Goal: Task Accomplishment & Management: Complete application form

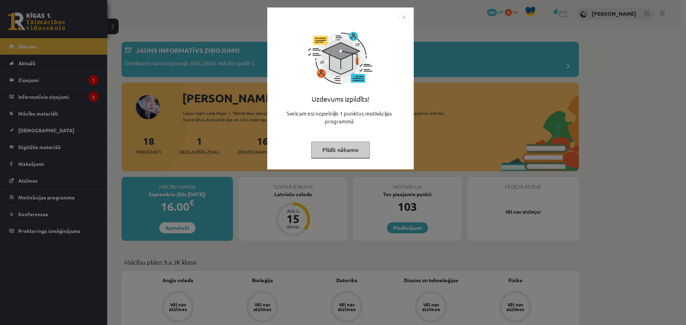
click at [403, 13] on img "Close" at bounding box center [404, 17] width 11 height 11
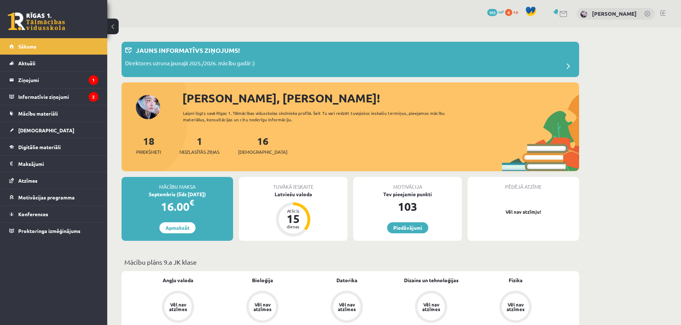
click at [626, 9] on div "[PERSON_NAME]" at bounding box center [615, 14] width 78 height 12
click at [627, 13] on link "[PERSON_NAME]" at bounding box center [614, 13] width 45 height 7
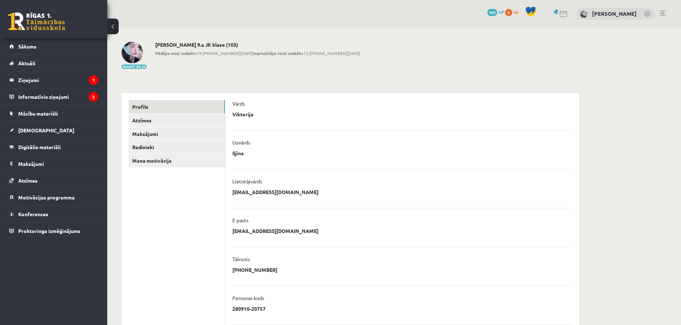
click at [111, 30] on button at bounding box center [112, 27] width 11 height 16
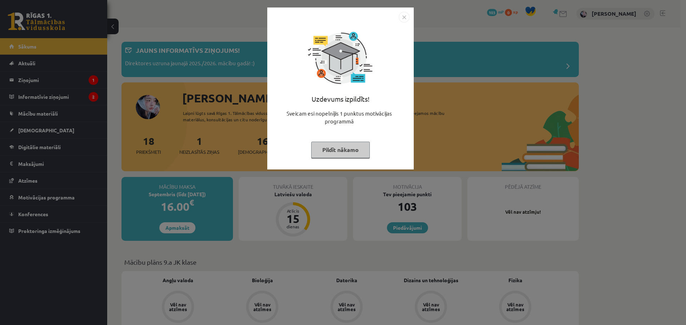
click at [399, 18] on img "Close" at bounding box center [404, 17] width 11 height 11
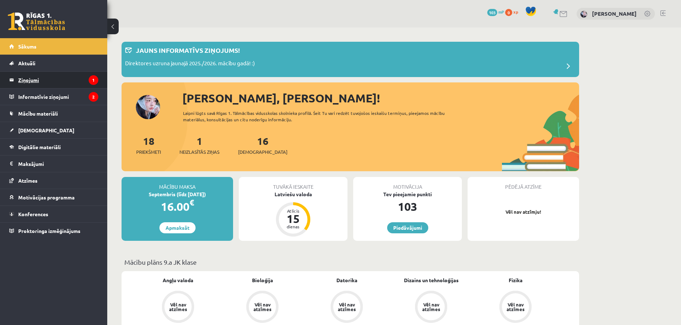
click at [58, 79] on legend "Ziņojumi 1" at bounding box center [58, 80] width 80 height 16
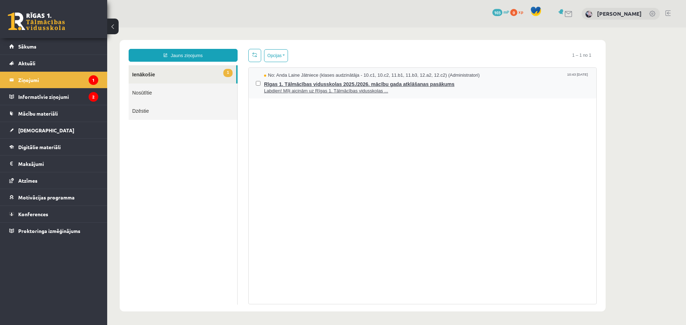
click at [309, 88] on span "Labdien! Mīļi aicinām uz Rīgas 1. Tālmācības vidusskolas ..." at bounding box center [426, 91] width 325 height 7
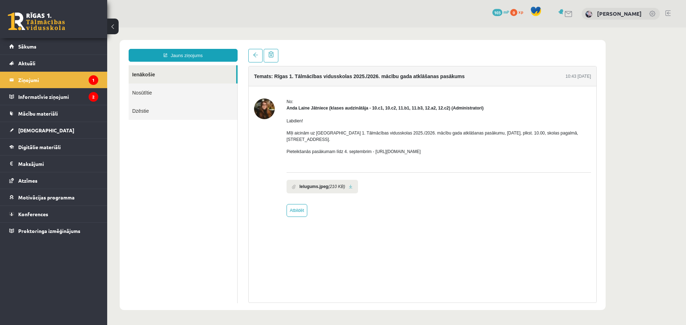
drag, startPoint x: 373, startPoint y: 146, endPoint x: 449, endPoint y: 141, distance: 76.0
click at [449, 141] on div "Labdien! Mīļi aicinām uz Rīgas 1. Tālmācības vidusskolas 2025./2026. mācību gad…" at bounding box center [439, 139] width 304 height 56
click at [349, 185] on link at bounding box center [351, 187] width 4 height 5
click at [63, 96] on legend "Informatīvie ziņojumi 2" at bounding box center [58, 97] width 80 height 16
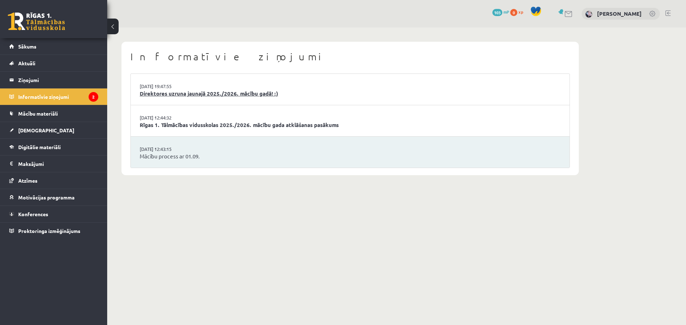
click at [193, 96] on link "Direktores uzruna jaunajā 2025./2026. mācību gadā! :)" at bounding box center [350, 94] width 421 height 8
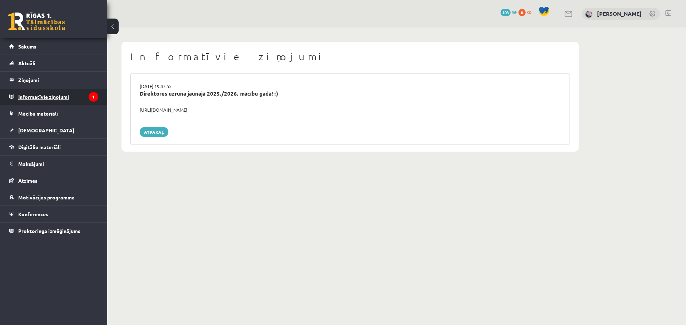
click at [43, 94] on legend "Informatīvie ziņojumi 1" at bounding box center [58, 97] width 80 height 16
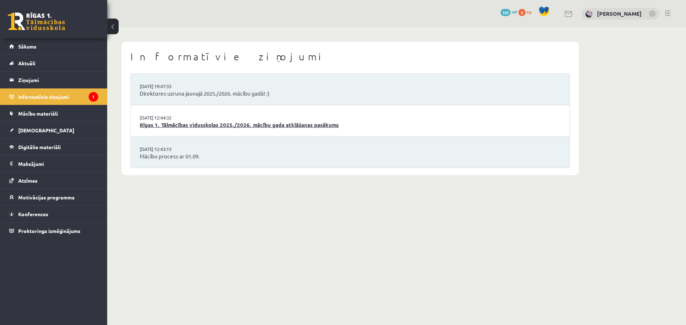
click at [224, 125] on link "Rīgas 1. Tālmācības vidusskolas 2025./2026. mācību gada atklāšanas pasākums" at bounding box center [350, 125] width 421 height 8
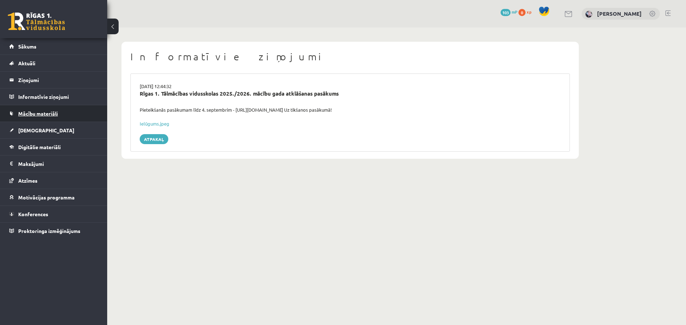
click at [50, 115] on span "Mācību materiāli" at bounding box center [38, 113] width 40 height 6
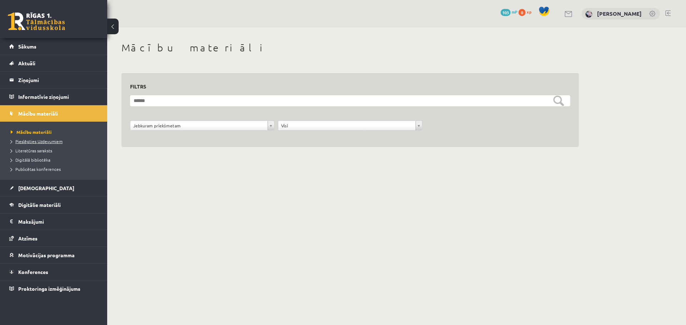
click at [56, 142] on span "Pieslēgties Uzdevumiem" at bounding box center [37, 142] width 52 height 6
click at [66, 46] on link "Sākums" at bounding box center [53, 46] width 89 height 16
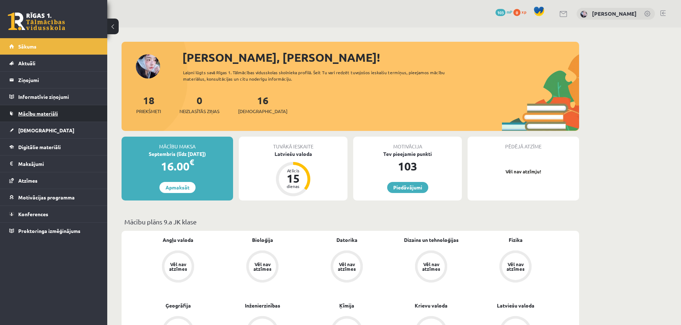
click at [64, 114] on link "Mācību materiāli" at bounding box center [53, 113] width 89 height 16
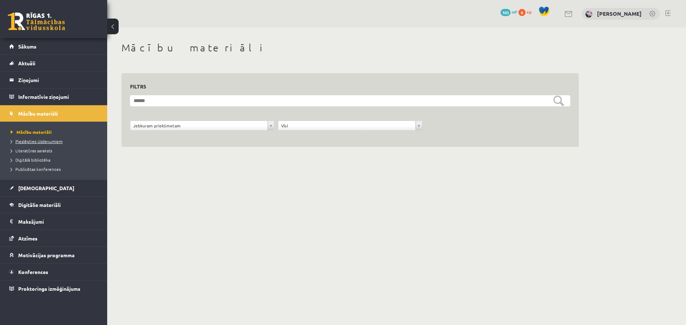
click at [57, 143] on span "Pieslēgties Uzdevumiem" at bounding box center [37, 142] width 52 height 6
click at [59, 41] on link "Sākums" at bounding box center [53, 46] width 89 height 16
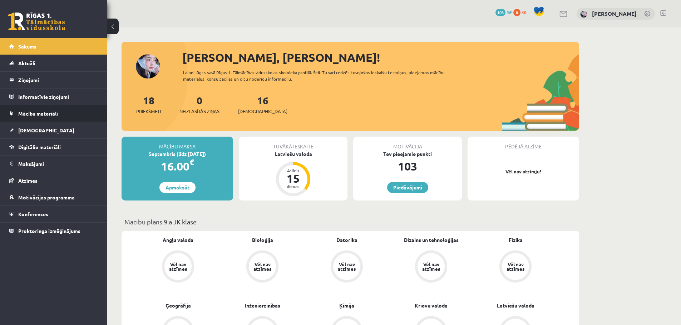
click at [61, 113] on link "Mācību materiāli" at bounding box center [53, 113] width 89 height 16
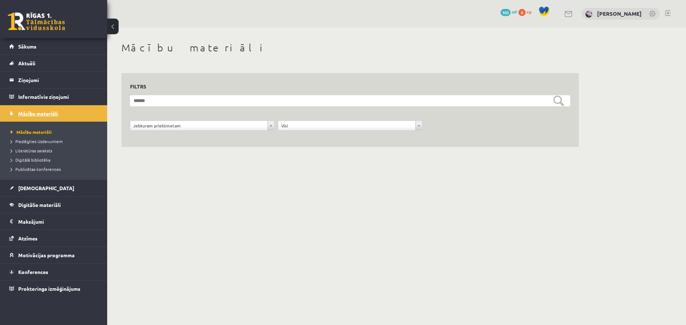
click at [57, 118] on link "Mācību materiāli" at bounding box center [53, 113] width 89 height 16
click at [59, 50] on link "Sākums" at bounding box center [53, 46] width 89 height 16
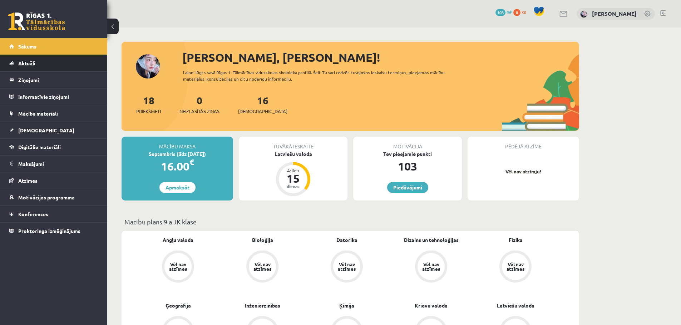
click at [93, 63] on link "Aktuāli" at bounding box center [53, 63] width 89 height 16
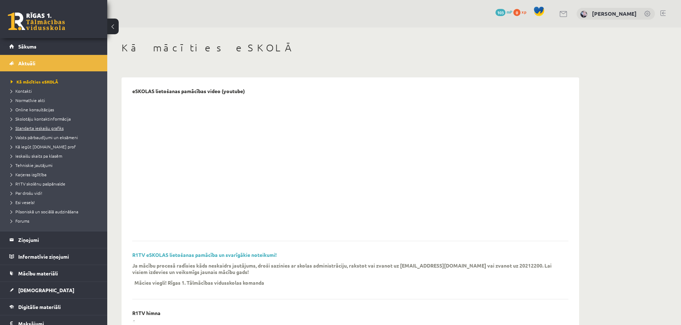
click at [64, 128] on link "Standarta ieskaišu grafiks" at bounding box center [55, 128] width 89 height 6
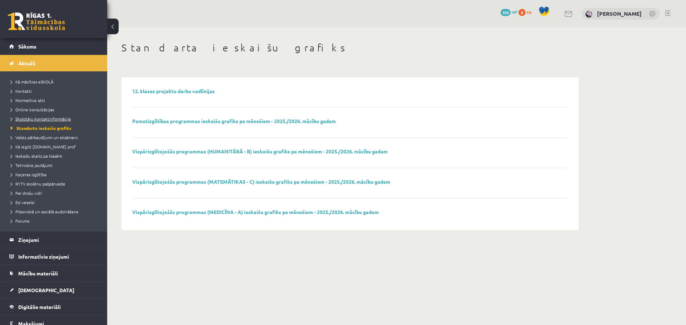
click at [64, 120] on span "Skolotāju kontaktinformācija" at bounding box center [41, 119] width 60 height 6
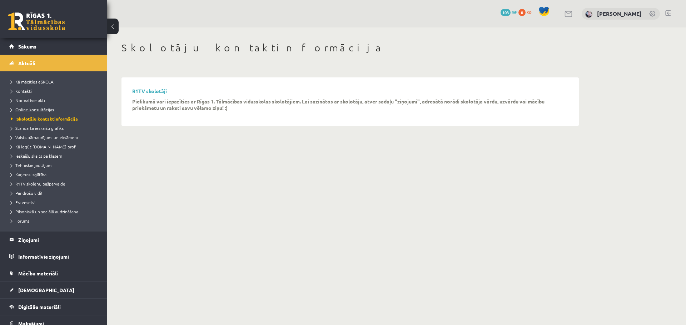
click at [60, 109] on link "Online konsultācijas" at bounding box center [55, 109] width 89 height 6
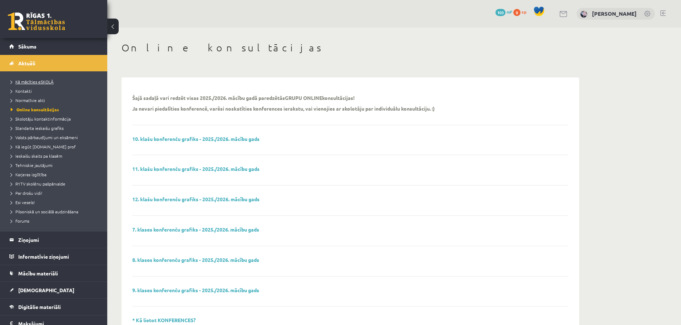
click at [64, 81] on link "Kā mācīties eSKOLĀ" at bounding box center [55, 82] width 89 height 6
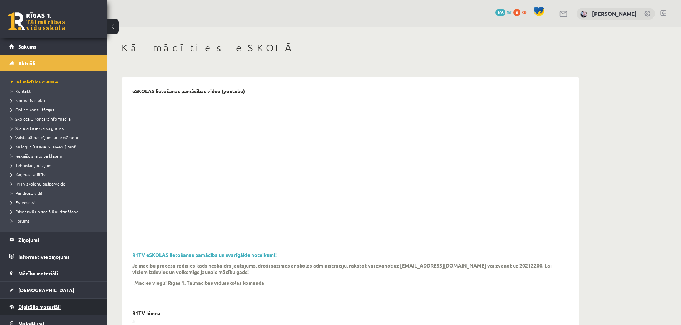
click at [85, 304] on link "Digitālie materiāli" at bounding box center [53, 307] width 89 height 16
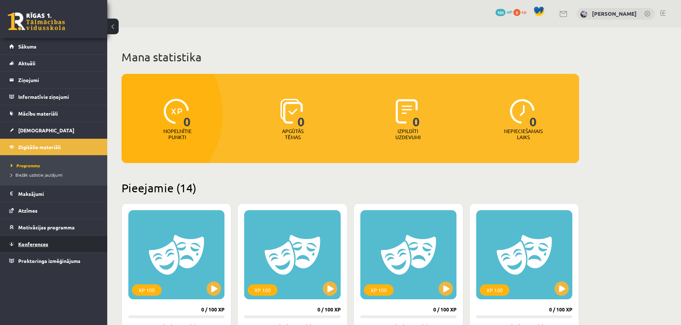
click at [79, 245] on link "Konferences" at bounding box center [53, 244] width 89 height 16
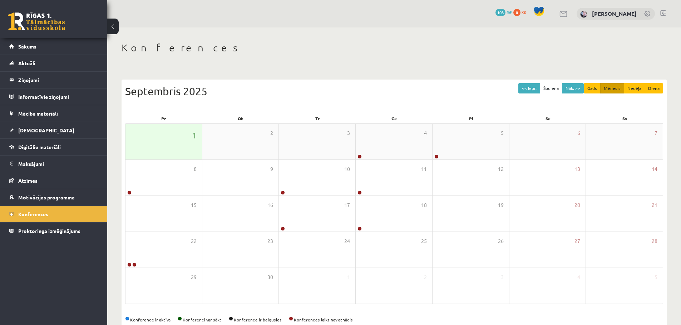
click at [155, 143] on div "1" at bounding box center [163, 142] width 76 height 36
click at [373, 144] on div "4" at bounding box center [393, 142] width 76 height 36
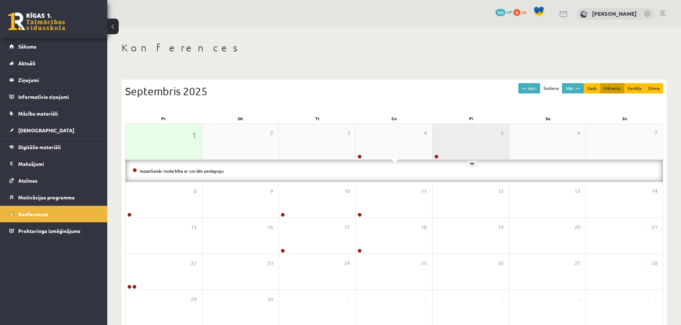
click at [440, 147] on div "5" at bounding box center [470, 142] width 76 height 36
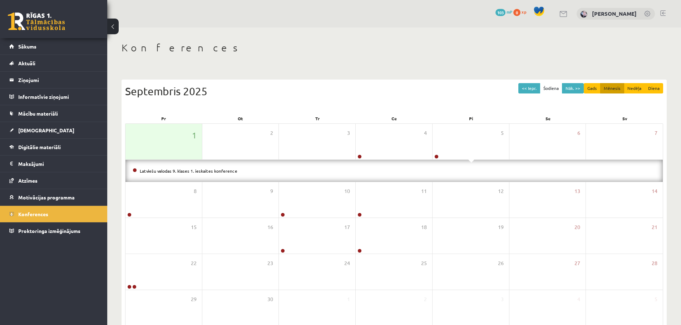
click at [429, 112] on div "<< Iepr. Šodiena Nāk. >> Gads Mēnesis Nedēļa Diena Septembris 2025" at bounding box center [394, 98] width 538 height 30
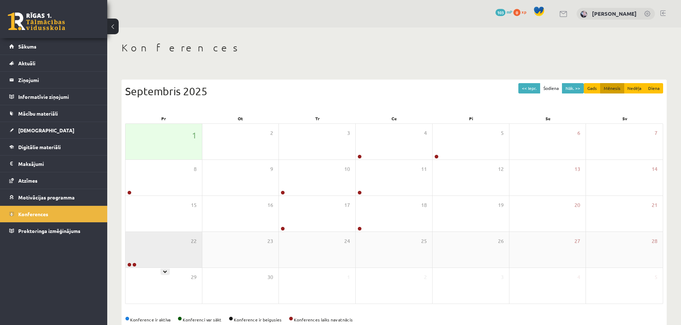
click at [187, 248] on div "22" at bounding box center [163, 250] width 76 height 36
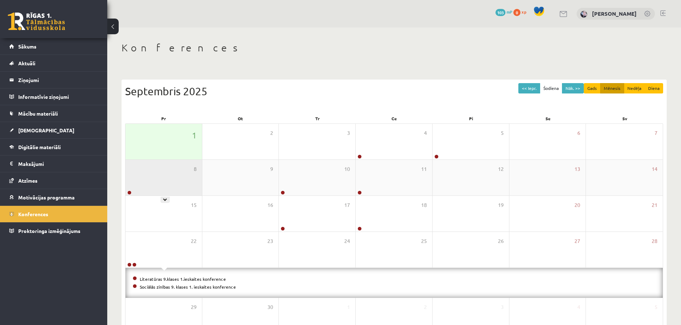
click at [189, 181] on div "8" at bounding box center [163, 178] width 76 height 36
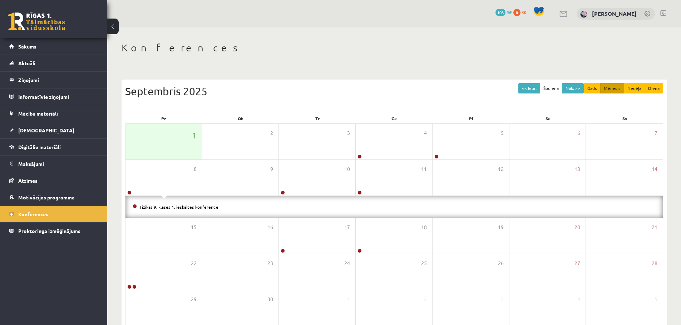
click at [319, 84] on div "Septembris 2025" at bounding box center [394, 91] width 538 height 16
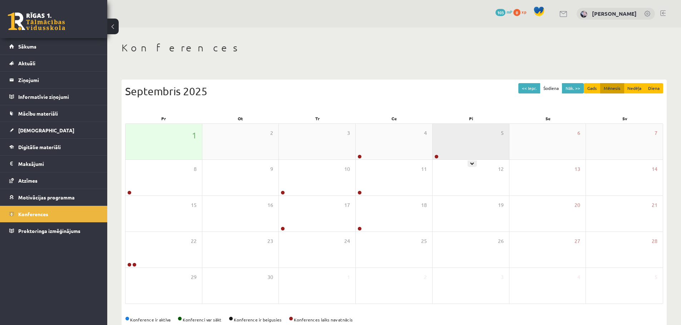
click at [471, 135] on div "5" at bounding box center [470, 142] width 76 height 36
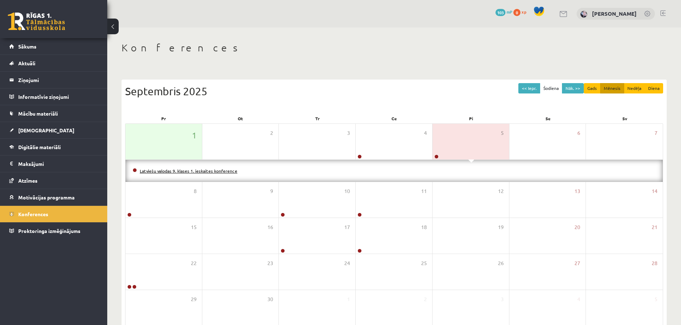
click at [203, 171] on link "Latviešu valodas 9. klases 1. ieskaites konference" at bounding box center [189, 171] width 98 height 6
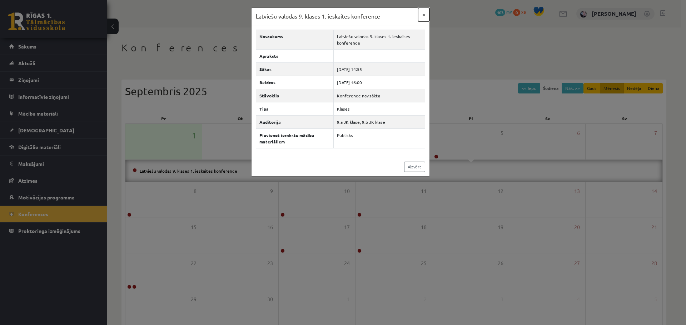
click at [423, 14] on button "×" at bounding box center [423, 15] width 11 height 14
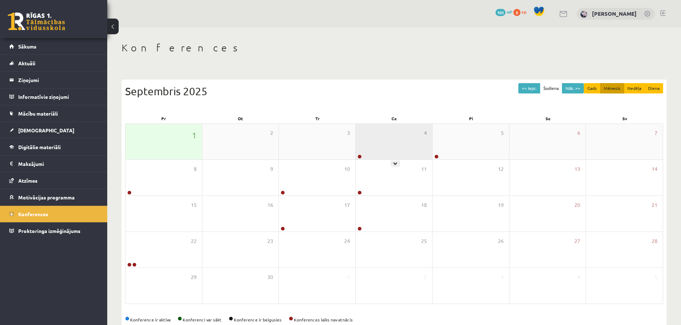
click at [394, 128] on div "4" at bounding box center [393, 142] width 76 height 36
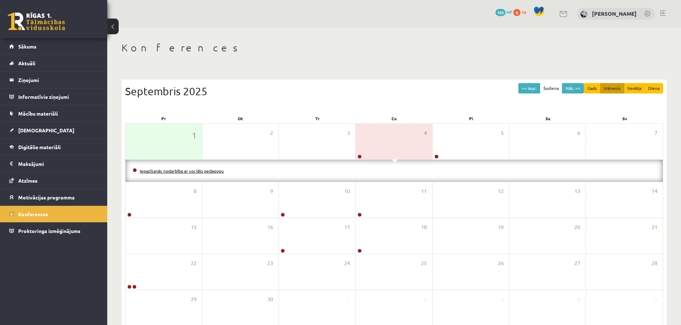
click at [203, 170] on link "Iepazīšanās nodarbība ar sociālo pedagogu" at bounding box center [182, 171] width 84 height 6
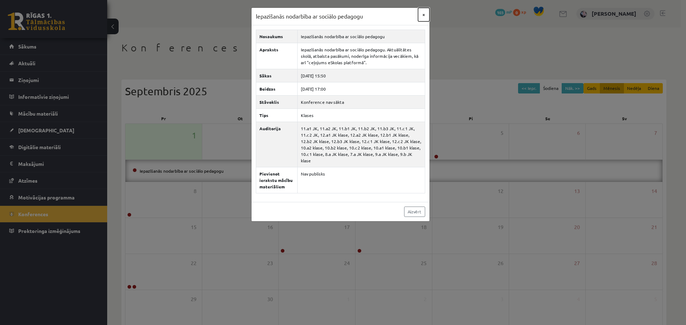
click at [427, 17] on button "×" at bounding box center [423, 15] width 11 height 14
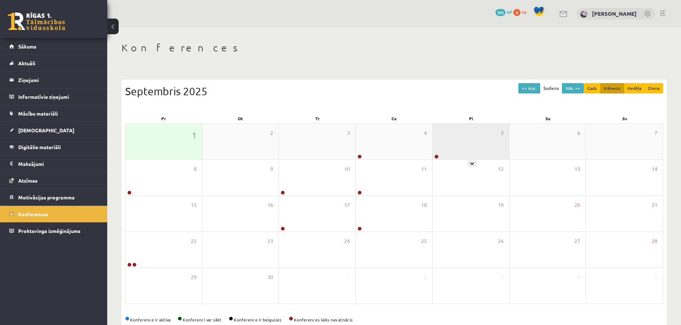
click at [470, 152] on div "5" at bounding box center [470, 142] width 76 height 36
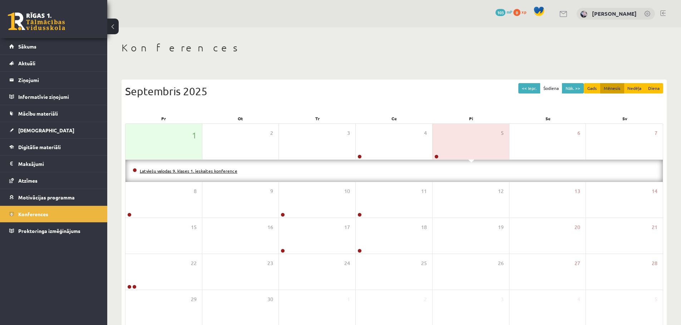
click at [221, 173] on link "Latviešu valodas 9. klases 1. ieskaites konference" at bounding box center [189, 171] width 98 height 6
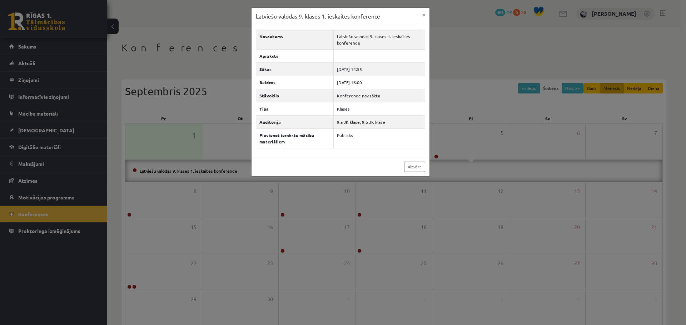
click at [176, 66] on div "Latviešu valodas 9. klases 1. ieskaites konference × Nosaukums Latviešu valodas…" at bounding box center [343, 162] width 686 height 325
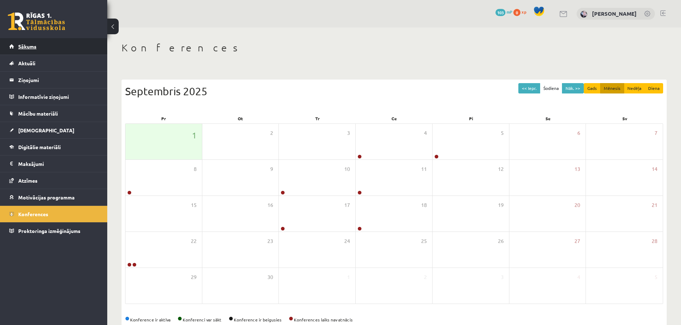
click at [80, 40] on link "Sākums" at bounding box center [53, 46] width 89 height 16
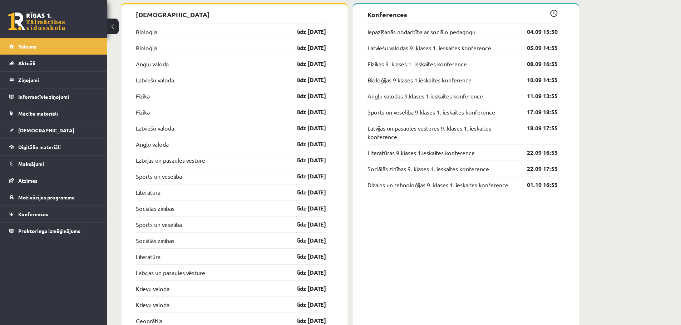
scroll to position [708, 0]
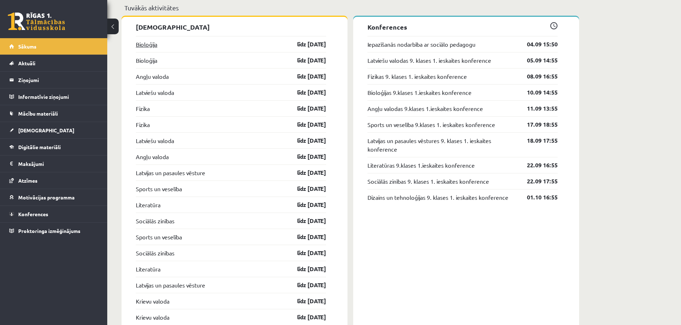
click at [140, 45] on link "Bioloģija" at bounding box center [146, 44] width 21 height 9
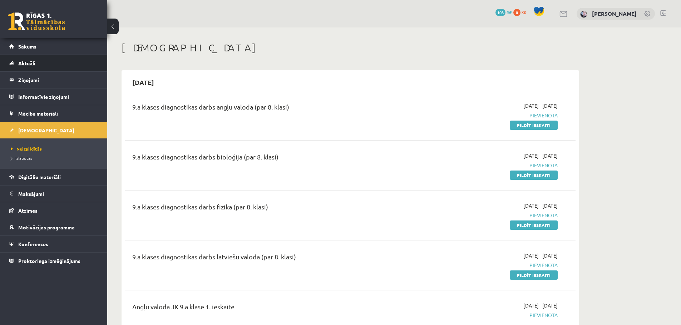
click at [58, 63] on link "Aktuāli" at bounding box center [53, 63] width 89 height 16
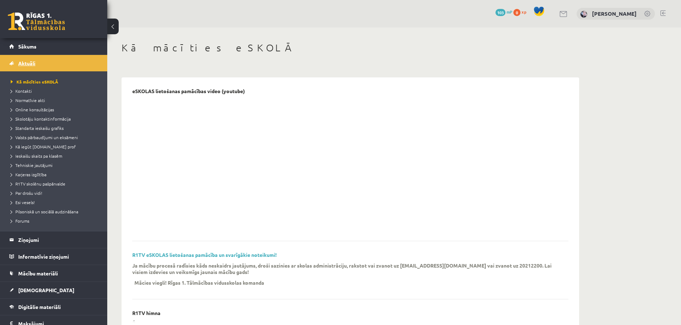
click at [76, 59] on link "Aktuāli" at bounding box center [53, 63] width 89 height 16
click at [66, 20] on div "0 Dāvanas 103 mP 0 xp" at bounding box center [53, 19] width 107 height 38
click at [53, 18] on link at bounding box center [36, 22] width 57 height 18
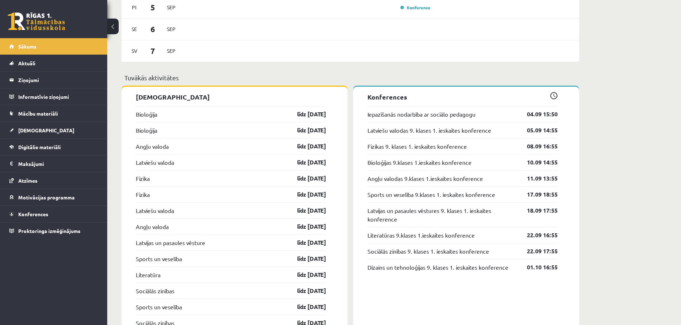
scroll to position [643, 0]
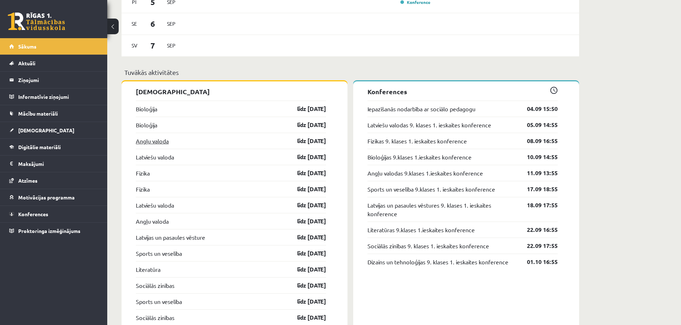
click at [161, 141] on link "Angļu valoda" at bounding box center [152, 141] width 33 height 9
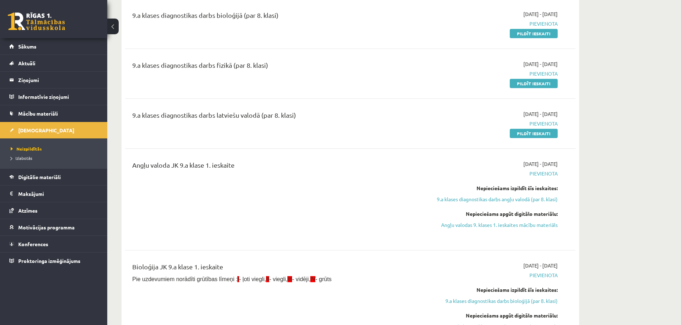
scroll to position [36, 0]
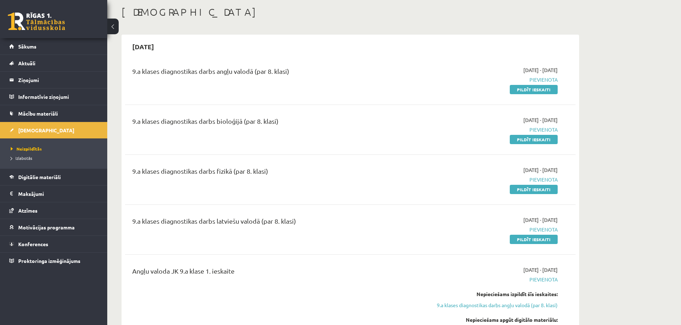
drag, startPoint x: 533, startPoint y: 91, endPoint x: 365, endPoint y: 28, distance: 180.1
click at [533, 91] on link "Pildīt ieskaiti" at bounding box center [533, 89] width 48 height 9
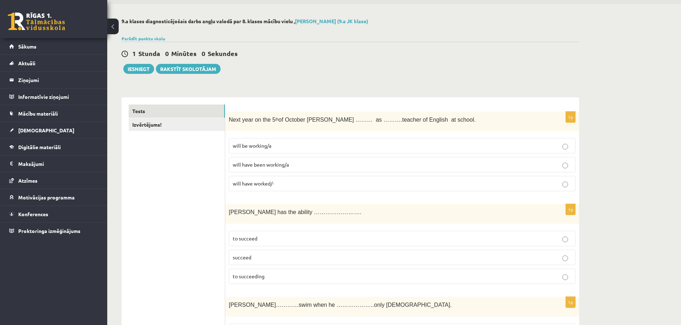
scroll to position [36, 0]
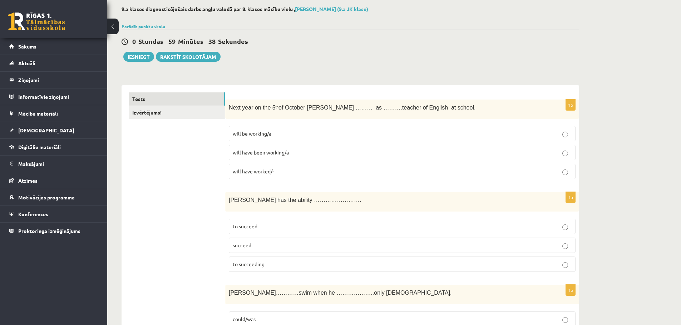
click at [483, 240] on label "succeed" at bounding box center [402, 245] width 347 height 15
click at [505, 140] on label "will be working/a" at bounding box center [402, 133] width 347 height 15
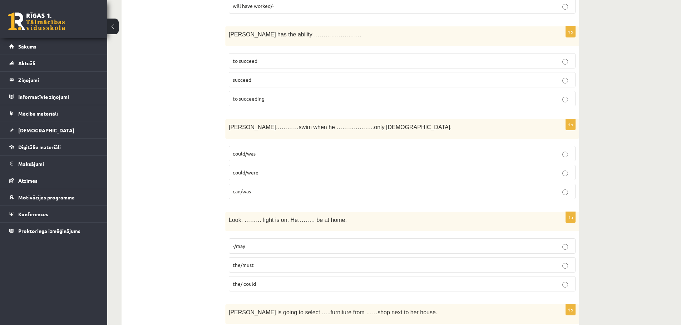
scroll to position [214, 0]
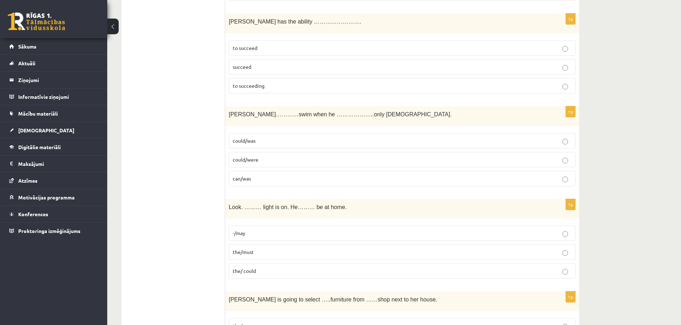
click at [504, 143] on p "could/was" at bounding box center [402, 141] width 339 height 8
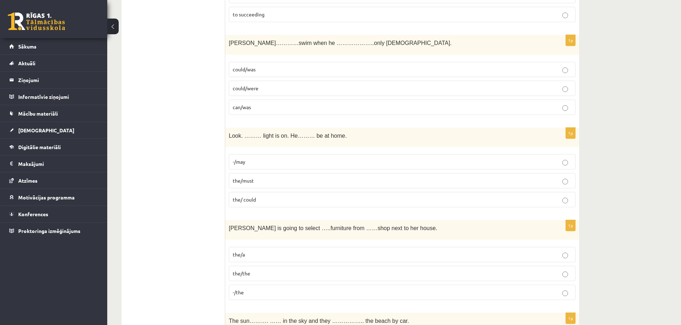
scroll to position [322, 0]
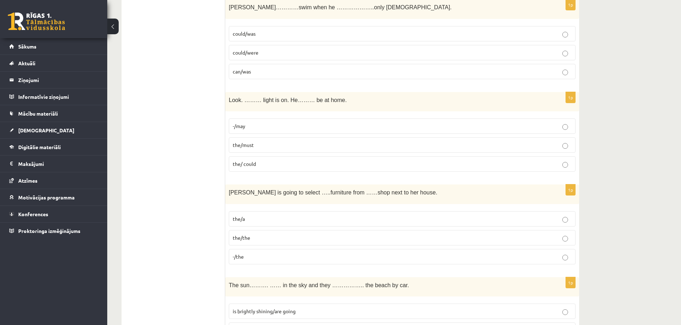
click at [414, 149] on p "the/must" at bounding box center [402, 145] width 339 height 8
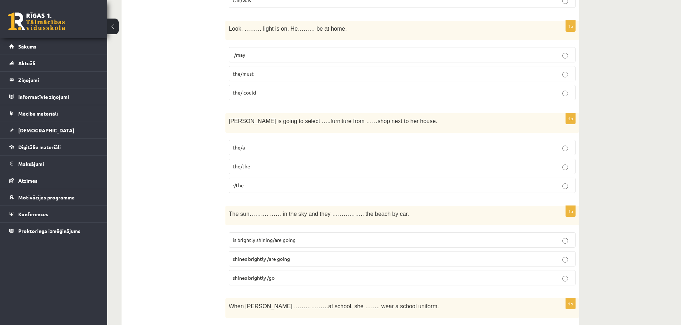
scroll to position [429, 0]
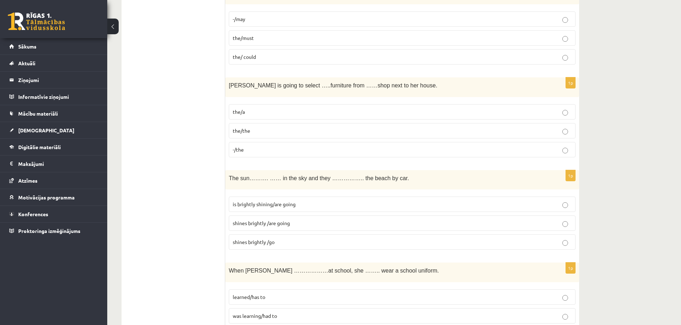
click at [336, 145] on label "-/the" at bounding box center [402, 149] width 347 height 15
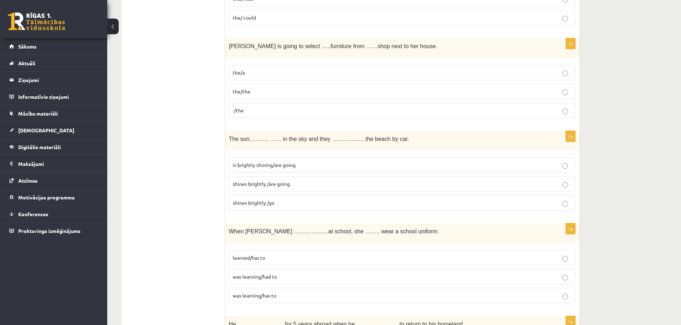
scroll to position [536, 0]
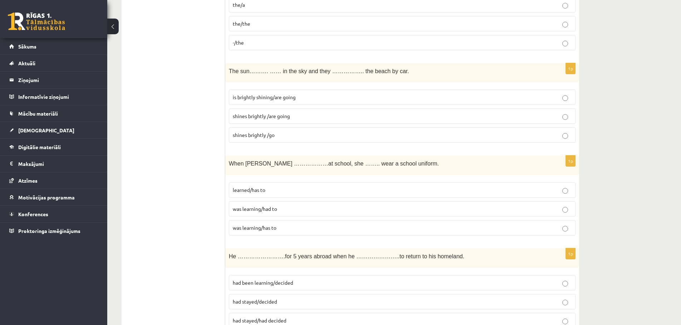
click at [337, 99] on p "is brightly shining/are going" at bounding box center [402, 98] width 339 height 8
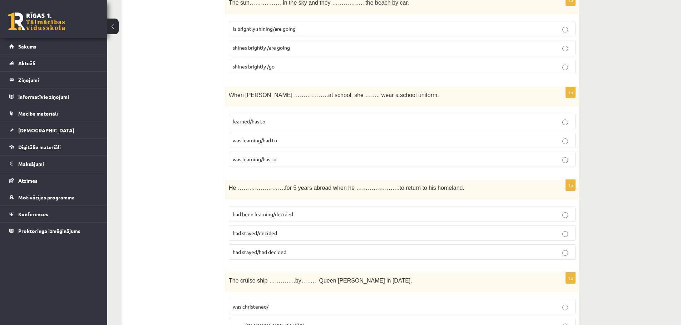
scroll to position [607, 0]
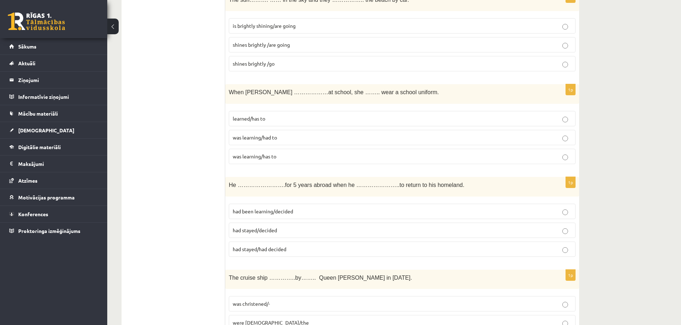
click at [337, 143] on label "was learning/had to" at bounding box center [402, 137] width 347 height 15
click at [335, 163] on label "was learning/has to" at bounding box center [402, 156] width 347 height 15
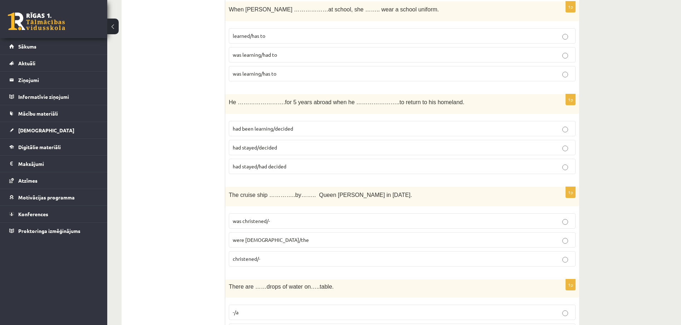
scroll to position [714, 0]
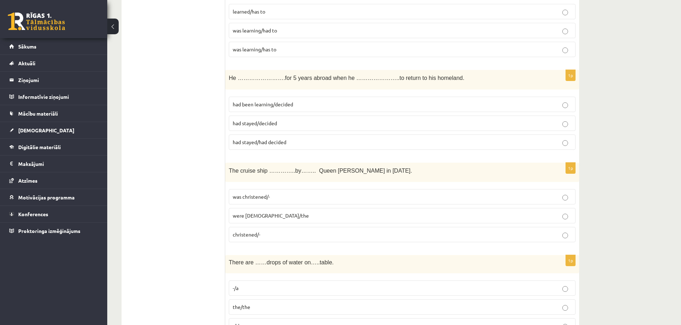
click at [412, 126] on p "had stayed/decided" at bounding box center [402, 124] width 339 height 8
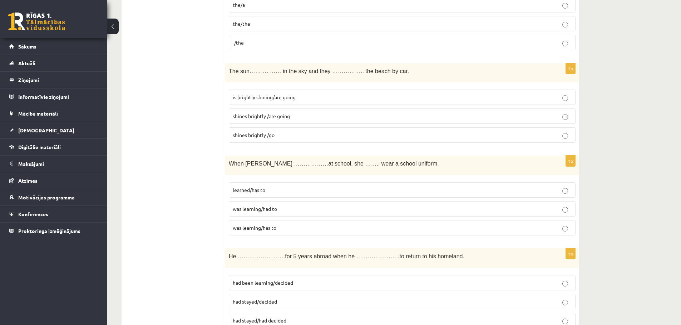
scroll to position [572, 0]
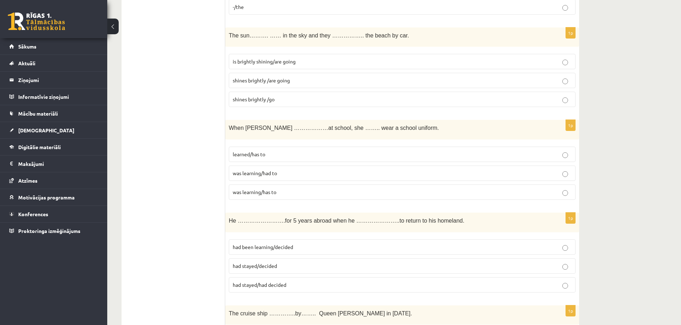
click at [360, 171] on p "was learning/had to" at bounding box center [402, 174] width 339 height 8
click at [338, 192] on p "was learning/has to" at bounding box center [402, 193] width 339 height 8
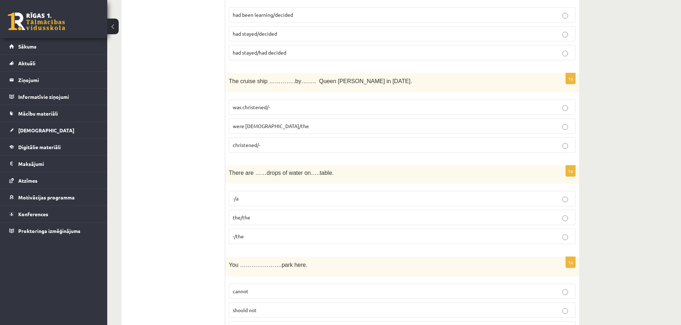
scroll to position [822, 0]
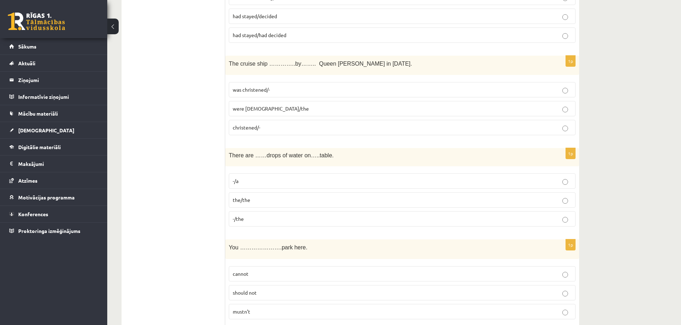
click at [314, 106] on p "were christened/the" at bounding box center [402, 109] width 339 height 8
click at [314, 109] on p "were christened/the" at bounding box center [402, 109] width 339 height 8
click at [305, 81] on fieldset "was christened/- were christened/the christened/-" at bounding box center [402, 108] width 347 height 59
click at [306, 87] on p "was christened/-" at bounding box center [402, 90] width 339 height 8
click at [301, 132] on label "christened/-" at bounding box center [402, 127] width 347 height 15
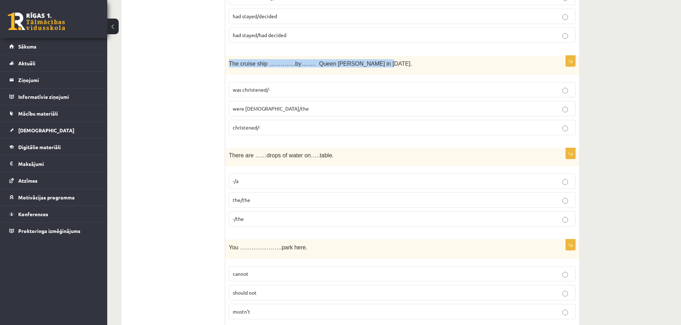
drag, startPoint x: 229, startPoint y: 63, endPoint x: 364, endPoint y: 71, distance: 135.6
click at [364, 71] on div "The cruise ship …………..by…….. Queen Elizabeth in 1987." at bounding box center [402, 66] width 354 height 20
copy span "The cruise ship …………..by…….. Queen Elizabeth in 1987."
click at [285, 93] on p "was christened/-" at bounding box center [402, 90] width 339 height 8
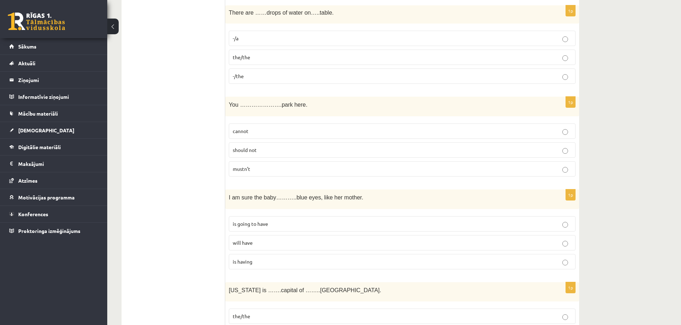
scroll to position [929, 0]
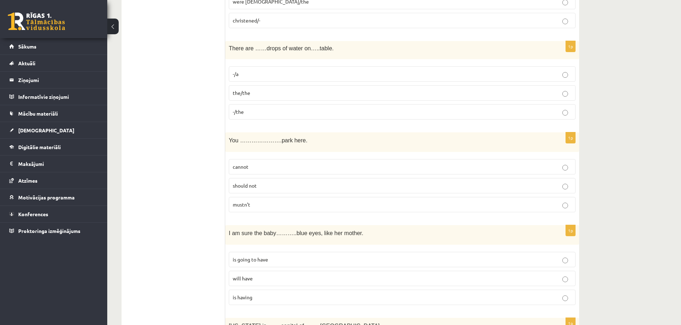
click at [302, 78] on p "-/a" at bounding box center [402, 74] width 339 height 8
click at [300, 94] on p "the/the" at bounding box center [402, 93] width 339 height 8
click at [228, 47] on div "There are ……drops of water on…..table." at bounding box center [402, 50] width 354 height 18
drag, startPoint x: 229, startPoint y: 50, endPoint x: 325, endPoint y: 48, distance: 95.4
click at [325, 48] on p "There are ……drops of water on…..table." at bounding box center [384, 49] width 311 height 8
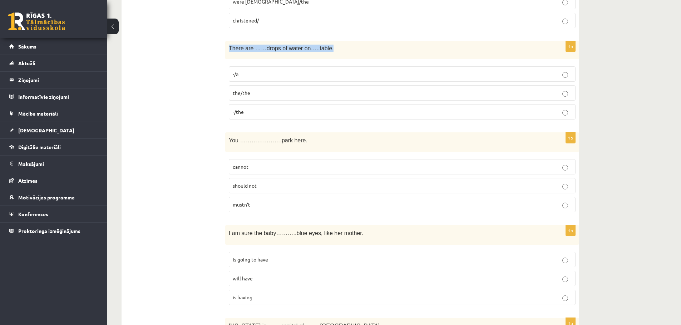
copy span "There are ……drops of water on…..table."
click at [249, 114] on p "-/the" at bounding box center [402, 112] width 339 height 8
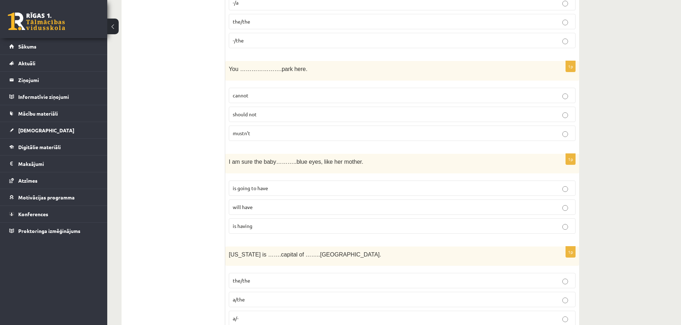
scroll to position [1036, 0]
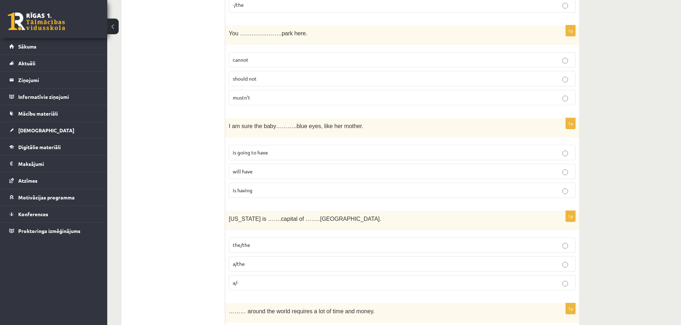
click at [262, 95] on p "mustn’t" at bounding box center [402, 98] width 339 height 8
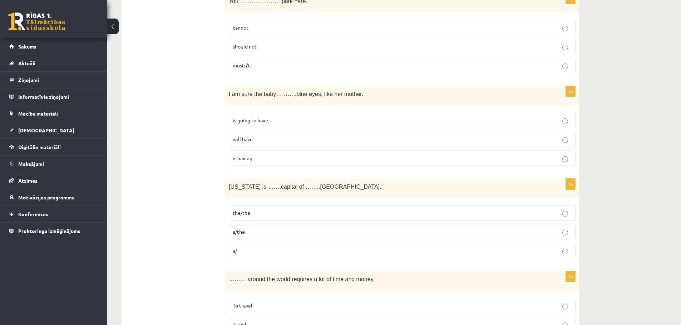
scroll to position [1107, 0]
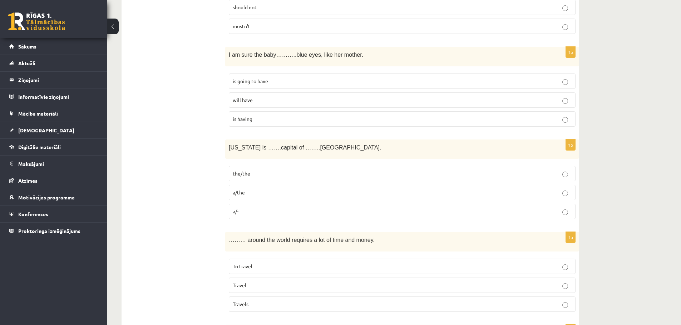
click at [265, 103] on p "will have" at bounding box center [402, 100] width 339 height 8
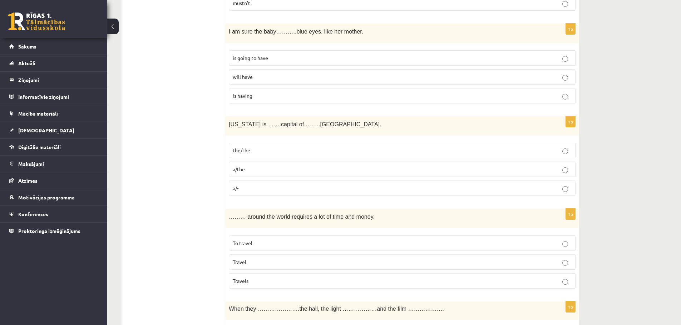
scroll to position [1143, 0]
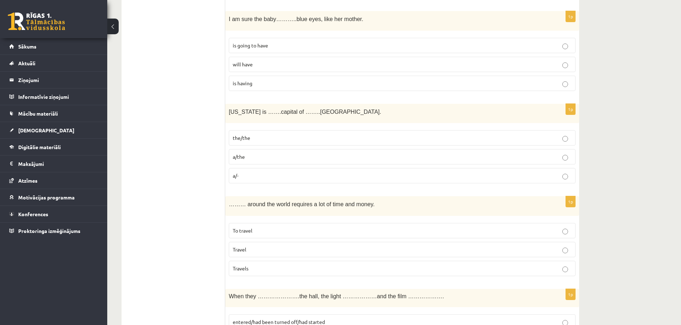
click at [285, 41] on label "is going to have" at bounding box center [402, 45] width 347 height 15
drag, startPoint x: 229, startPoint y: 20, endPoint x: 307, endPoint y: 90, distance: 105.0
click at [307, 90] on div "1p I am sure the baby………..blue eyes, like her mother. is going to have will hav…" at bounding box center [402, 54] width 354 height 86
copy div "I am sure the baby………..blue eyes, like her mother. is going to have will have i…"
click at [364, 73] on fieldset "is going to have will have is having" at bounding box center [402, 63] width 347 height 59
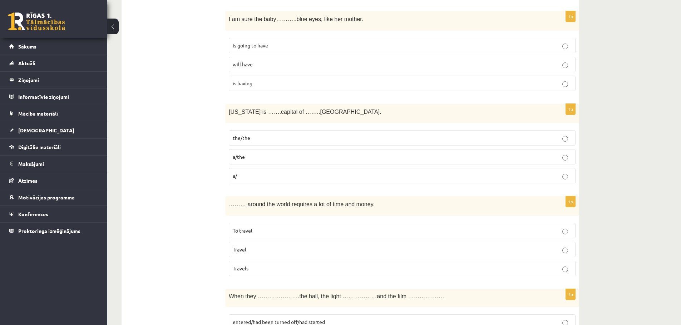
click at [372, 63] on p "will have" at bounding box center [402, 65] width 339 height 8
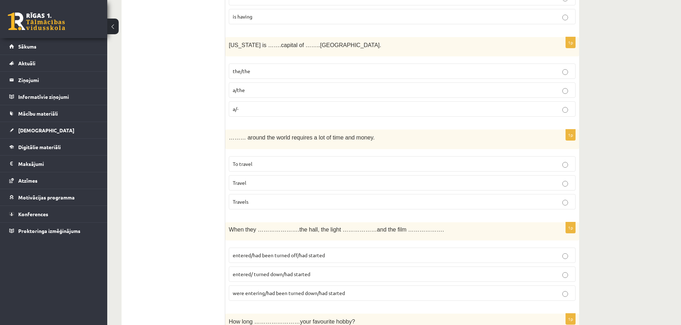
scroll to position [1215, 0]
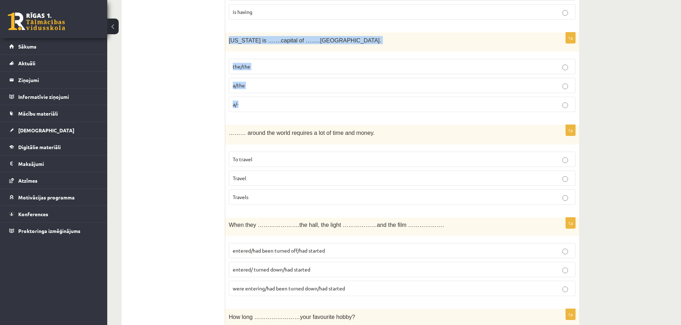
drag, startPoint x: 230, startPoint y: 40, endPoint x: 313, endPoint y: 100, distance: 102.3
click at [313, 100] on div "1p Washington is …….capital of ……..USA. the/the a/the a/-" at bounding box center [402, 76] width 354 height 86
copy div "Washington is …….capital of ……..USA. the/the a/the a/-"
click at [289, 65] on p "the/the" at bounding box center [402, 67] width 339 height 8
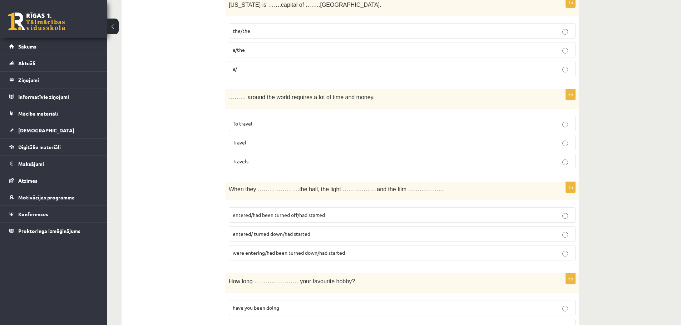
scroll to position [1286, 0]
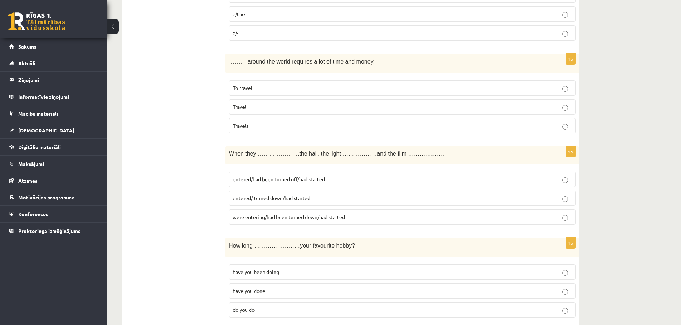
click at [257, 107] on p "Travel" at bounding box center [402, 107] width 339 height 8
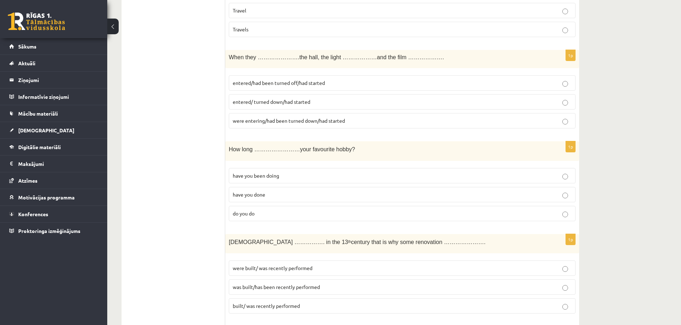
scroll to position [1393, 0]
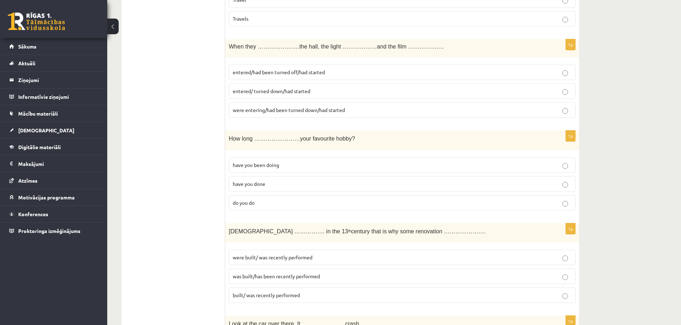
click at [354, 94] on p "entered/ turned down/had started" at bounding box center [402, 92] width 339 height 8
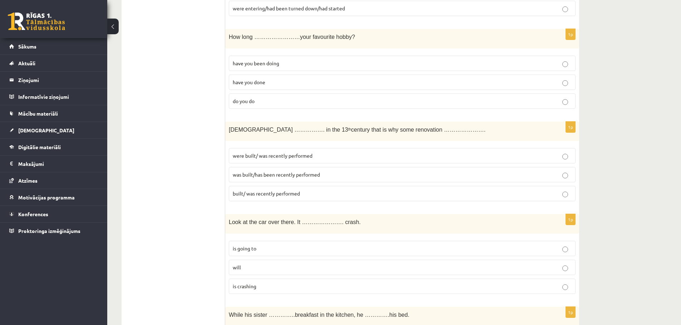
scroll to position [1483, 0]
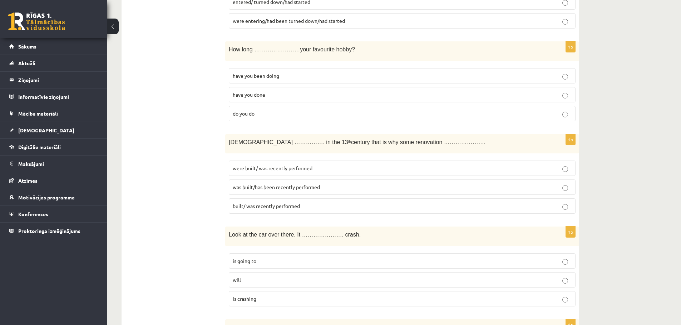
click at [309, 76] on p "have you been doing" at bounding box center [402, 76] width 339 height 8
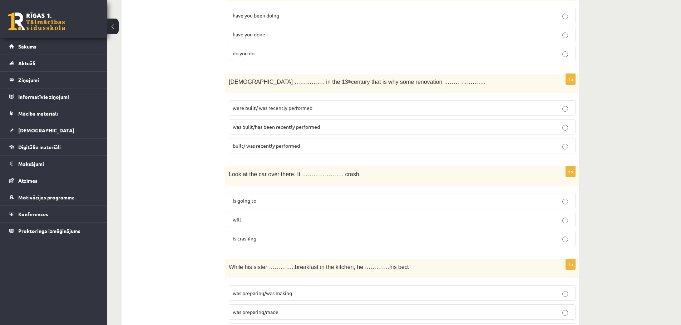
scroll to position [1554, 0]
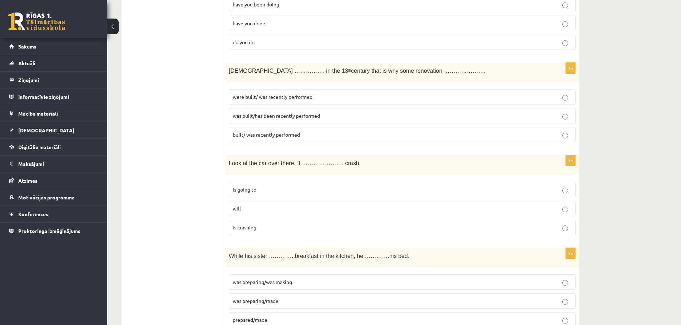
click at [413, 99] on p "were built/ was recently performed" at bounding box center [402, 97] width 339 height 8
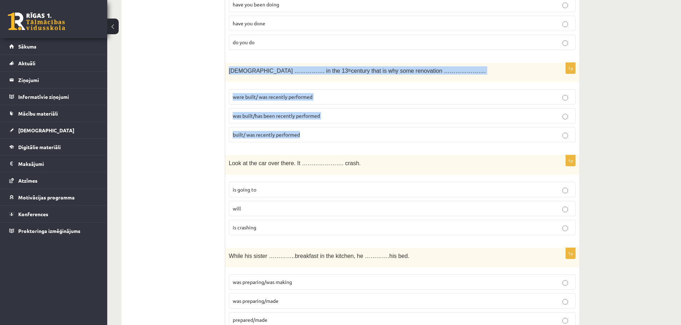
drag, startPoint x: 229, startPoint y: 70, endPoint x: 317, endPoint y: 138, distance: 111.8
click at [317, 138] on div "1p The church ……………. in the 13 th century that is why some renovation …………………. …" at bounding box center [402, 106] width 354 height 86
copy div "The church ……………. in the 13 th century that is why some renovation …………………. wer…"
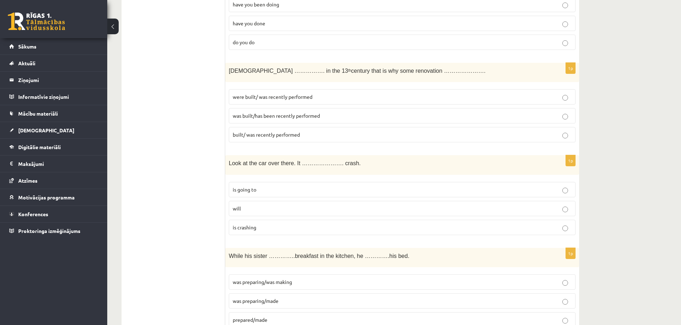
click at [392, 117] on p "was built/has been recently performed" at bounding box center [402, 116] width 339 height 8
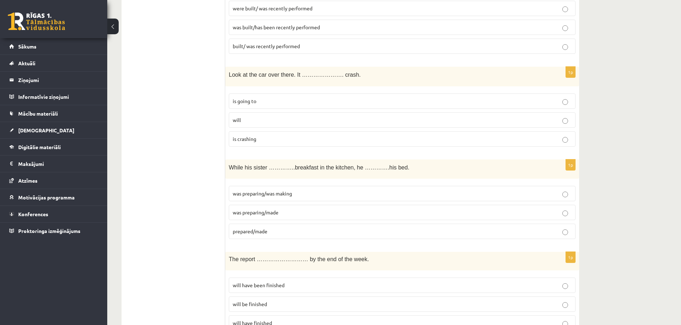
scroll to position [1625, 0]
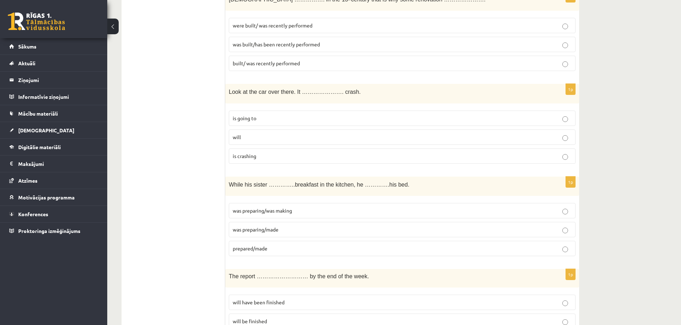
click at [309, 144] on label "will" at bounding box center [402, 137] width 347 height 15
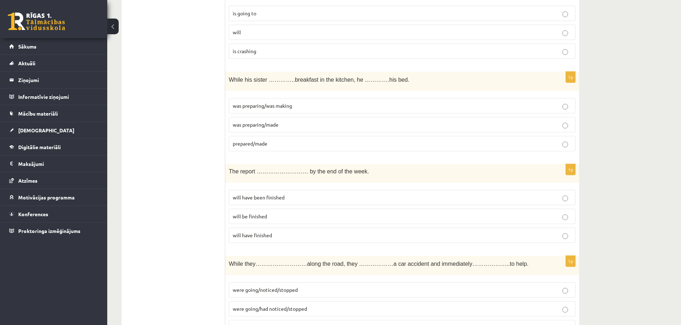
scroll to position [1733, 0]
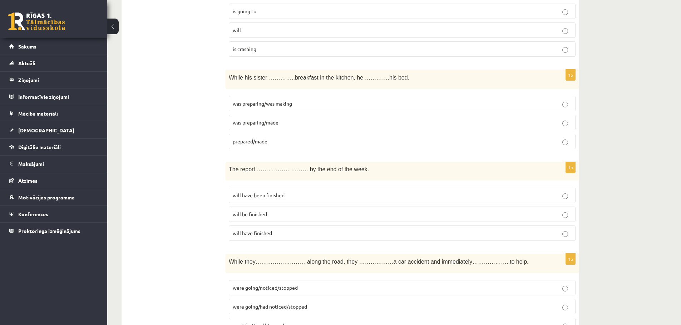
click at [304, 105] on p "was preparing/was making" at bounding box center [402, 104] width 339 height 8
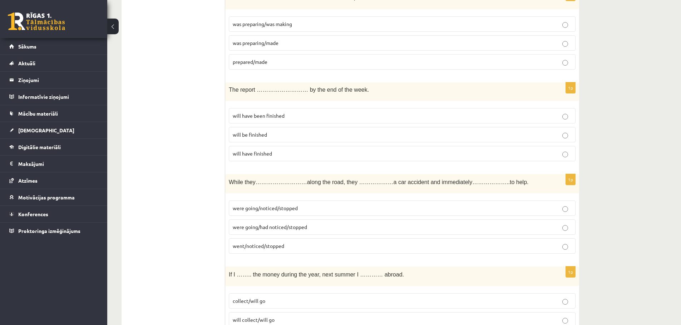
scroll to position [1840, 0]
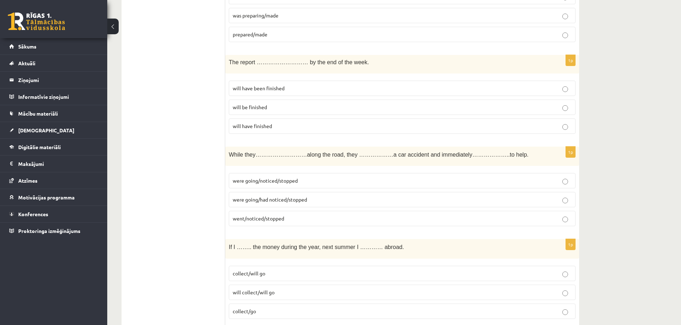
click at [305, 110] on p "will be finished" at bounding box center [402, 108] width 339 height 8
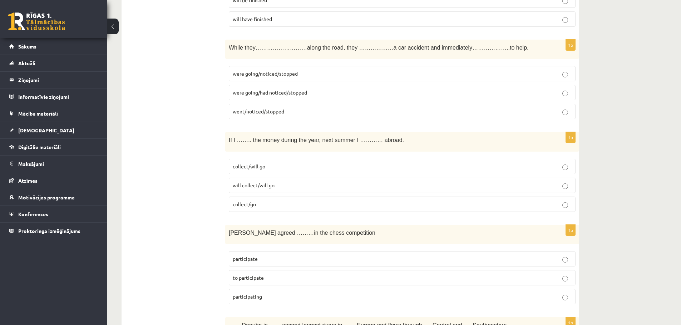
scroll to position [1983, 0]
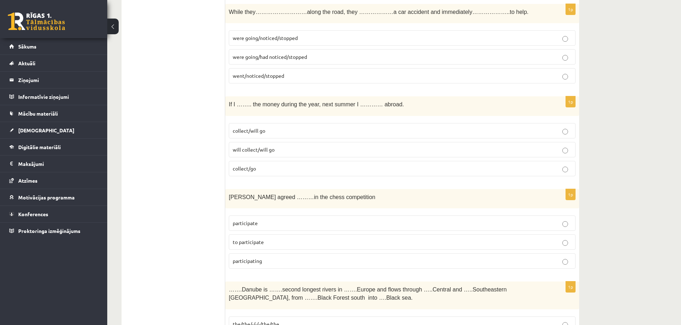
click at [290, 76] on p "went/noticed/stopped" at bounding box center [402, 76] width 339 height 8
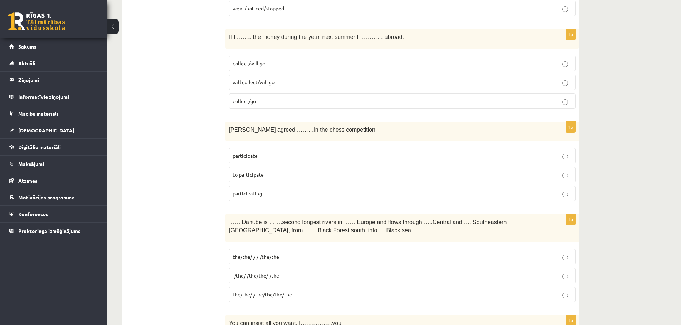
scroll to position [2054, 0]
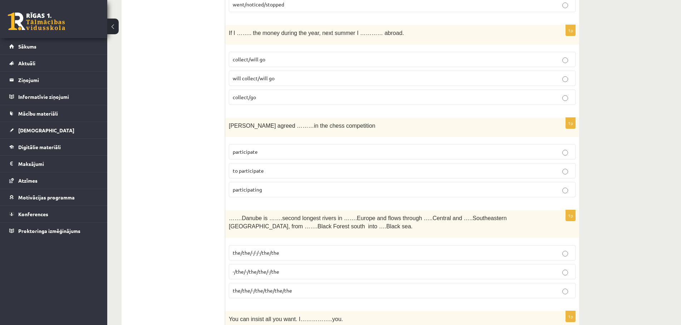
click at [303, 63] on p "collect/will go" at bounding box center [402, 60] width 339 height 8
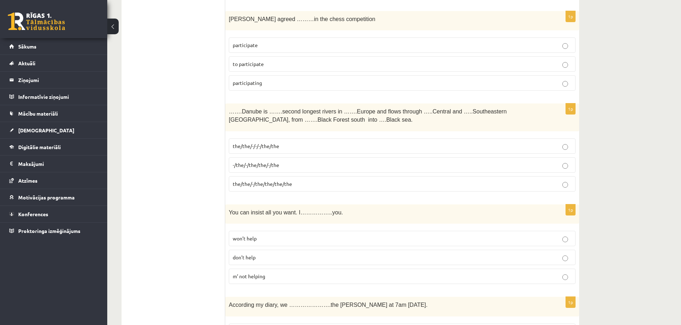
scroll to position [2161, 0]
click at [291, 88] on label "participating" at bounding box center [402, 82] width 347 height 15
click at [297, 44] on p "participate" at bounding box center [402, 45] width 339 height 8
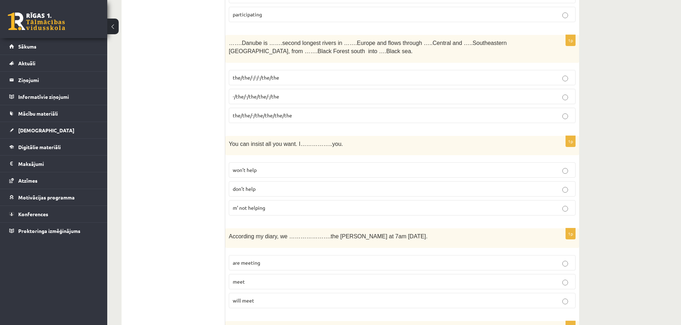
scroll to position [2233, 0]
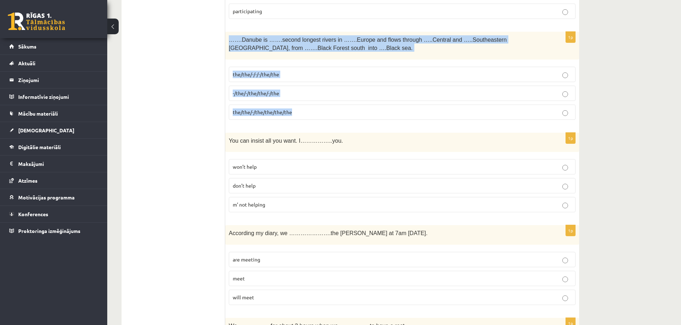
drag, startPoint x: 229, startPoint y: 41, endPoint x: 306, endPoint y: 104, distance: 99.8
click at [306, 104] on div "1p …….Danube is …….second longest rivers in …….Europe and flows through …..Cent…" at bounding box center [402, 79] width 354 height 94
copy div "…….Danube is …….second longest rivers in …….Europe and flows through …..Central…"
click at [322, 89] on label "-/the/-/the/the/-/the" at bounding box center [402, 93] width 347 height 15
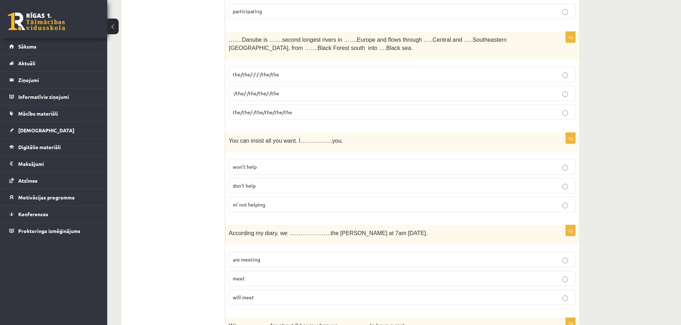
click at [301, 76] on p "the/the/-/-/-/the/the" at bounding box center [402, 75] width 339 height 8
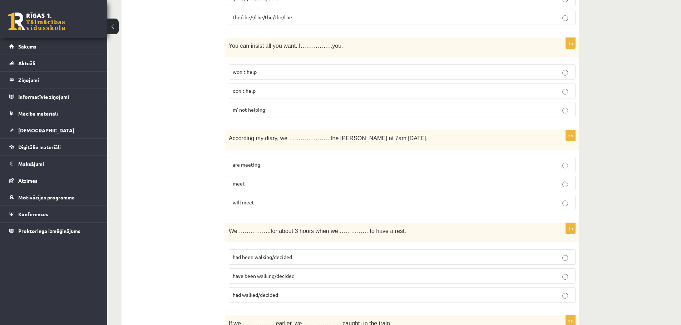
scroll to position [2340, 0]
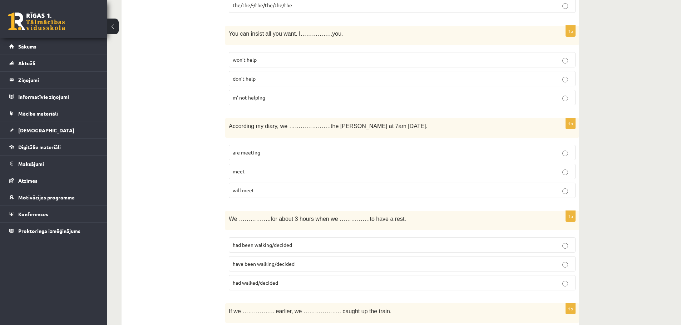
click at [298, 98] on p "m’ not helping" at bounding box center [402, 98] width 339 height 8
click at [276, 84] on label "don’t help" at bounding box center [402, 78] width 347 height 15
click at [285, 98] on p "m’ not helping" at bounding box center [402, 98] width 339 height 8
click at [279, 52] on fieldset "won’t help don’t help m’ not helping" at bounding box center [402, 78] width 347 height 59
click at [279, 55] on label "won’t help" at bounding box center [402, 59] width 347 height 15
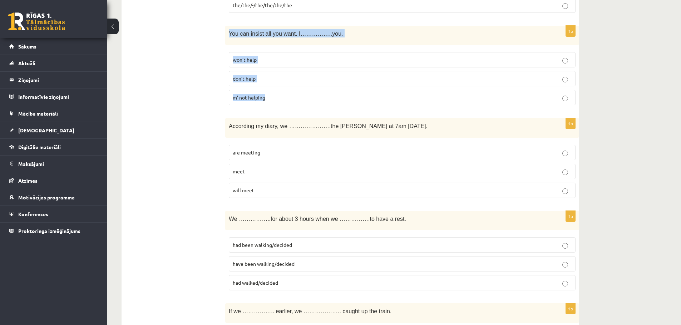
drag, startPoint x: 230, startPoint y: 36, endPoint x: 291, endPoint y: 91, distance: 82.2
click at [291, 91] on div "1p You can insist all you want. I……………..you. won’t help don’t help m’ not helpi…" at bounding box center [402, 69] width 354 height 86
copy div "You can insist all you want. I……………..you. won’t help don’t help m’ not helping"
click at [340, 109] on div "1p You can insist all you want. I……………..you. won’t help don’t help m’ not helpi…" at bounding box center [402, 69] width 354 height 86
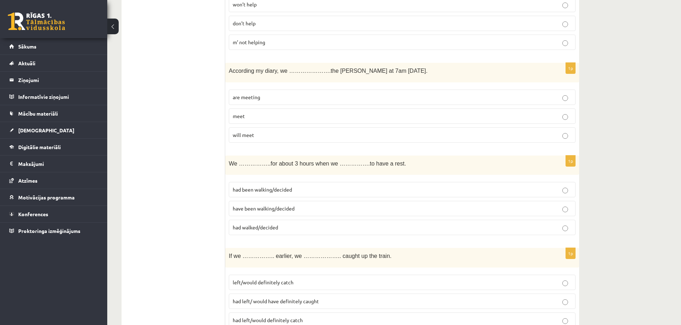
scroll to position [2411, 0]
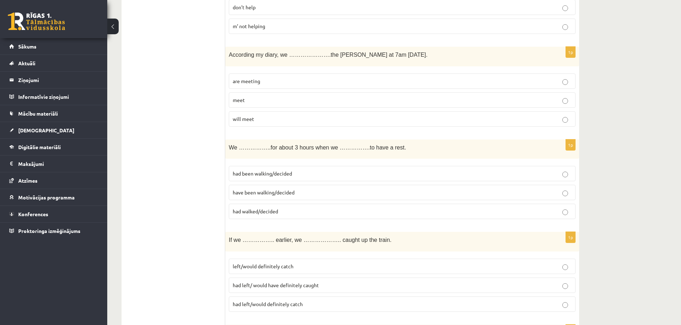
click at [274, 85] on p "are meeting" at bounding box center [402, 82] width 339 height 8
click at [264, 113] on label "will meet" at bounding box center [402, 118] width 347 height 15
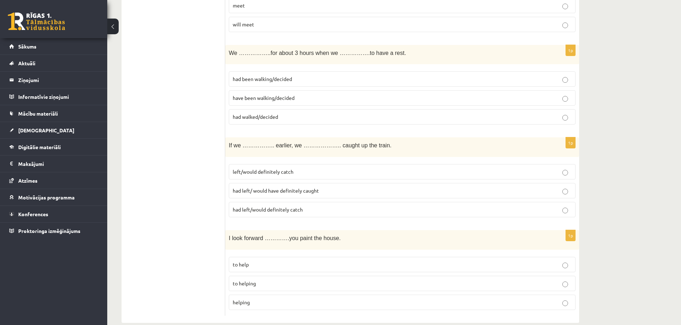
scroll to position [2519, 0]
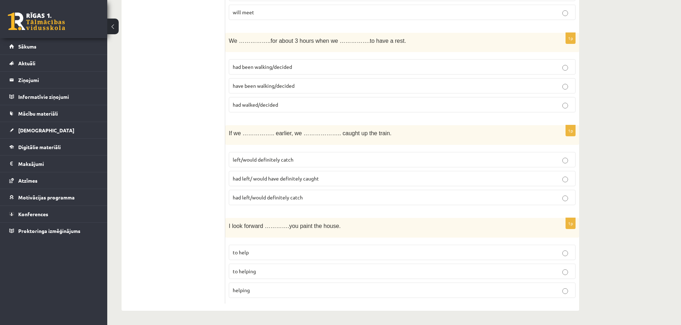
click at [300, 71] on label "had been walking/decided" at bounding box center [402, 66] width 347 height 15
click at [299, 87] on p "have been walking/decided" at bounding box center [402, 86] width 339 height 8
click at [319, 70] on p "had been walking/decided" at bounding box center [402, 67] width 339 height 8
click at [317, 184] on label "had left/ would have definitely caught" at bounding box center [402, 178] width 347 height 15
click at [302, 290] on p "helping" at bounding box center [402, 291] width 339 height 8
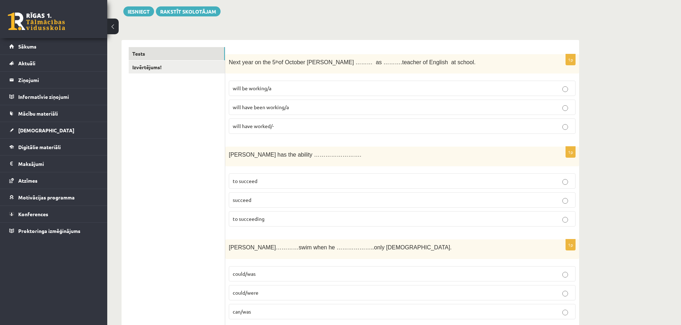
scroll to position [0, 0]
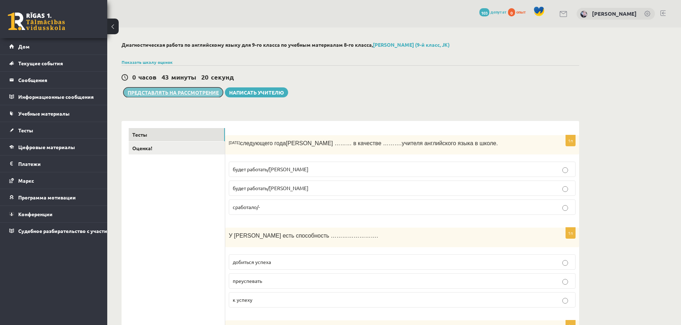
click at [194, 95] on font "Представлять на рассмотрение" at bounding box center [173, 92] width 91 height 6
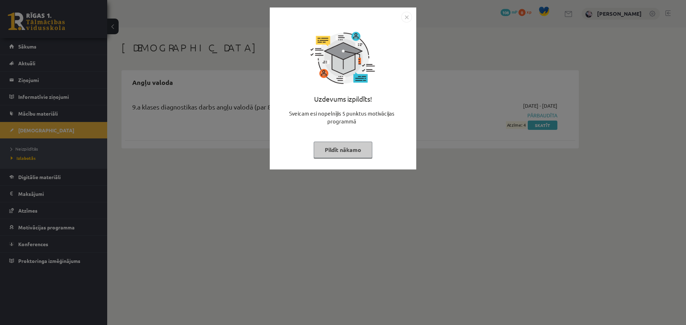
click at [407, 16] on img "Close" at bounding box center [406, 17] width 11 height 11
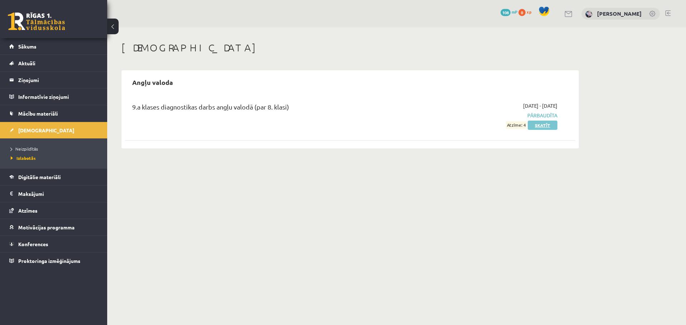
click at [529, 125] on link "Skatīt" at bounding box center [543, 125] width 30 height 9
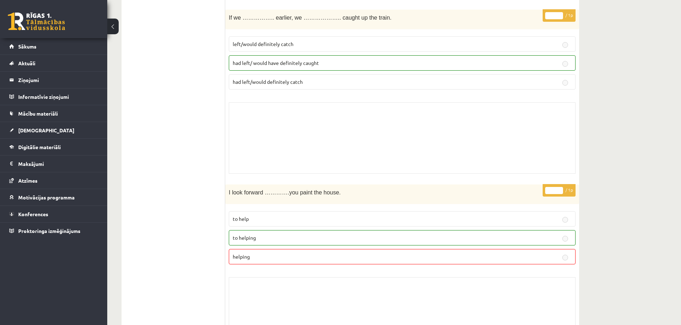
scroll to position [4887, 0]
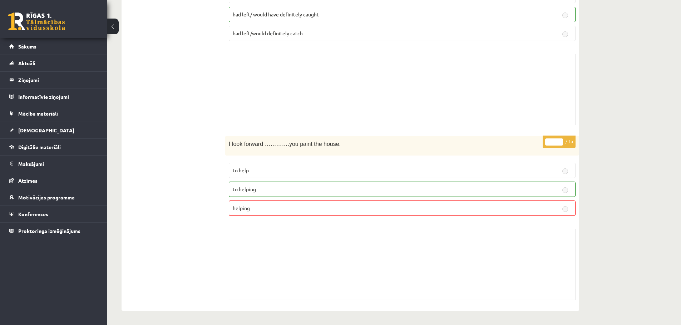
drag, startPoint x: 677, startPoint y: 302, endPoint x: 666, endPoint y: 248, distance: 55.6
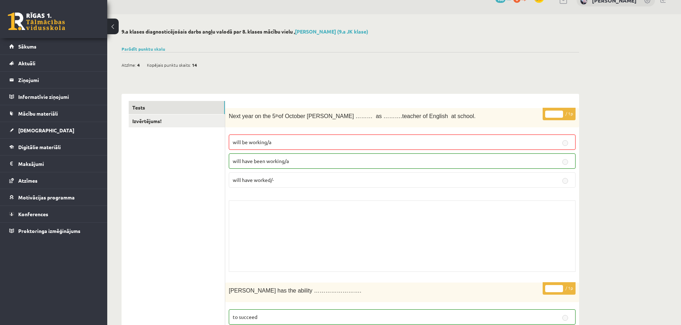
scroll to position [0, 0]
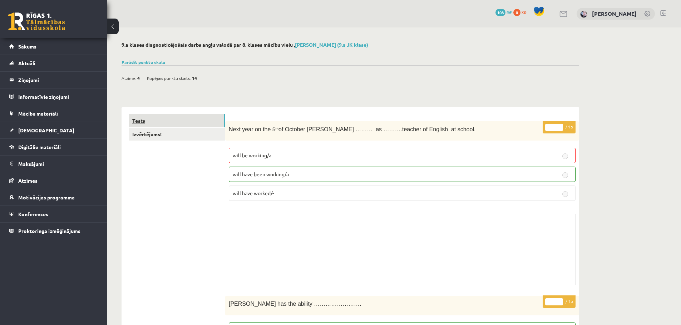
click at [146, 118] on link "Tests" at bounding box center [177, 120] width 96 height 13
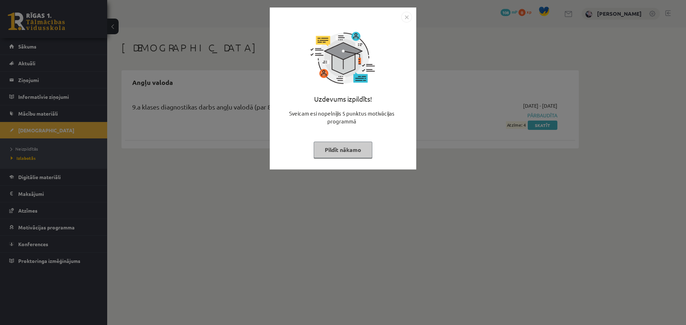
click at [352, 146] on button "Pildīt nākamo" at bounding box center [343, 150] width 59 height 16
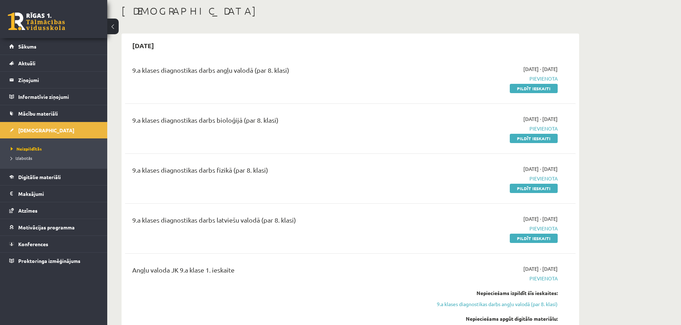
scroll to position [36, 0]
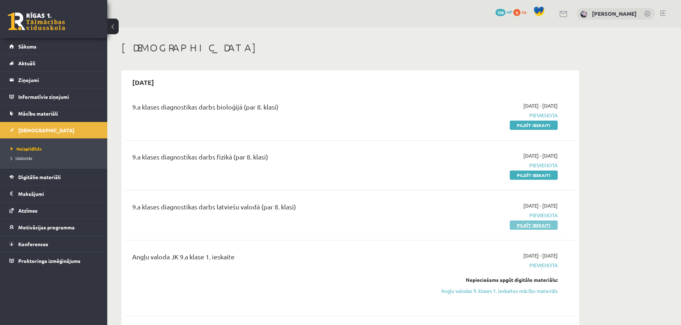
click at [538, 223] on link "Pildīt ieskaiti" at bounding box center [533, 225] width 48 height 9
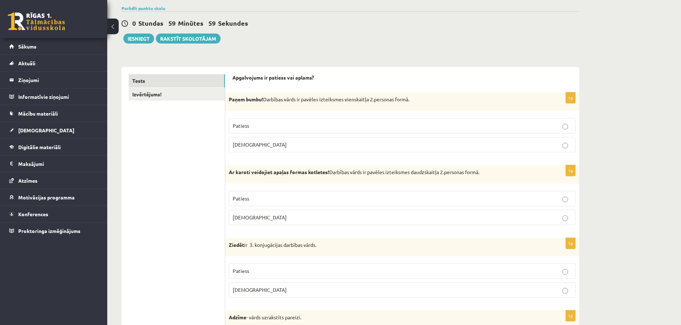
scroll to position [71, 0]
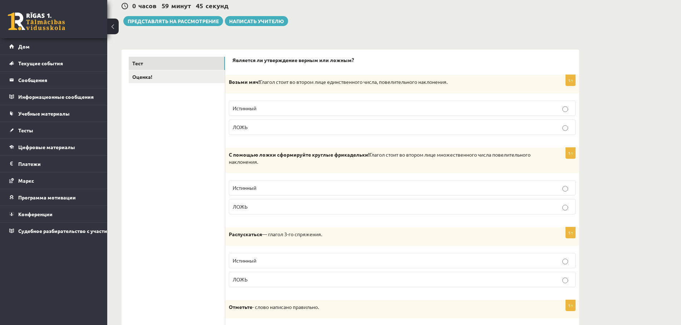
click at [459, 111] on p "Истинный" at bounding box center [402, 109] width 339 height 8
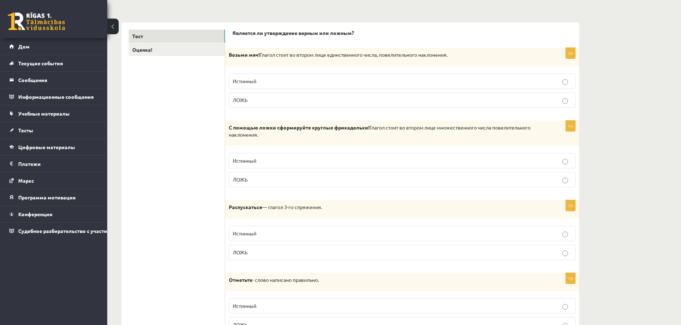
scroll to position [143, 0]
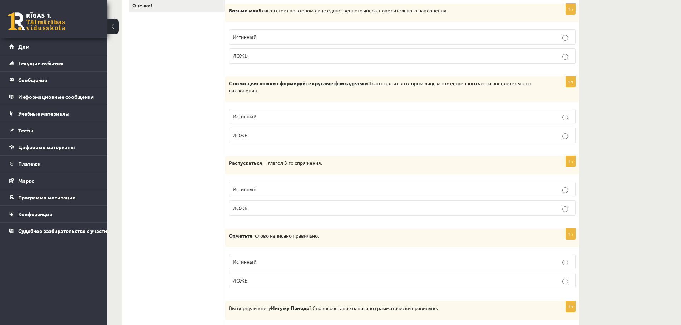
click at [437, 136] on p "ЛОЖЬ" at bounding box center [402, 136] width 339 height 8
click at [427, 120] on p "Истинный" at bounding box center [402, 117] width 339 height 8
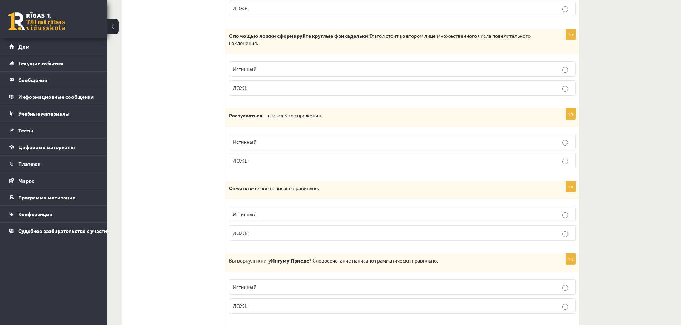
scroll to position [214, 0]
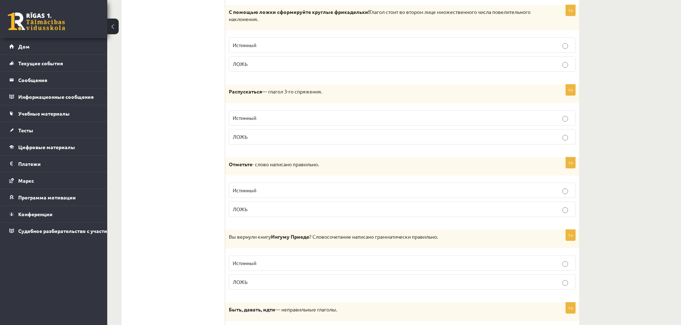
click at [417, 142] on label "ЛОЖЬ" at bounding box center [402, 136] width 347 height 15
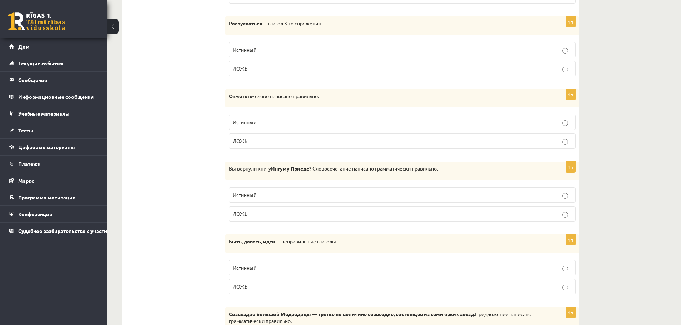
scroll to position [286, 0]
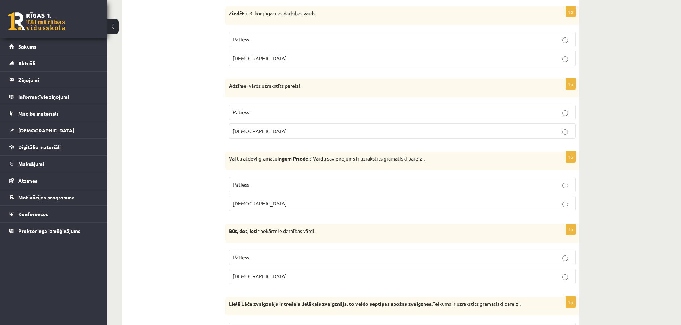
click at [279, 113] on p "Patiess" at bounding box center [402, 113] width 339 height 8
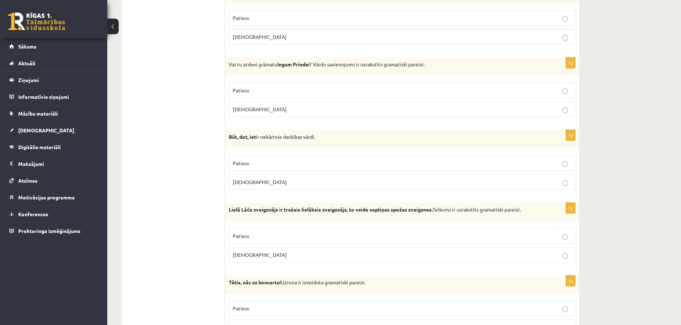
scroll to position [393, 0]
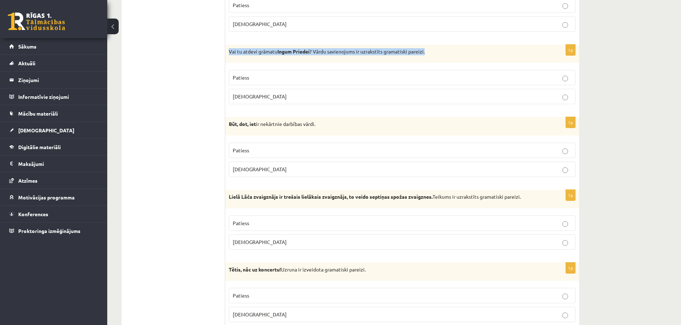
drag, startPoint x: 229, startPoint y: 51, endPoint x: 453, endPoint y: 49, distance: 224.4
click at [453, 49] on p "Vai tu atdevi grāmatu Ingum Priedei ? Vārdu savienojums ir uzrakstīts gramatisk…" at bounding box center [384, 51] width 311 height 7
copy p "Vai tu atdevi grāmatu Ingum Priedei ? Vārdu savienojums ir uzrakstīts gramatisk…"
click at [278, 93] on label "Aplams" at bounding box center [402, 96] width 347 height 15
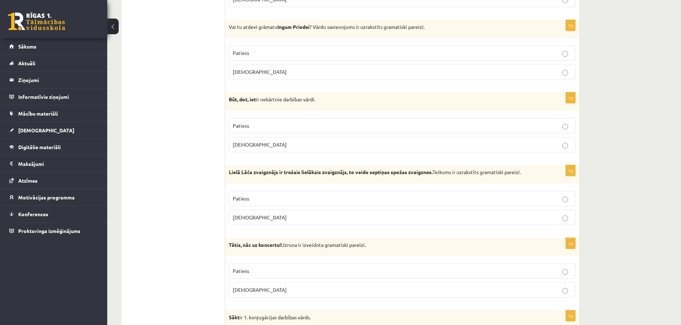
scroll to position [429, 0]
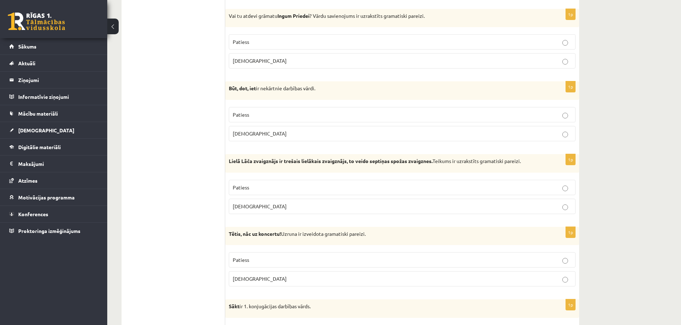
click at [334, 121] on label "Patiess" at bounding box center [402, 114] width 347 height 15
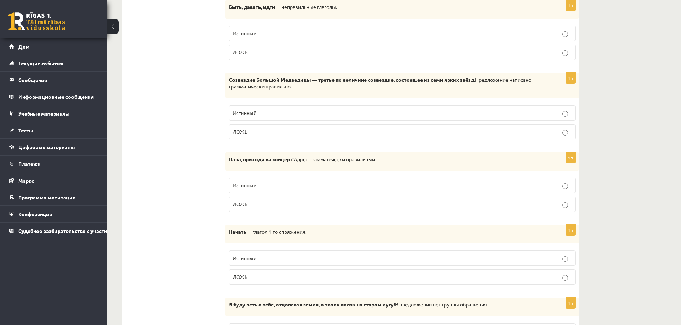
scroll to position [553, 0]
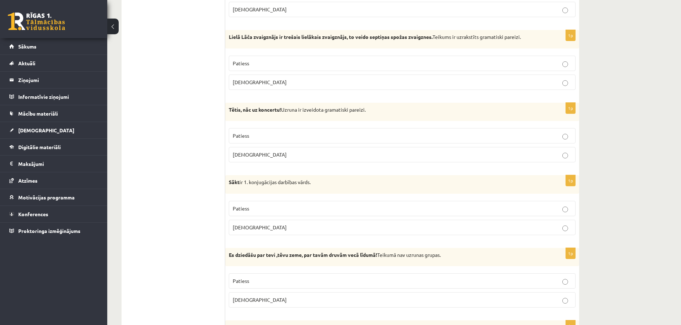
drag, startPoint x: 229, startPoint y: 38, endPoint x: 552, endPoint y: 39, distance: 322.2
click at [552, 39] on div "Lielā Lāča zvaigznājs ir trešais lielākais zvaigznājs, to veido septiņas spožas…" at bounding box center [402, 39] width 354 height 19
copy p "Lielā Lāča zvaigznājs ir trešais lielākais zvaigznājs, to veido septiņas spožas…"
click at [288, 64] on p "Patiess" at bounding box center [402, 64] width 339 height 8
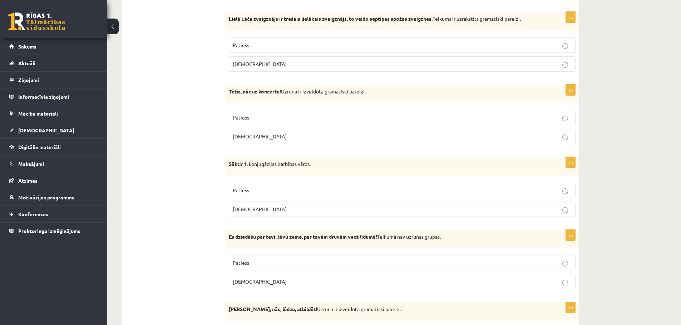
scroll to position [589, 0]
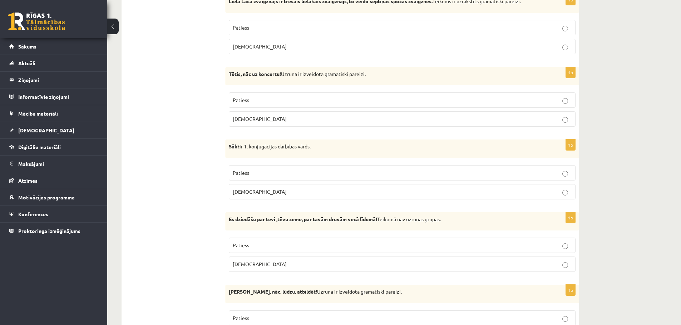
click at [356, 107] on label "Patiess" at bounding box center [402, 100] width 347 height 15
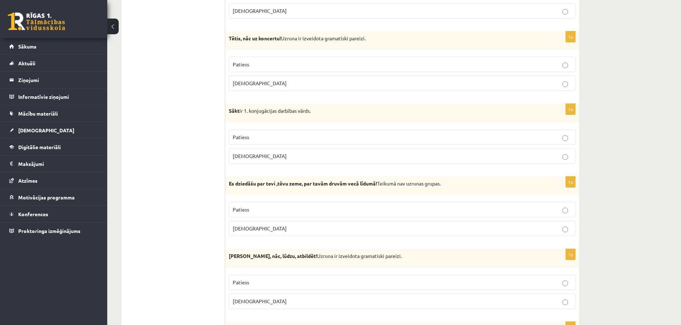
scroll to position [660, 0]
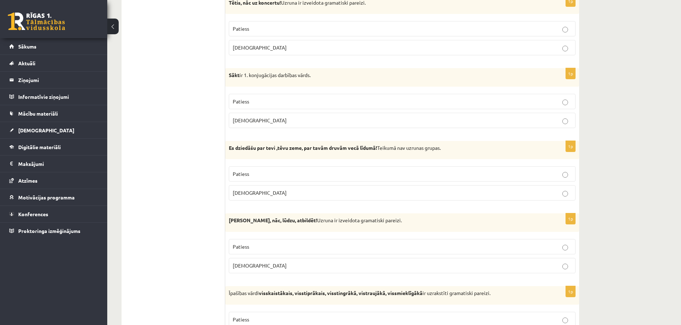
click at [400, 111] on fieldset "Patiess Aplams" at bounding box center [402, 110] width 347 height 40
click at [400, 106] on label "Patiess" at bounding box center [402, 101] width 347 height 15
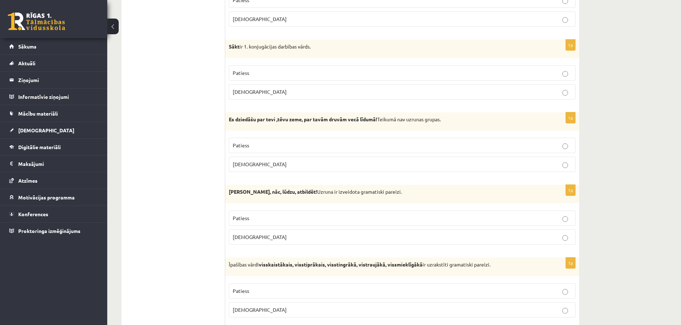
scroll to position [732, 0]
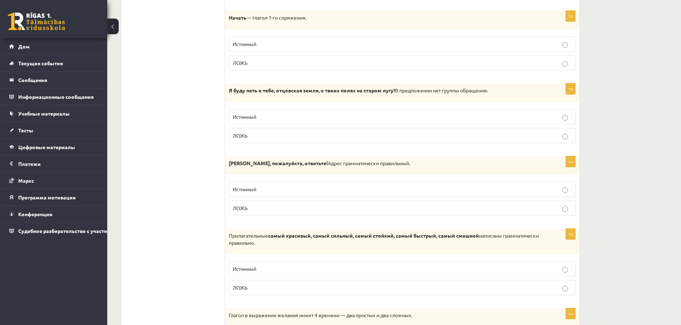
click at [329, 137] on p "ЛОЖЬ" at bounding box center [402, 136] width 339 height 8
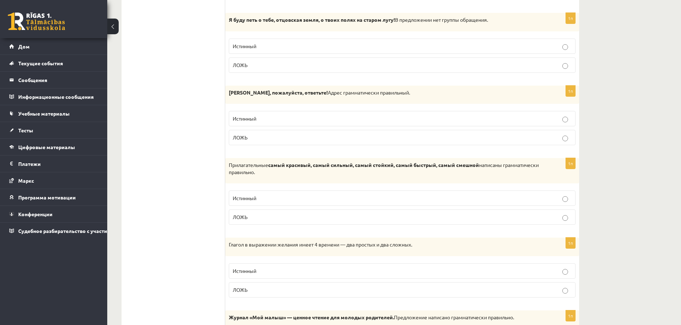
scroll to position [803, 0]
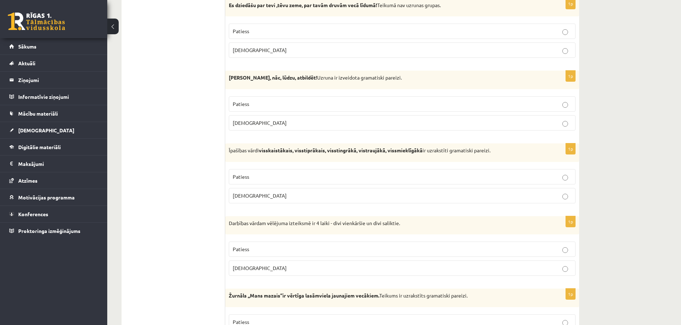
click at [337, 126] on p "Aplams" at bounding box center [402, 123] width 339 height 8
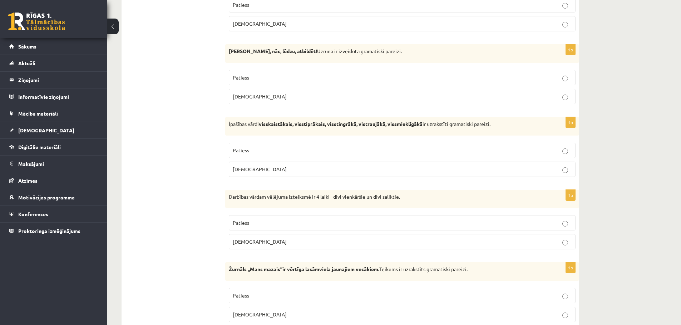
scroll to position [875, 0]
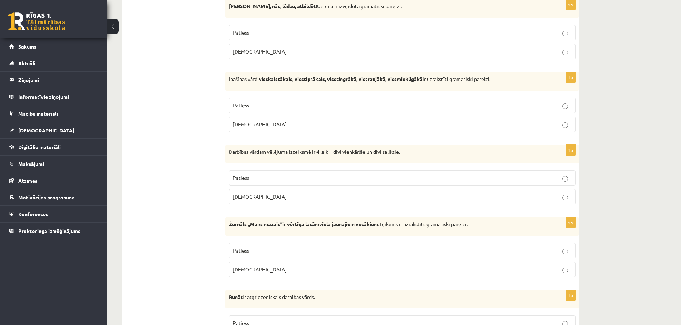
click at [362, 108] on p "Patiess" at bounding box center [402, 106] width 339 height 8
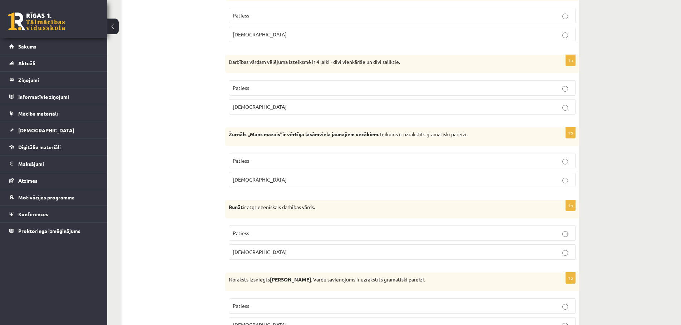
scroll to position [982, 0]
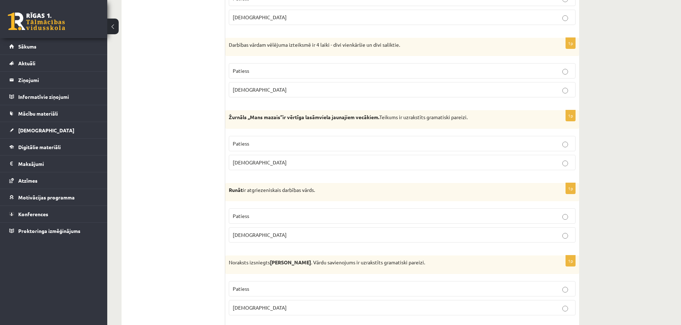
click at [468, 94] on p "Aplams" at bounding box center [402, 90] width 339 height 8
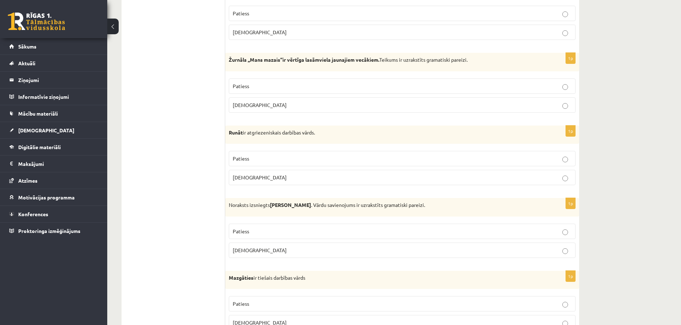
scroll to position [1053, 0]
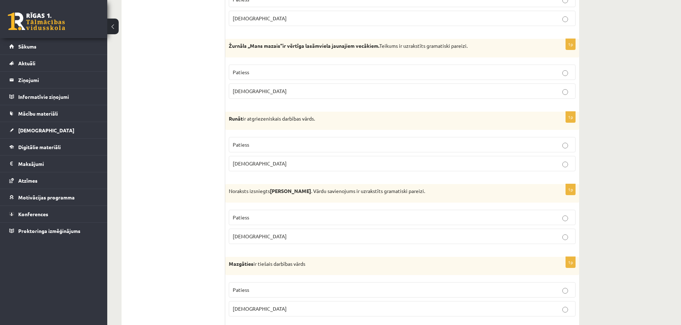
click at [453, 69] on p "Patiess" at bounding box center [402, 73] width 339 height 8
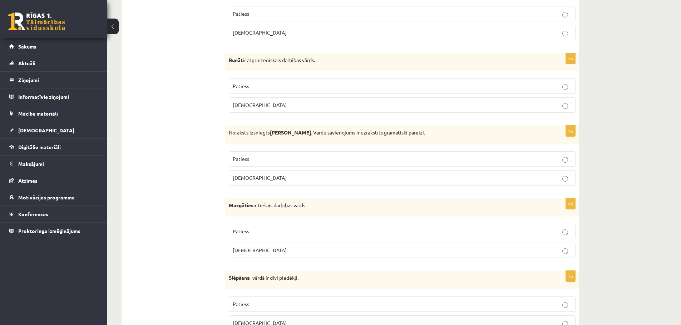
scroll to position [1125, 0]
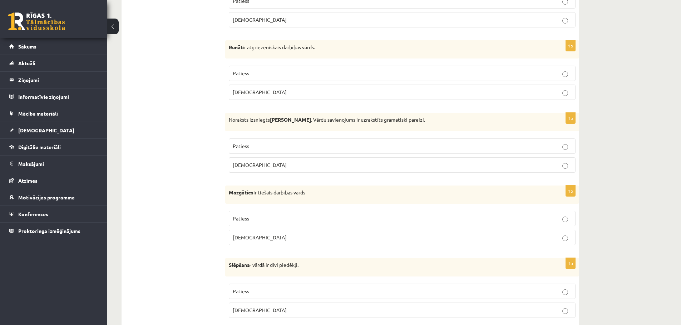
click at [369, 79] on label "Patiess" at bounding box center [402, 73] width 347 height 15
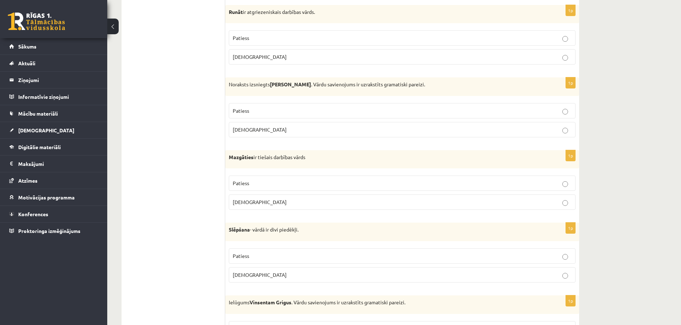
scroll to position [1179, 0]
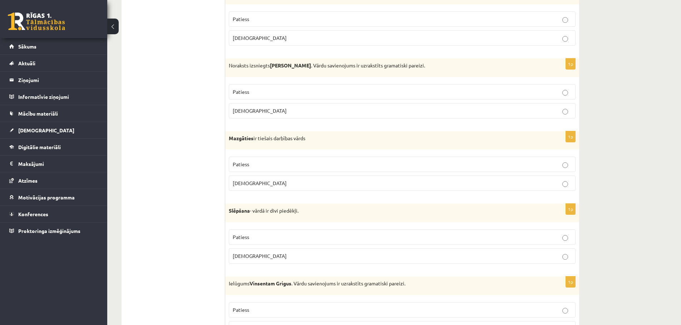
click at [417, 108] on p "Aplams" at bounding box center [402, 111] width 339 height 8
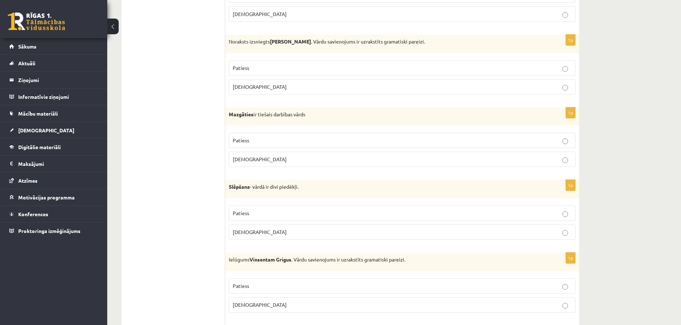
scroll to position [1250, 0]
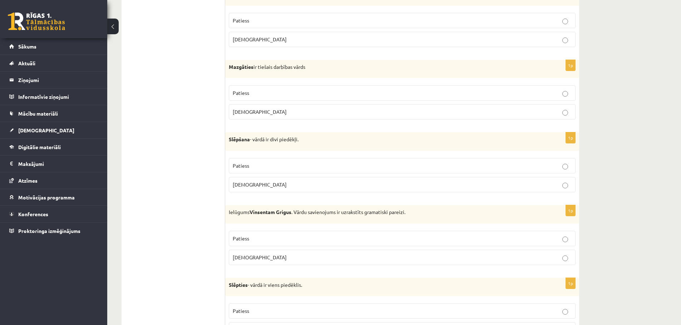
click at [406, 92] on p "Patiess" at bounding box center [402, 93] width 339 height 8
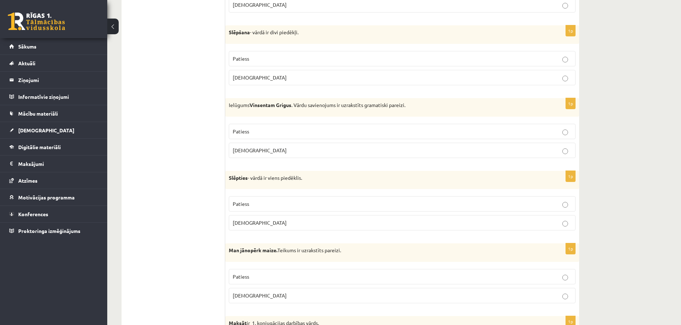
click at [395, 81] on p "Aplams" at bounding box center [402, 78] width 339 height 8
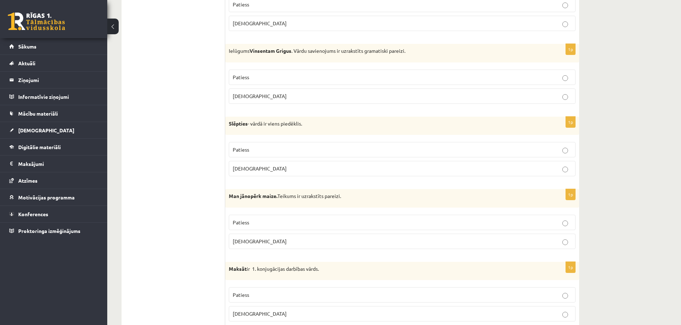
scroll to position [1429, 0]
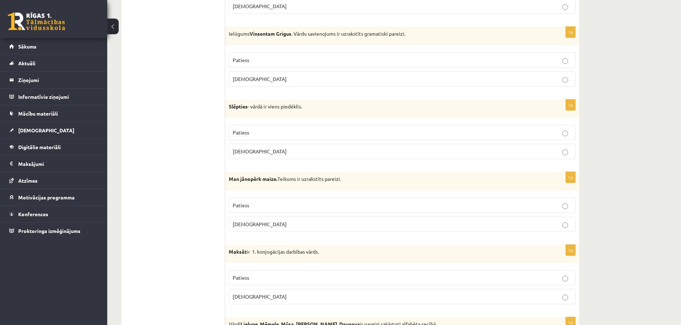
click at [393, 81] on p "Aplams" at bounding box center [402, 79] width 339 height 8
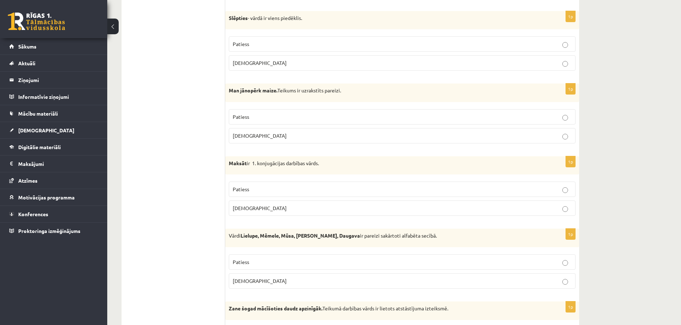
scroll to position [1500, 0]
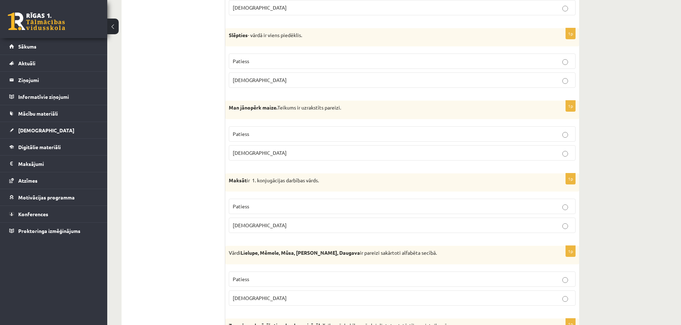
click at [369, 61] on p "Patiess" at bounding box center [402, 62] width 339 height 8
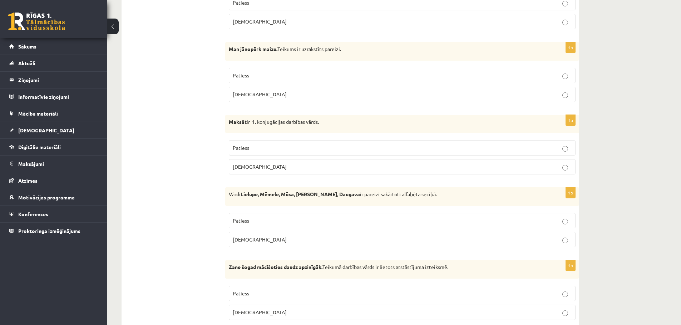
scroll to position [1572, 0]
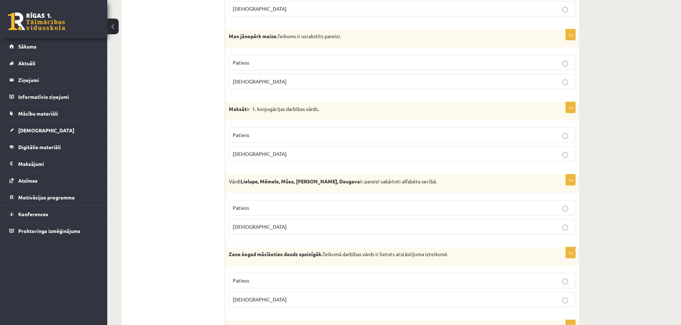
click at [369, 61] on p "Patiess" at bounding box center [402, 63] width 339 height 8
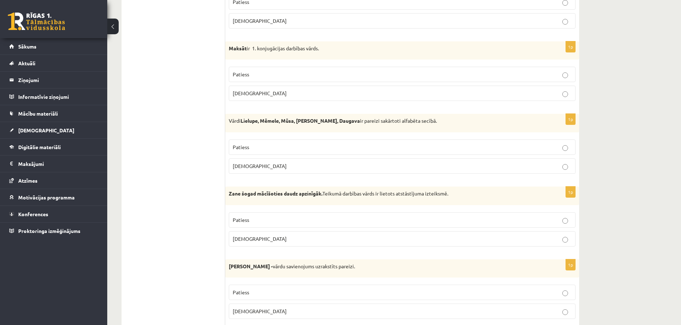
scroll to position [1643, 0]
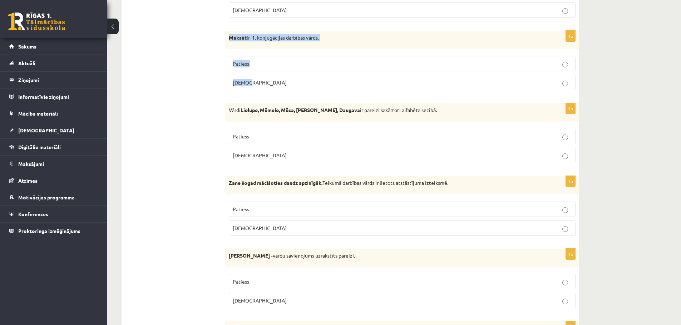
drag, startPoint x: 229, startPoint y: 37, endPoint x: 275, endPoint y: 79, distance: 62.5
click at [275, 79] on div "1p Maksāt ir 1. konjugācijas darbības vārds. Patiess Aplams" at bounding box center [402, 64] width 354 height 66
copy div "Maksāt ir 1. konjugācijas darbības vārds. Patiess Aplams"
click at [326, 71] on label "Patiess" at bounding box center [402, 63] width 347 height 15
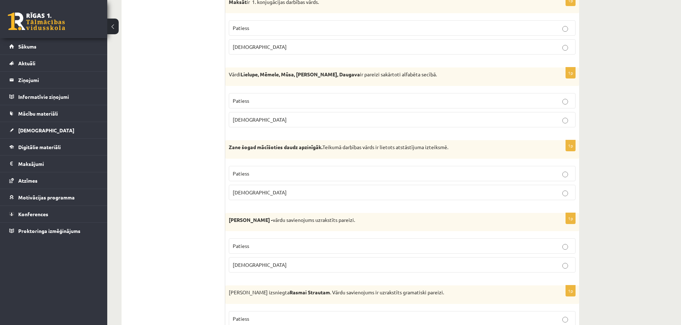
scroll to position [1715, 0]
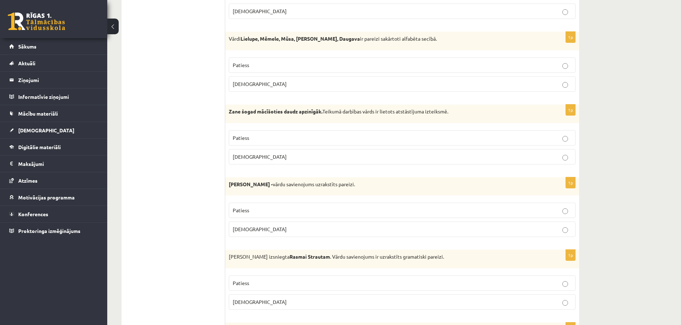
click at [343, 88] on p "Aplams" at bounding box center [402, 84] width 339 height 8
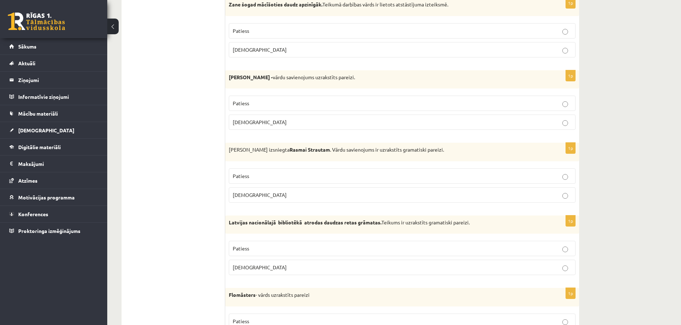
scroll to position [1786, 0]
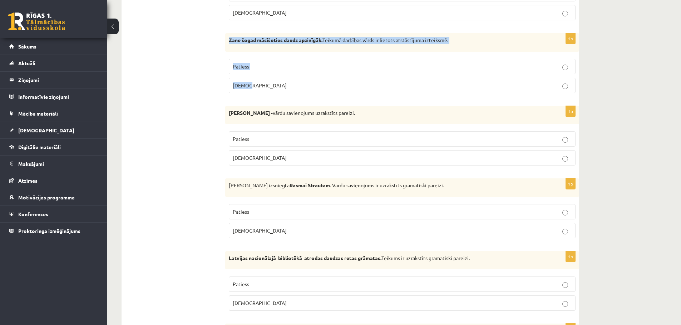
drag, startPoint x: 229, startPoint y: 39, endPoint x: 272, endPoint y: 87, distance: 64.0
click at [272, 87] on div "1p Zane šogad mācīšoties daudz apzinīgāk. Teikumā darbības vārds ir lietots ats…" at bounding box center [402, 66] width 354 height 66
copy div "Zane šogad mācīšoties daudz apzinīgāk. Teikumā darbības vārds ir lietots atstās…"
click at [469, 69] on p "Patiess" at bounding box center [402, 67] width 339 height 8
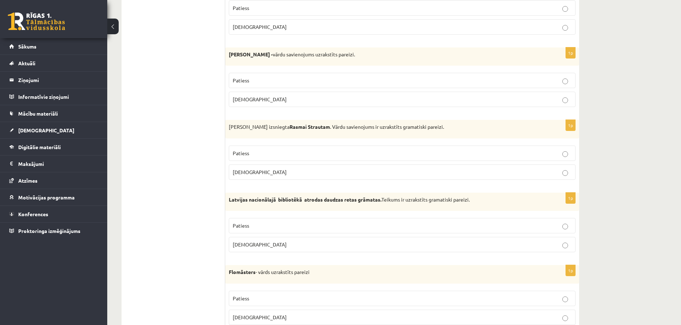
scroll to position [1858, 0]
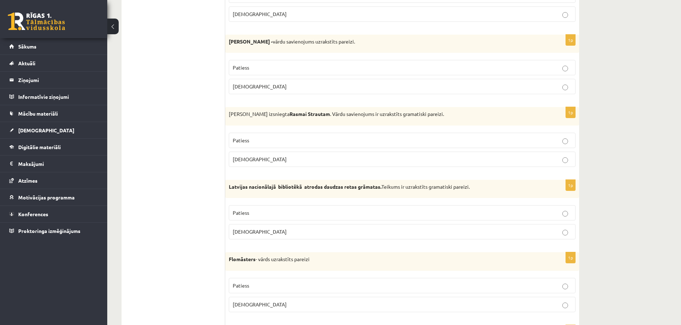
click at [375, 74] on label "Patiess" at bounding box center [402, 67] width 347 height 15
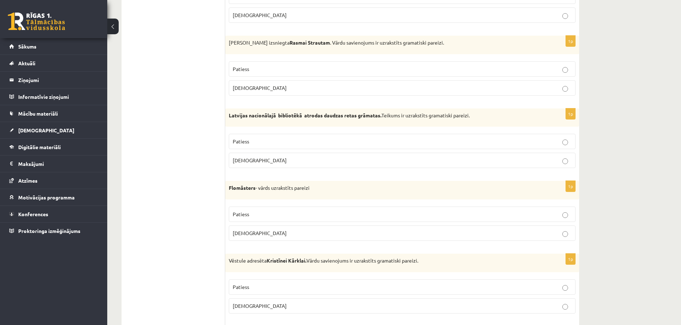
scroll to position [1893, 0]
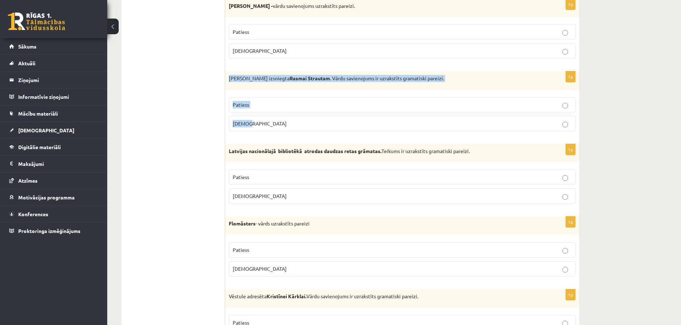
drag, startPoint x: 229, startPoint y: 80, endPoint x: 277, endPoint y: 130, distance: 70.0
click at [277, 130] on div "1p Izziņa izsniegta Rasmai Strautam . Vārdu savienojums ir uzrakstīts gramatisk…" at bounding box center [402, 104] width 354 height 66
copy div "Izziņa izsniegta Rasmai Strautam . Vārdu savienojums ir uzrakstīts gramatiski p…"
click at [279, 115] on fieldset "Patiess Aplams" at bounding box center [402, 114] width 347 height 40
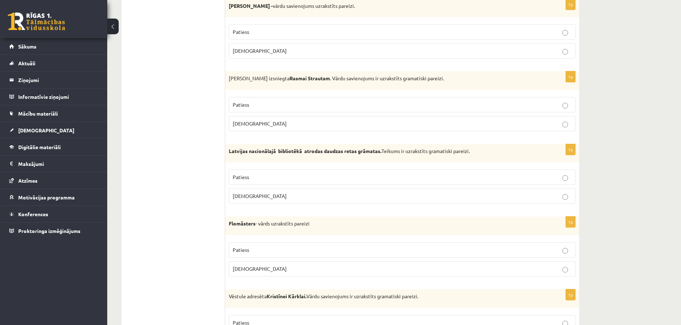
click at [280, 120] on label "Aplams" at bounding box center [402, 123] width 347 height 15
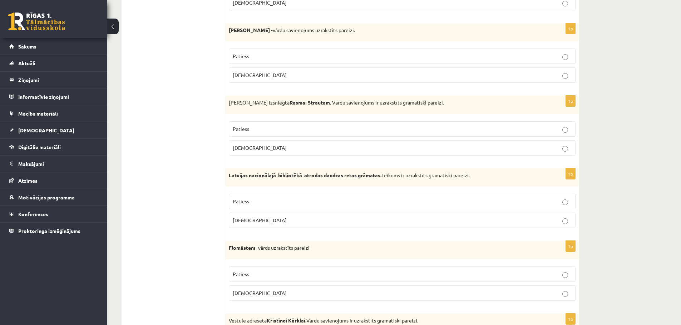
scroll to position [2018, 0]
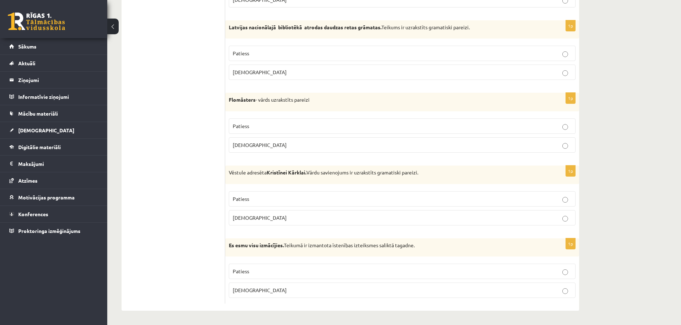
click at [294, 57] on p "Patiess" at bounding box center [402, 54] width 339 height 8
click at [249, 146] on span "Aplams" at bounding box center [260, 145] width 54 height 6
click at [287, 195] on p "Patiess" at bounding box center [402, 199] width 339 height 8
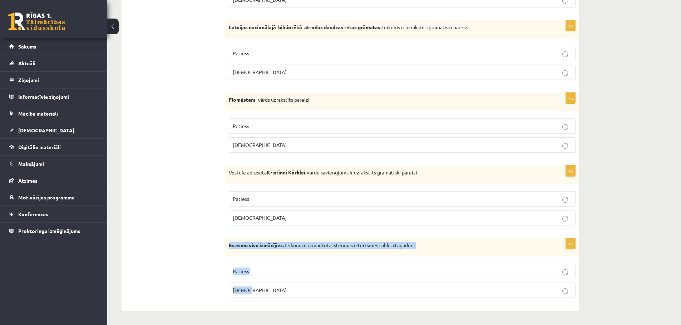
drag, startPoint x: 228, startPoint y: 244, endPoint x: 279, endPoint y: 286, distance: 66.0
click at [279, 286] on div "1p Es esmu visu izmācījies. Teikumā ir izmantota īstenības izteiksmes saliktā t…" at bounding box center [402, 272] width 354 height 66
copy div "Es esmu visu izmācījies. Teikumā ir izmantota īstenības izteiksmes saliktā taga…"
click at [303, 274] on p "Patiess" at bounding box center [402, 272] width 339 height 8
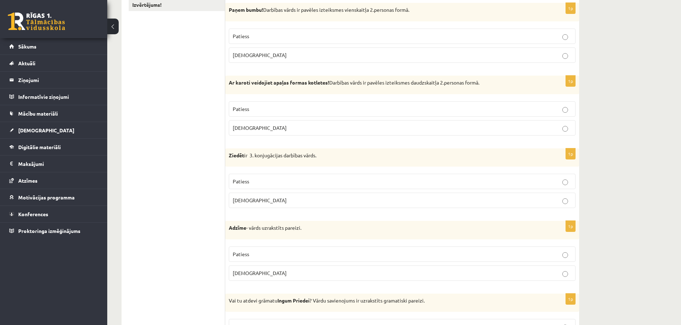
scroll to position [53, 0]
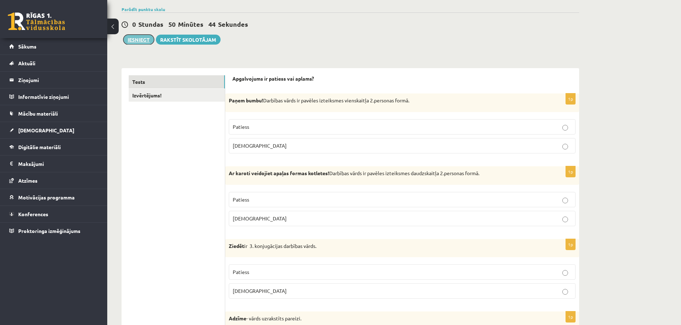
click at [144, 41] on button "Iesniegt" at bounding box center [138, 40] width 31 height 10
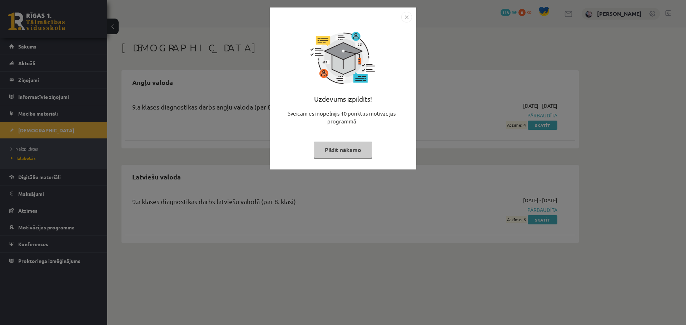
click at [360, 143] on button "Pildīt nākamo" at bounding box center [343, 150] width 59 height 16
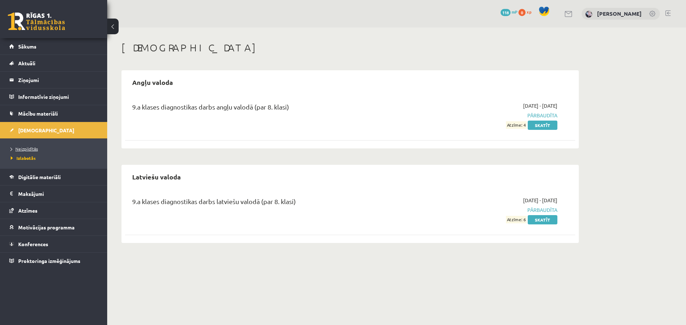
click at [59, 148] on link "Neizpildītās" at bounding box center [55, 149] width 89 height 6
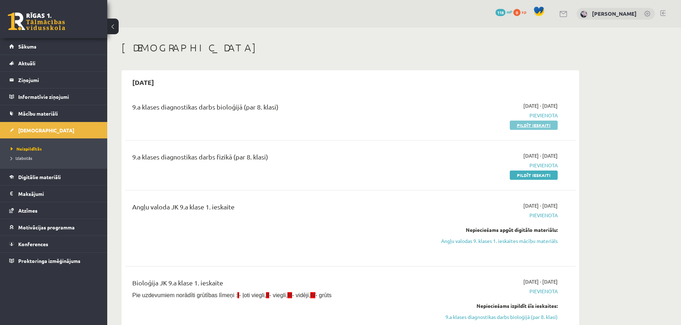
click at [530, 124] on link "Pildīt ieskaiti" at bounding box center [533, 125] width 48 height 9
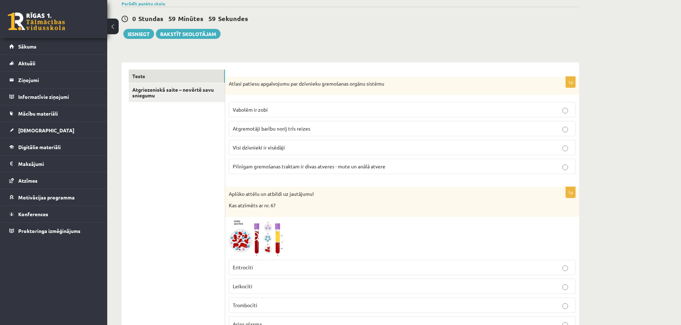
scroll to position [71, 0]
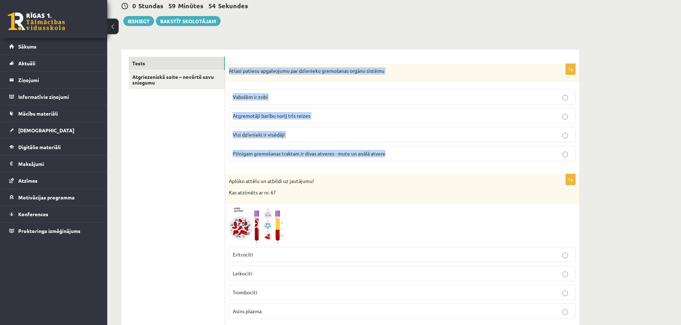
drag, startPoint x: 229, startPoint y: 70, endPoint x: 389, endPoint y: 146, distance: 177.5
click at [389, 146] on div "1p Atlasi patiesu apgalvojumu par dzīvnieku gremošanas orgānu sistēmu Vabolēm i…" at bounding box center [402, 116] width 354 height 104
click at [472, 70] on p "Atlasi patiesu apgalvojumu par dzīvnieku gremošanas orgānu sistēmu" at bounding box center [384, 71] width 311 height 7
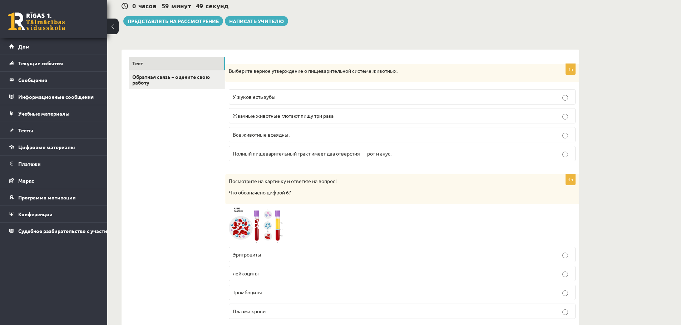
click at [469, 71] on p "Выберите верное утверждение о пищеварительной системе животных." at bounding box center [384, 71] width 311 height 7
click at [400, 155] on p "Полный пищеварительный тракт имеет два отверстия — рот и анус." at bounding box center [402, 154] width 339 height 8
click at [368, 90] on label "У жуков есть зубы" at bounding box center [402, 96] width 347 height 15
click at [390, 150] on label "Полный пищеварительный тракт имеет два отверстия — рот и анус." at bounding box center [402, 153] width 347 height 15
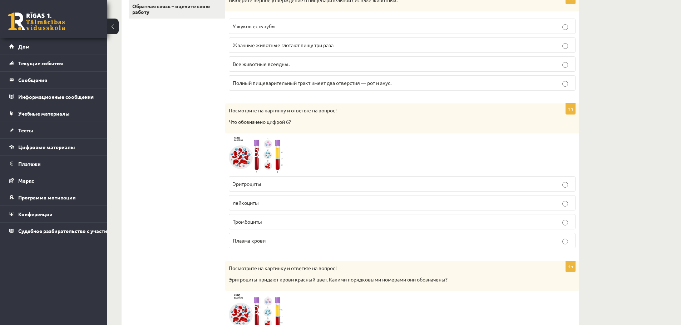
scroll to position [143, 0]
click at [260, 155] on span at bounding box center [255, 153] width 11 height 11
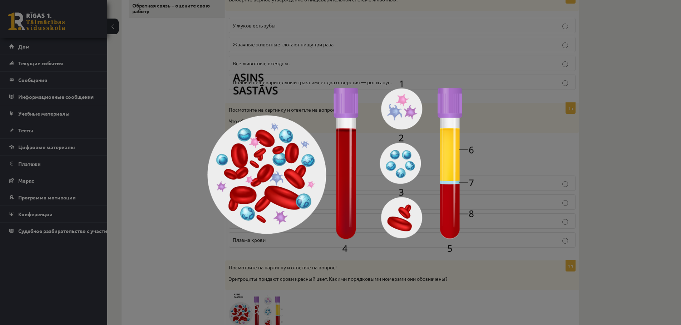
click at [563, 150] on div at bounding box center [340, 162] width 681 height 325
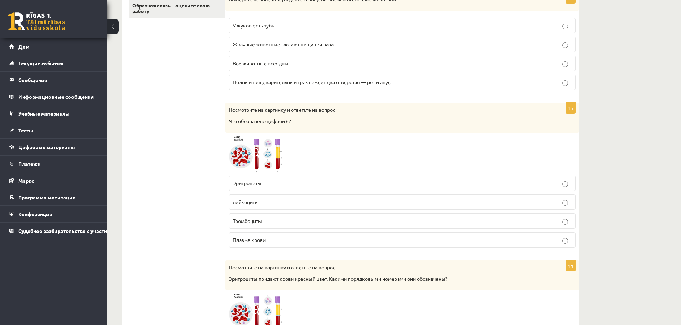
click at [275, 224] on p "Тромбоциты" at bounding box center [402, 222] width 339 height 8
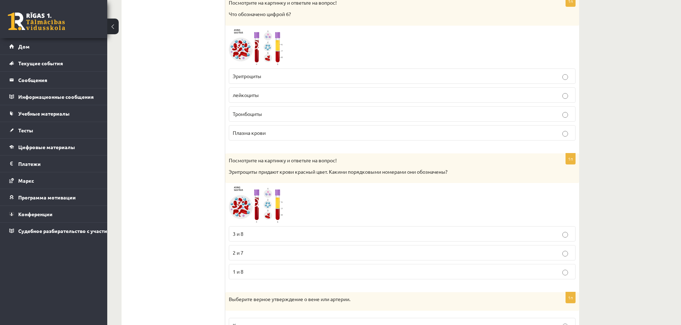
scroll to position [286, 0]
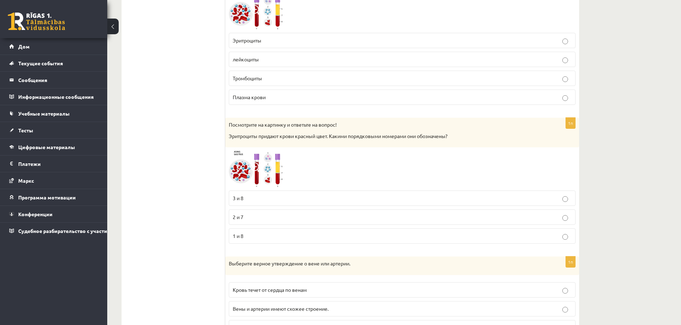
click at [271, 163] on img at bounding box center [256, 169] width 54 height 36
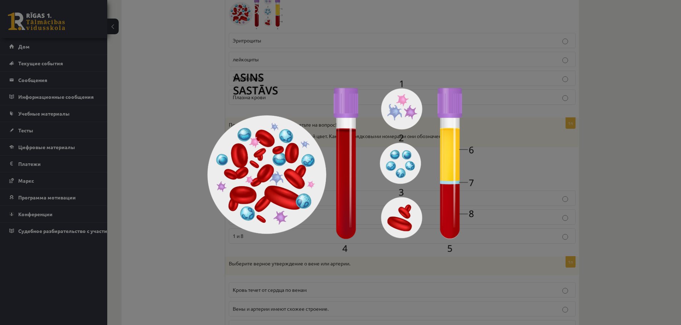
click at [497, 154] on div at bounding box center [340, 162] width 681 height 325
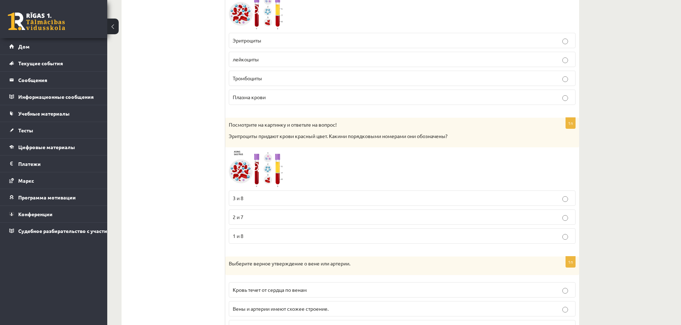
click at [320, 197] on p "3 и 8" at bounding box center [402, 199] width 339 height 8
click at [247, 163] on img at bounding box center [256, 169] width 54 height 36
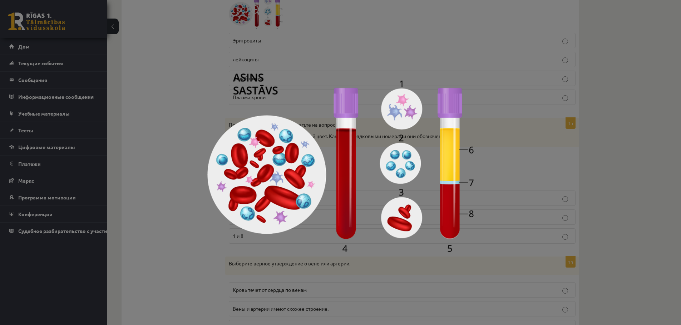
click at [495, 153] on div at bounding box center [340, 162] width 681 height 325
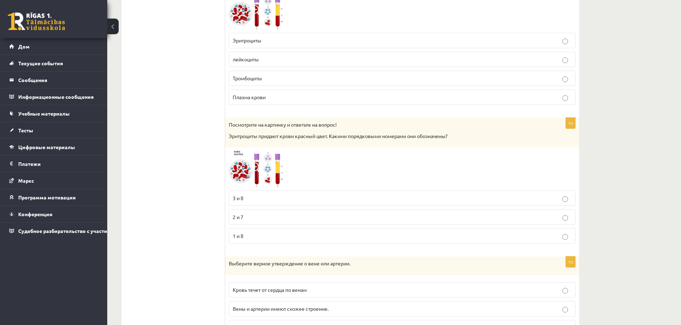
click at [252, 175] on img at bounding box center [256, 169] width 54 height 36
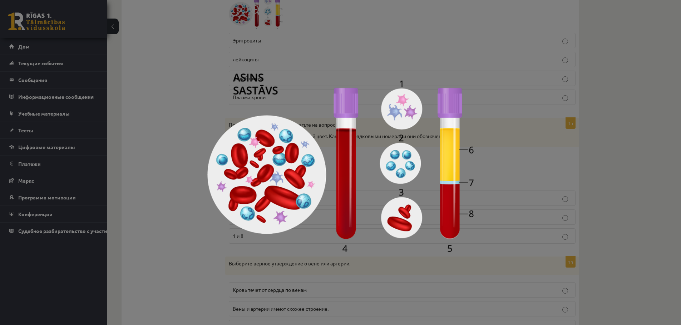
click at [485, 165] on div at bounding box center [340, 162] width 681 height 325
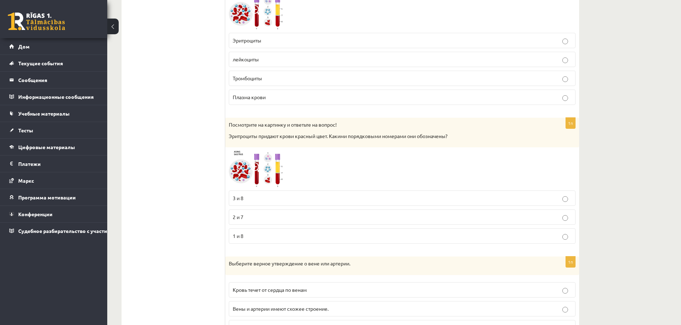
click at [253, 169] on span at bounding box center [255, 168] width 11 height 11
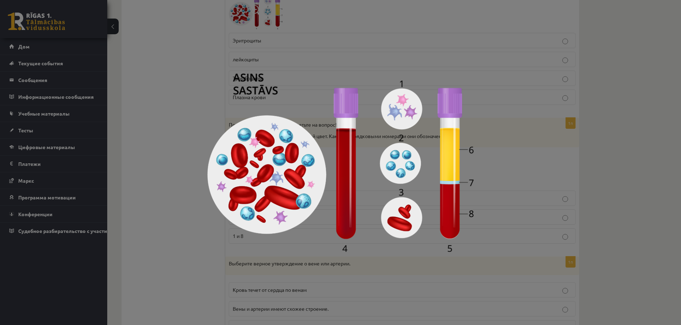
click at [508, 170] on div at bounding box center [340, 162] width 681 height 325
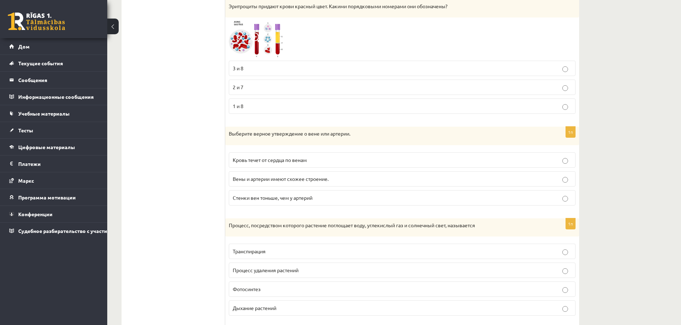
scroll to position [429, 0]
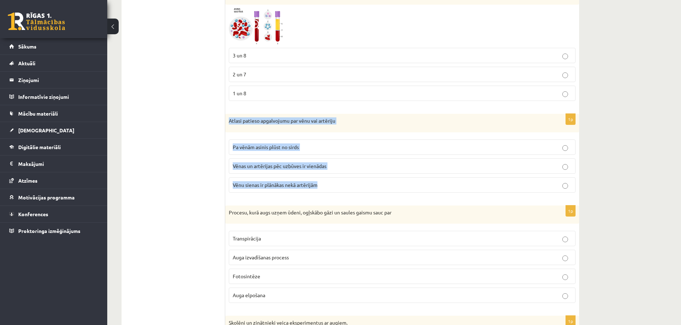
drag, startPoint x: 230, startPoint y: 120, endPoint x: 343, endPoint y: 181, distance: 128.8
click at [343, 181] on div "1p Atlasi patieso apgalvojumu par vēnu vai artēriju Pa vēnām asinis plūst no si…" at bounding box center [402, 156] width 354 height 85
copy div "Atlasi patieso apgalvojumu par vēnu vai artēriju Pa vēnām asinis plūst no sirds…"
click at [316, 134] on div "1p Atlasi patieso apgalvojumu par vēnu vai artēriju Pa vēnām asinis plūst no si…" at bounding box center [402, 156] width 354 height 85
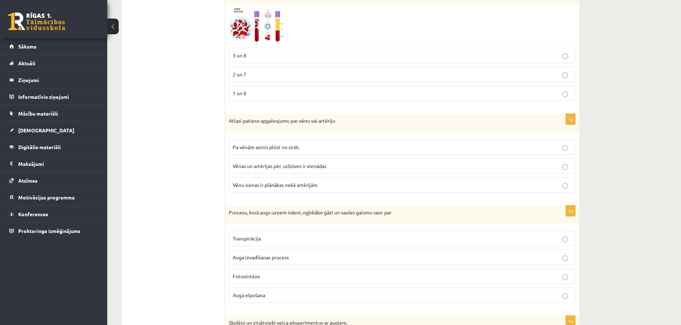
click at [336, 180] on label "Vēnu sienas ir plānākas nekā artērijām" at bounding box center [402, 185] width 347 height 15
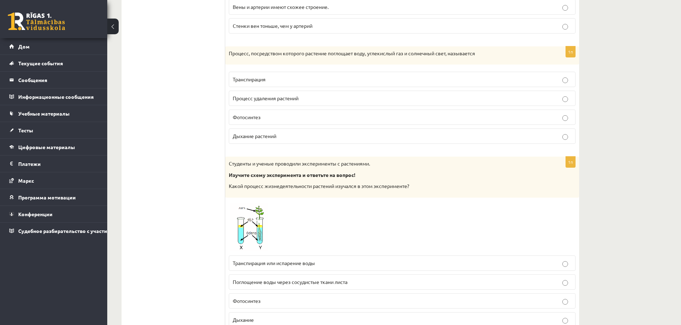
scroll to position [552, 0]
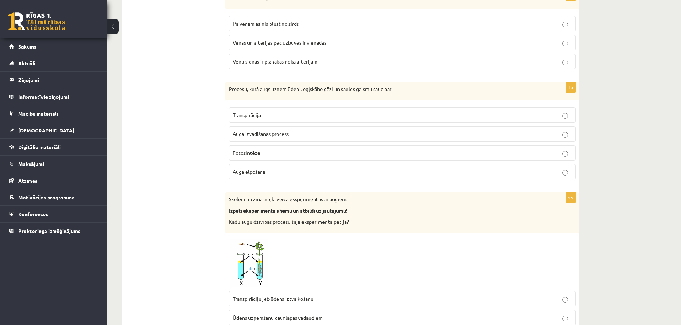
click at [231, 87] on p "Procesu, kurā augs uzņem ūdeni, ogļskābo gāzi un saules gaismu sauc par" at bounding box center [384, 89] width 311 height 7
click at [228, 89] on div "Procesu, kurā augs uzņem ūdeni, ogļskābo gāzi un saules gaismu sauc par" at bounding box center [402, 91] width 354 height 19
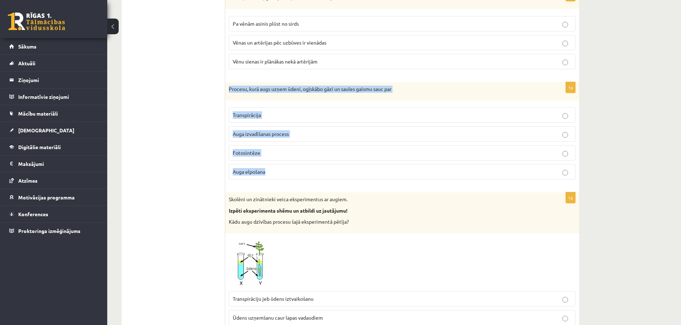
drag, startPoint x: 229, startPoint y: 89, endPoint x: 290, endPoint y: 173, distance: 104.2
click at [290, 173] on div "1p Procesu, kurā augs uzņem ūdeni, ogļskābo gāzi un saules gaismu sauc par Tran…" at bounding box center [402, 134] width 354 height 104
copy div "Procesu, kurā augs uzņem ūdeni, ogļskābo gāzi un saules gaismu sauc par Transpi…"
click at [323, 148] on label "Fotosintēze" at bounding box center [402, 152] width 347 height 15
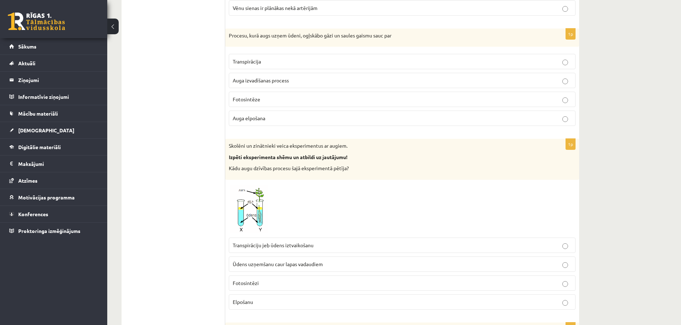
scroll to position [659, 0]
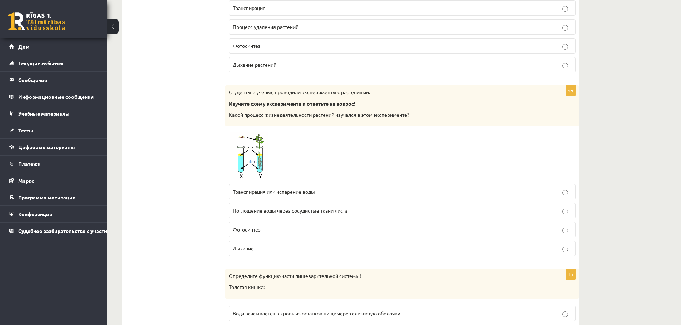
click at [269, 155] on img at bounding box center [256, 155] width 54 height 51
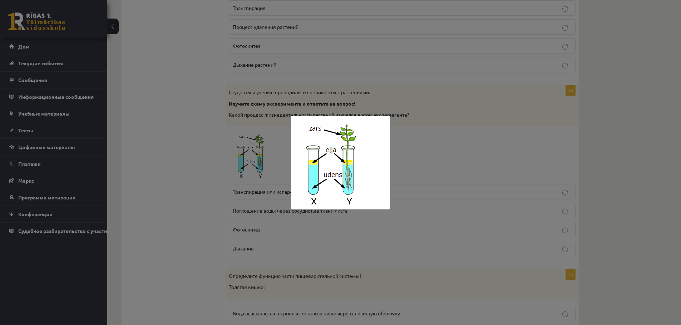
click at [387, 146] on img at bounding box center [340, 163] width 99 height 94
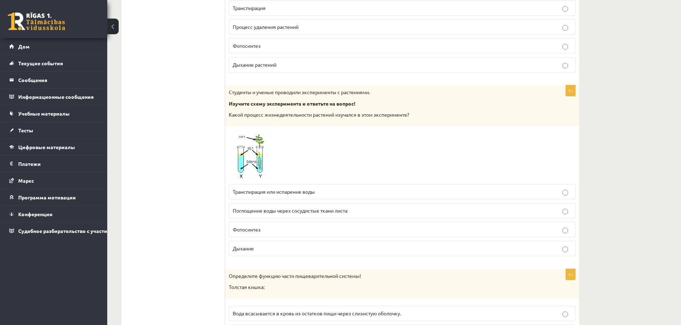
click at [250, 162] on img at bounding box center [256, 155] width 54 height 51
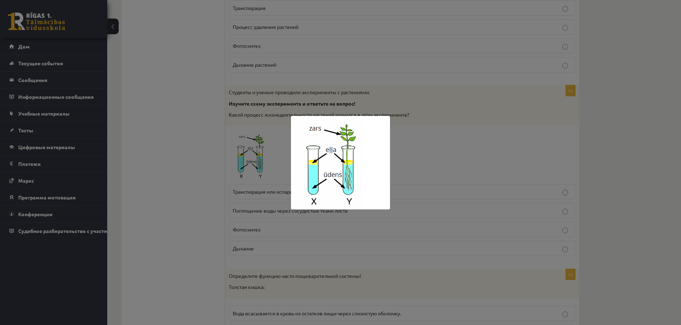
click at [383, 152] on img at bounding box center [340, 163] width 99 height 94
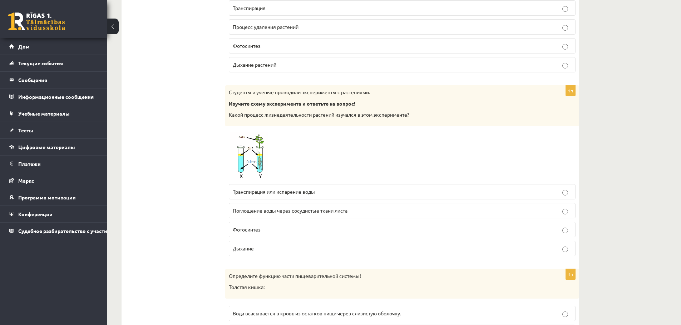
click at [324, 213] on font "Поглощение воды через сосудистые ткани листа" at bounding box center [290, 211] width 115 height 6
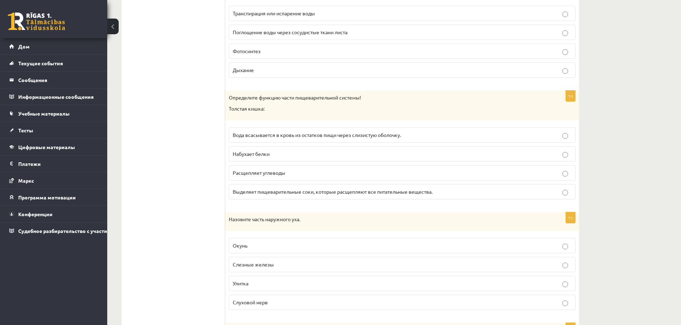
scroll to position [802, 0]
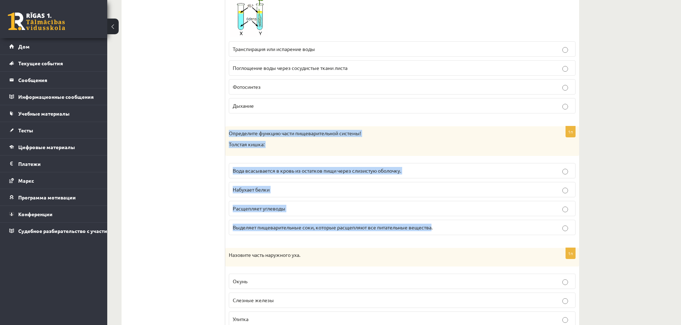
drag, startPoint x: 229, startPoint y: 134, endPoint x: 433, endPoint y: 229, distance: 224.5
click at [433, 229] on div "1п Определите функцию части пищеварительной системы! Толстая кишка: Вода всасыв…" at bounding box center [402, 183] width 354 height 115
copy div "Определите функцию части пищеварительной системы! Толстая кишка: Вода всасывает…"
click at [317, 174] on font "Вода всасывается в кровь из остатков пищи через слизистую оболочку." at bounding box center [317, 171] width 168 height 6
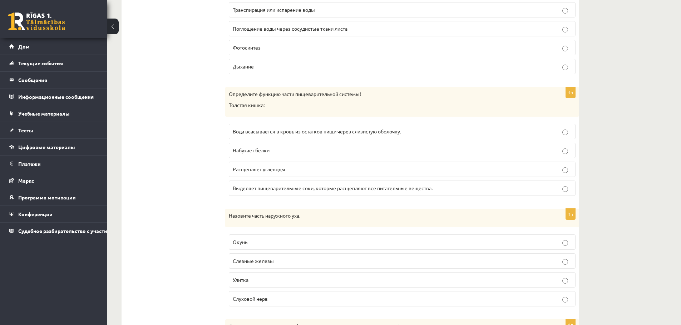
scroll to position [910, 0]
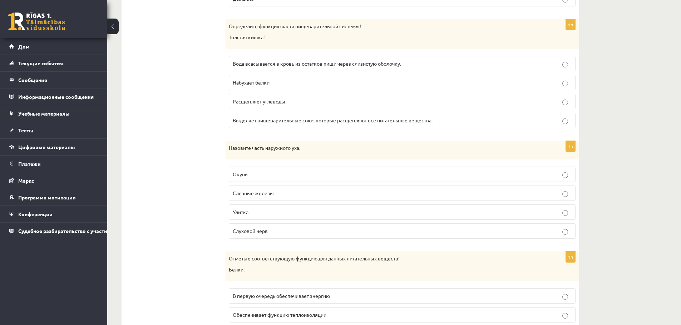
click at [282, 219] on label "Улитка" at bounding box center [402, 212] width 347 height 15
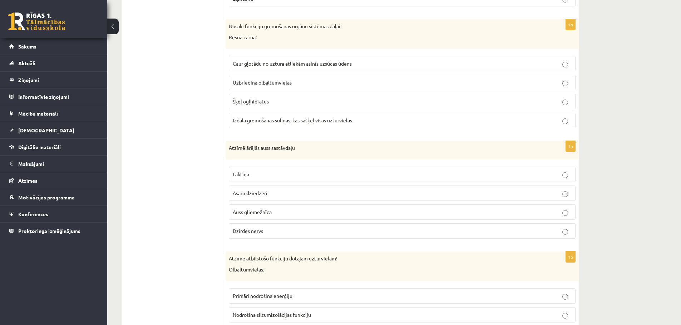
scroll to position [945, 0]
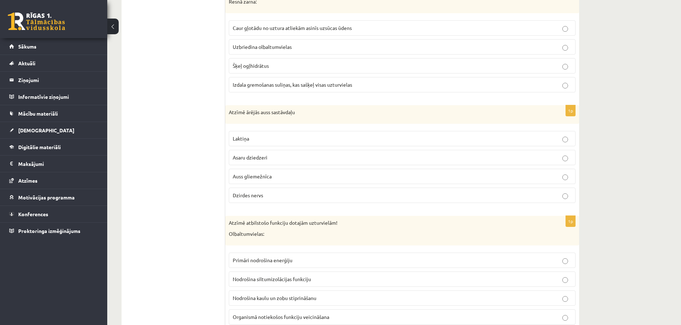
click at [228, 112] on div "Atzīmē ārējās auss sastāvdaļu" at bounding box center [402, 114] width 354 height 19
drag, startPoint x: 230, startPoint y: 113, endPoint x: 298, endPoint y: 152, distance: 77.8
click at [298, 152] on div "1p Atzīmē ārējās auss sastāvdaļu Laktiņa Asaru dziedzeri Auss gliemežnīca Dzird…" at bounding box center [402, 157] width 354 height 104
drag, startPoint x: 260, startPoint y: 118, endPoint x: 264, endPoint y: 117, distance: 3.7
click at [261, 118] on div "Atzīmē ārējās auss sastāvdaļu" at bounding box center [402, 114] width 354 height 19
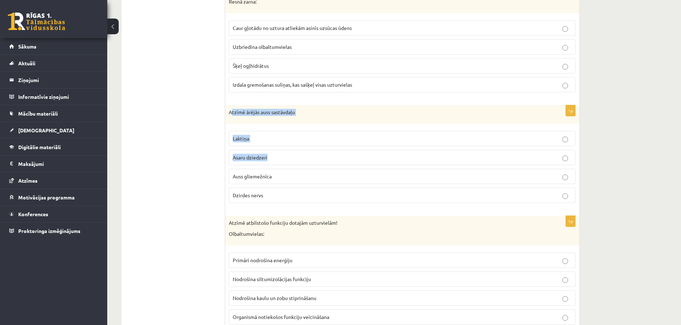
click at [233, 110] on p "Atzīmē ārējās auss sastāvdaļu" at bounding box center [384, 112] width 311 height 7
click at [230, 110] on p "Atzīmē ārējās auss sastāvdaļu" at bounding box center [384, 112] width 311 height 7
click at [228, 113] on div "Atzīmē ārējās auss sastāvdaļu" at bounding box center [402, 114] width 354 height 19
drag, startPoint x: 229, startPoint y: 114, endPoint x: 303, endPoint y: 191, distance: 107.1
click at [303, 191] on div "1p Atzīmē ārējās auss sastāvdaļu Laktiņa Asaru dziedzeri Auss gliemežnīca Dzird…" at bounding box center [402, 157] width 354 height 104
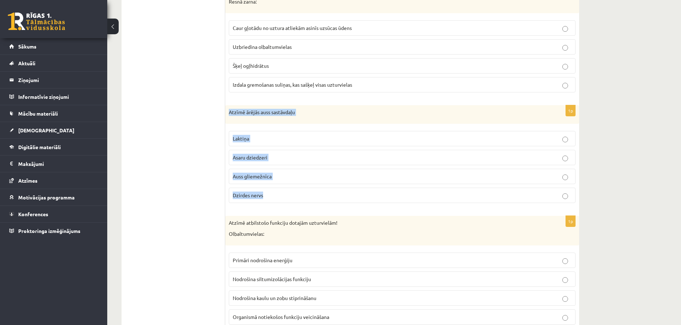
copy div "Atzīmē ārējās auss sastāvdaļu Laktiņa Asaru dziedzeri Auss gliemežnīca Dzirdes …"
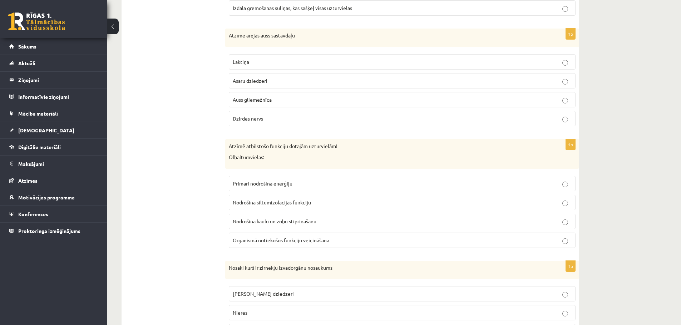
scroll to position [1052, 0]
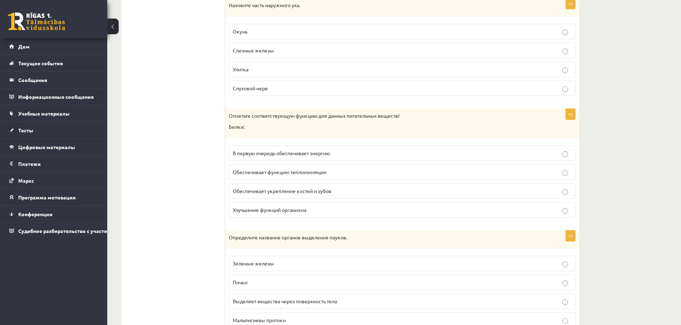
click at [349, 155] on p "В первую очередь обеспечивает энергию" at bounding box center [402, 154] width 339 height 8
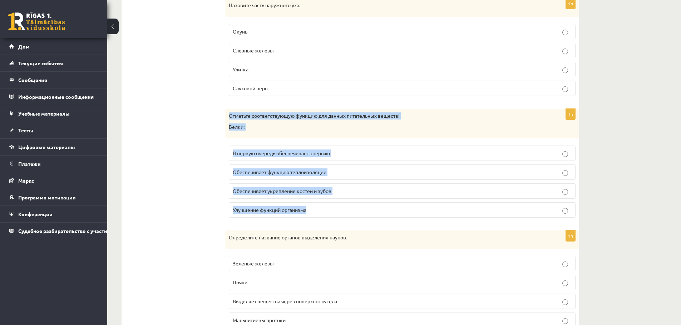
drag, startPoint x: 229, startPoint y: 116, endPoint x: 326, endPoint y: 209, distance: 134.7
click at [326, 209] on div "1п Отметьте соответствующую функцию для данных питательных веществ! Белки: В пе…" at bounding box center [402, 166] width 354 height 115
copy div "Отметьте соответствующую функцию для данных питательных веществ! Белки: В перву…"
click at [345, 175] on p "Обеспечивает функцию теплоизоляции" at bounding box center [402, 173] width 339 height 8
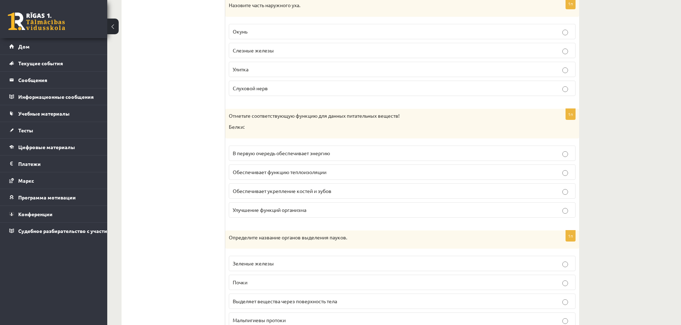
click at [336, 210] on p "Улучшение функций организма" at bounding box center [402, 210] width 339 height 8
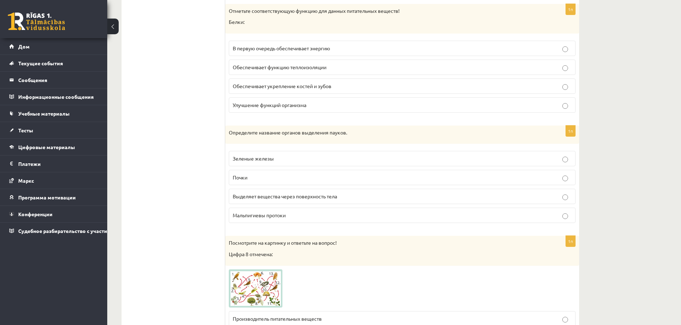
scroll to position [1160, 0]
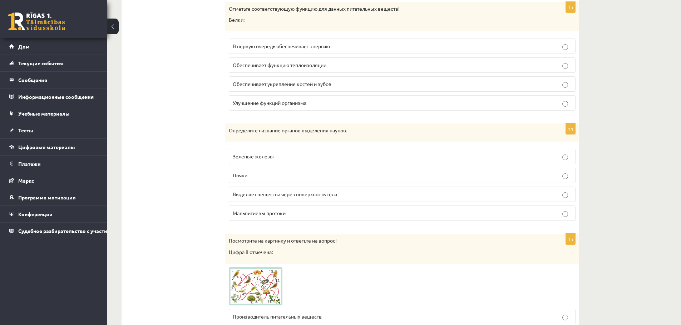
click at [334, 160] on p "Зеленые железы" at bounding box center [402, 157] width 339 height 8
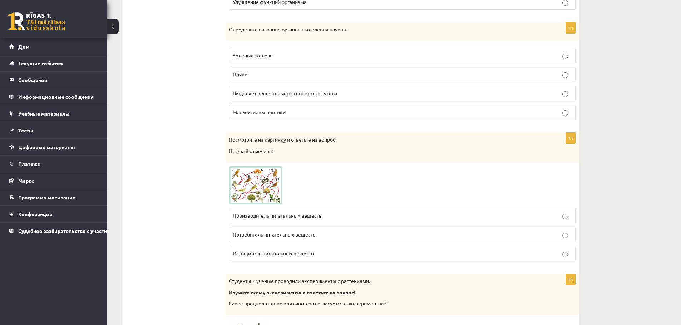
scroll to position [1267, 0]
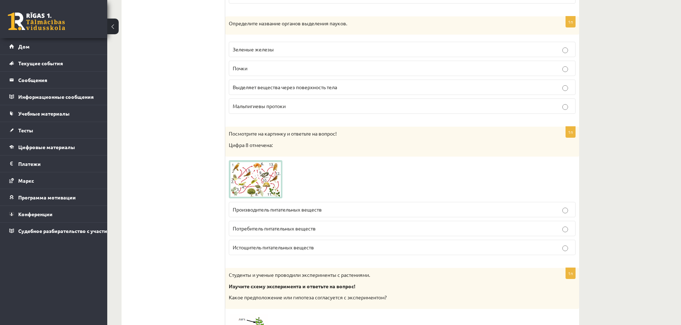
click at [265, 176] on img at bounding box center [256, 179] width 54 height 39
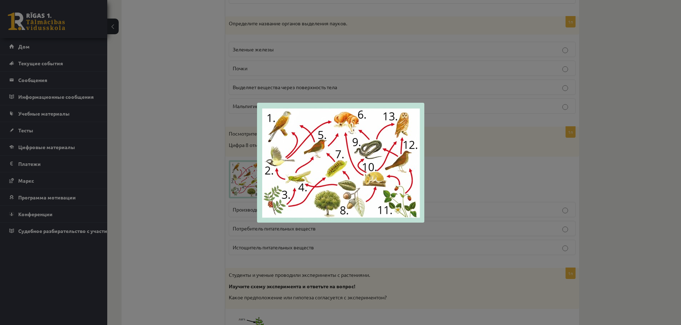
click at [428, 156] on div at bounding box center [340, 162] width 681 height 325
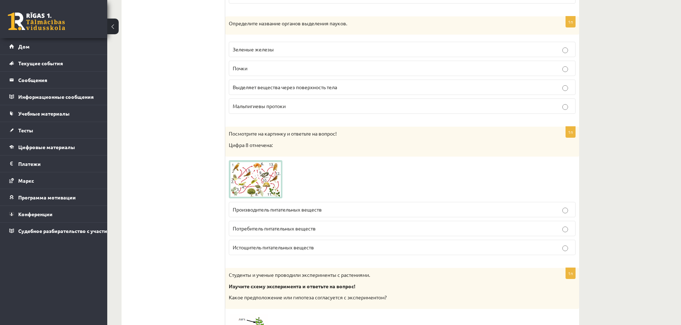
click at [329, 214] on p "Производитель питательных веществ" at bounding box center [402, 210] width 339 height 8
click at [281, 185] on img at bounding box center [256, 179] width 54 height 39
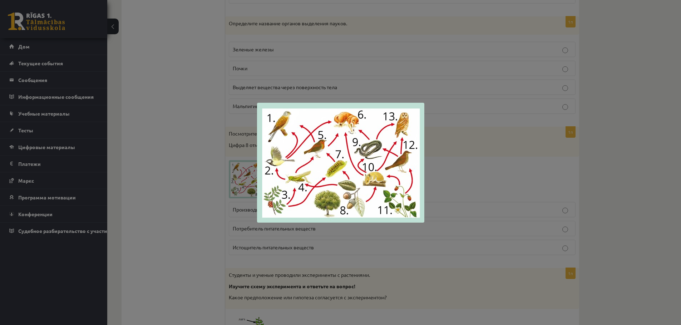
click at [441, 149] on div at bounding box center [340, 162] width 681 height 325
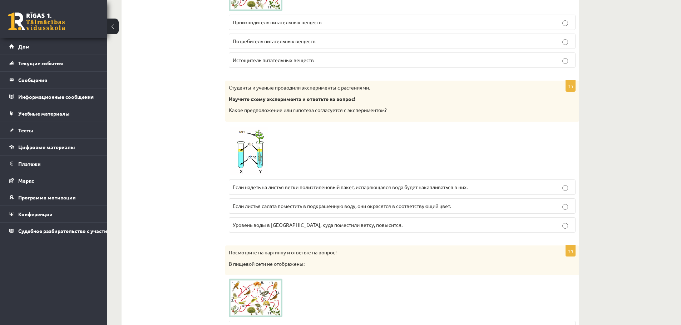
scroll to position [1481, 0]
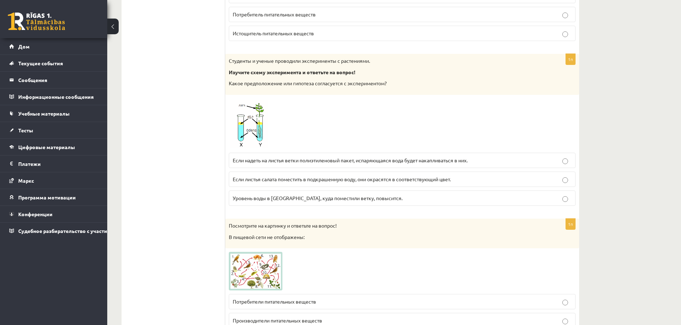
click at [253, 114] on span at bounding box center [255, 115] width 11 height 11
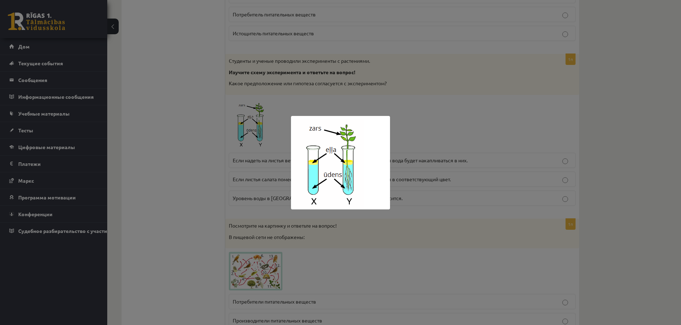
click at [432, 130] on div at bounding box center [340, 162] width 681 height 325
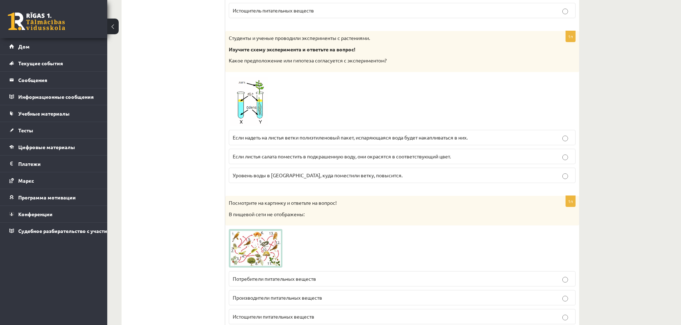
scroll to position [1517, 0]
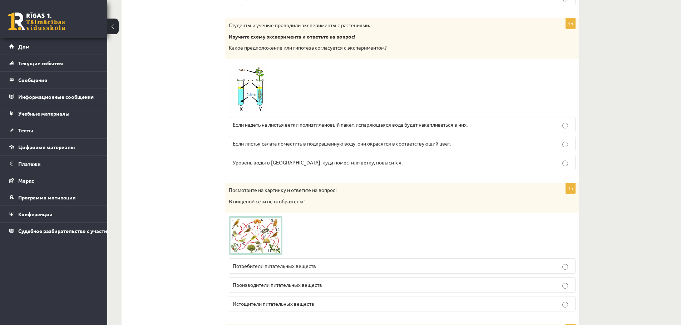
click at [379, 156] on label "Уровень воды в жире, куда поместили ветку, повысится." at bounding box center [402, 162] width 347 height 15
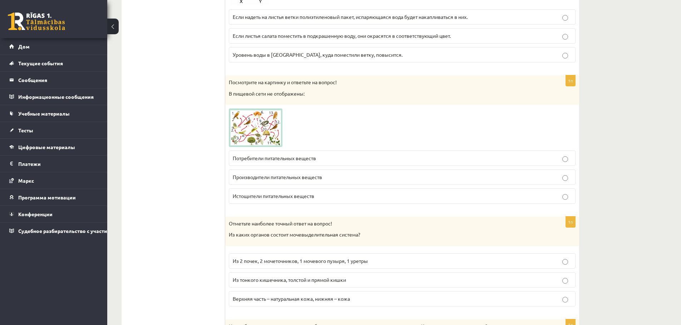
scroll to position [1660, 0]
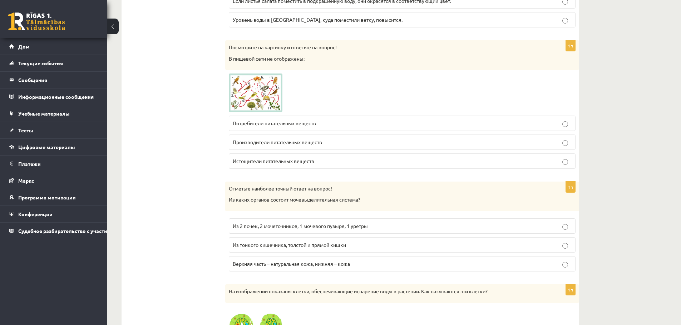
click at [270, 100] on img at bounding box center [256, 93] width 54 height 39
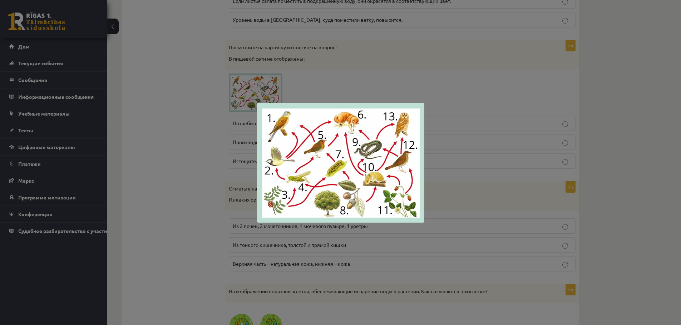
click at [466, 96] on div at bounding box center [340, 162] width 681 height 325
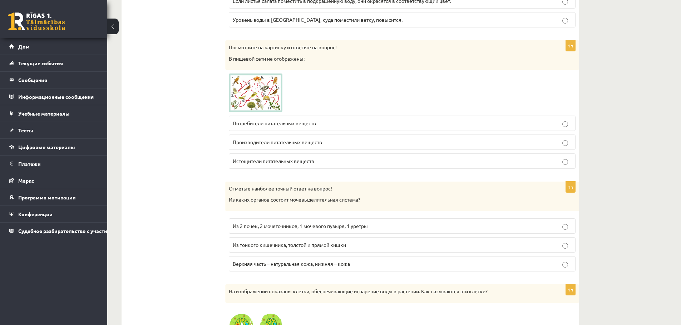
click at [268, 159] on font "Истощители питательных веществ" at bounding box center [273, 161] width 81 height 6
click at [262, 93] on img at bounding box center [256, 93] width 54 height 39
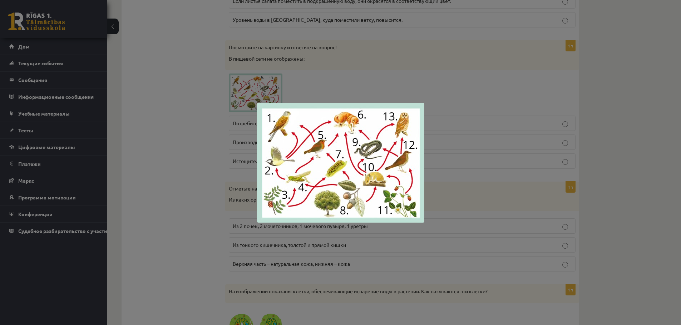
click at [459, 119] on div at bounding box center [340, 162] width 681 height 325
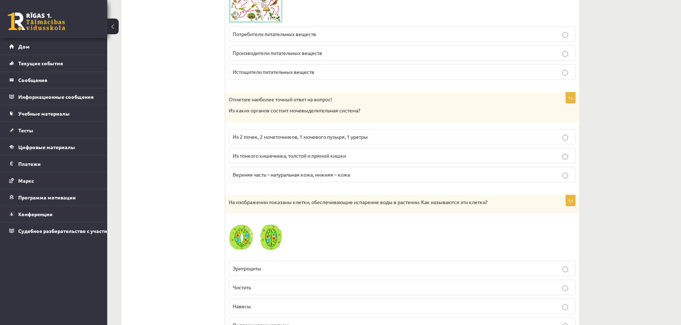
scroll to position [1767, 0]
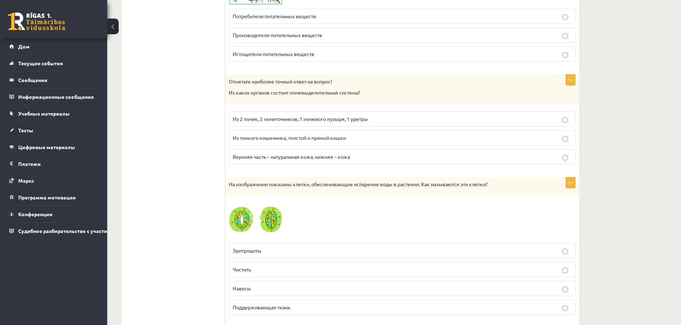
click at [260, 121] on font "Из 2 почек, 2 мочеточников, 1 мочевого пузыря, 1 уретры" at bounding box center [300, 119] width 135 height 6
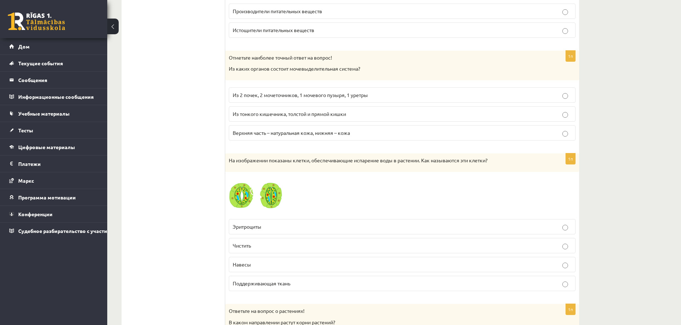
scroll to position [1803, 0]
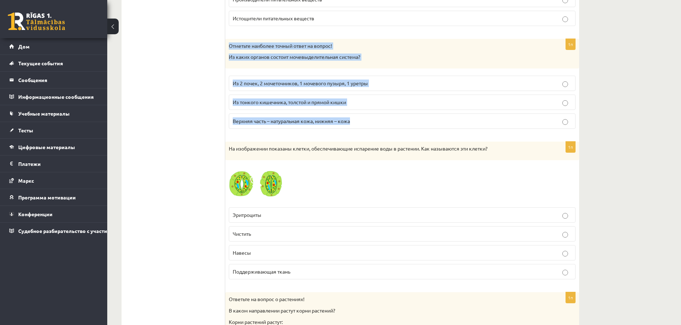
drag, startPoint x: 229, startPoint y: 46, endPoint x: 360, endPoint y: 118, distance: 149.3
click at [360, 118] on div "1п Отметьте наиболее точный ответ на вопрос! Из каких органов состоит мочевыдел…" at bounding box center [402, 87] width 354 height 96
copy div "Отметьте наиболее точный ответ на вопрос! Из каких органов состоит мочевыделите…"
click at [615, 108] on div "Диагностическая работа по биологии для 9 класса по материалам 8 класса, Виктори…" at bounding box center [393, 61] width 573 height 3672
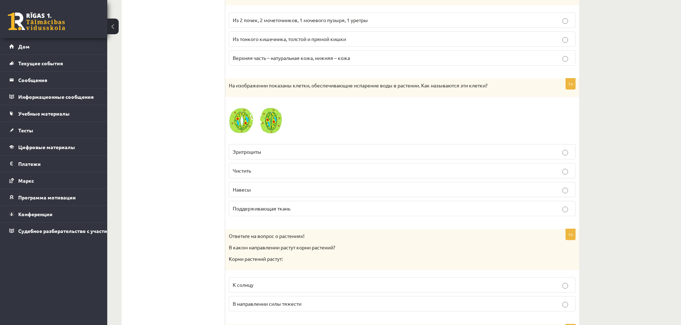
scroll to position [1874, 0]
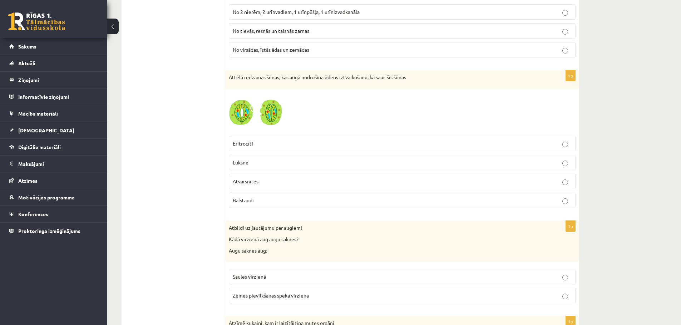
click at [574, 108] on div at bounding box center [402, 113] width 347 height 40
click at [270, 185] on p "Atvārsnītes" at bounding box center [402, 182] width 339 height 8
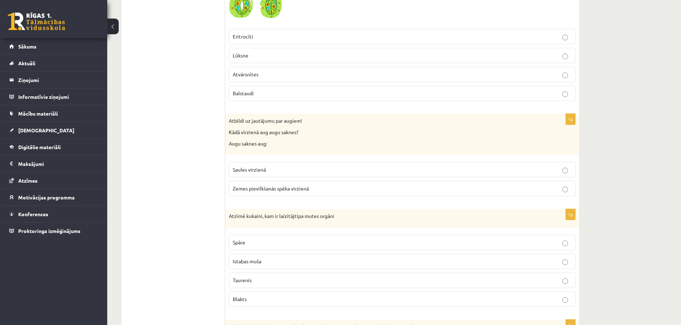
scroll to position [2017, 0]
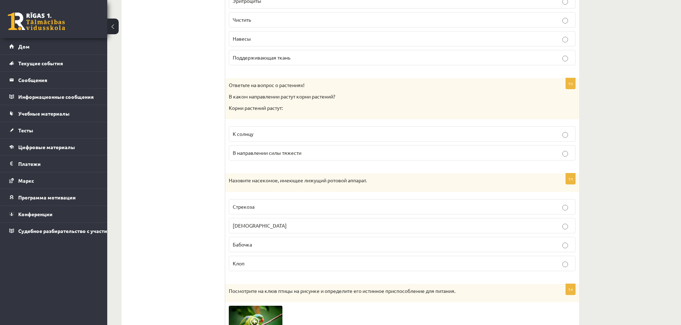
click at [309, 142] on label "К солнцу" at bounding box center [402, 133] width 347 height 15
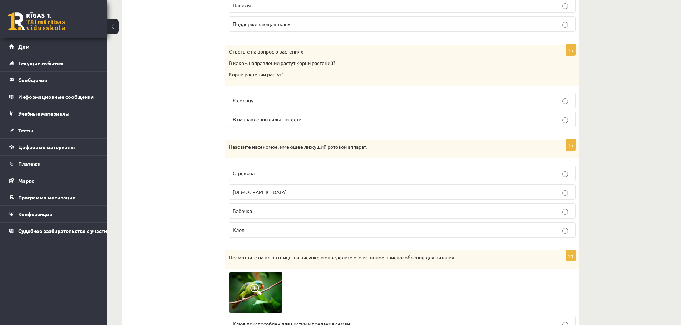
scroll to position [2042, 0]
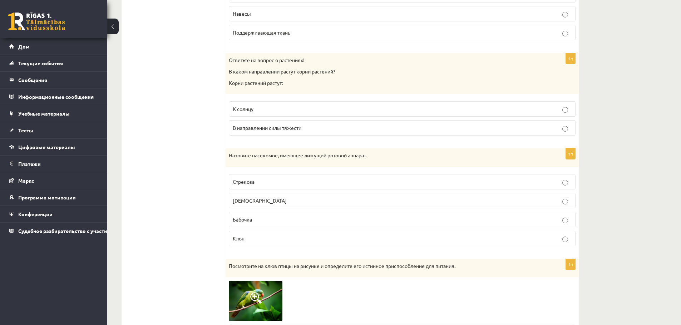
click at [263, 219] on p "Бабочка" at bounding box center [402, 220] width 339 height 8
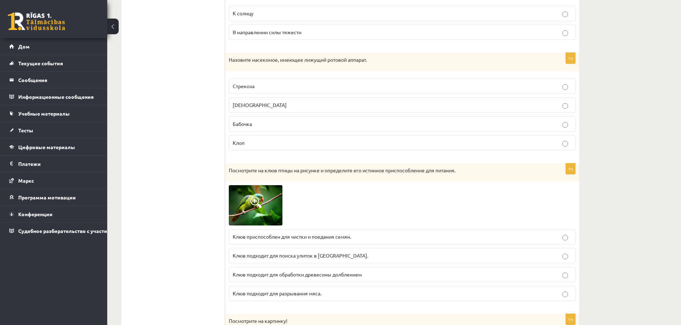
scroll to position [2149, 0]
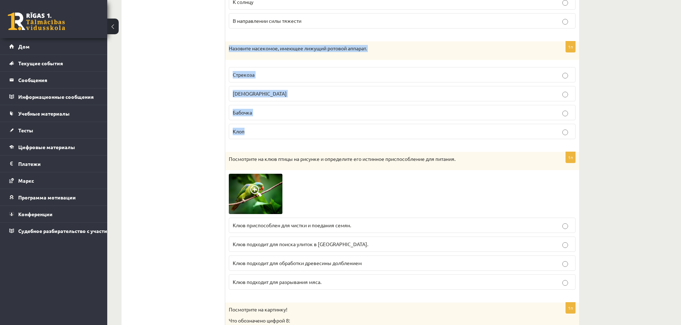
drag, startPoint x: 230, startPoint y: 46, endPoint x: 317, endPoint y: 123, distance: 115.6
click at [317, 123] on div "1п Назовите насекомое, имеющее лижущий ротовой аппарат. Стрекоза Муха Бабочка К…" at bounding box center [402, 93] width 354 height 104
copy div "Назовите насекомое, имеющее лижущий ротовой аппарат. Стрекоза Муха Бабочка Клоп"
click at [272, 89] on label "Муха" at bounding box center [402, 93] width 347 height 15
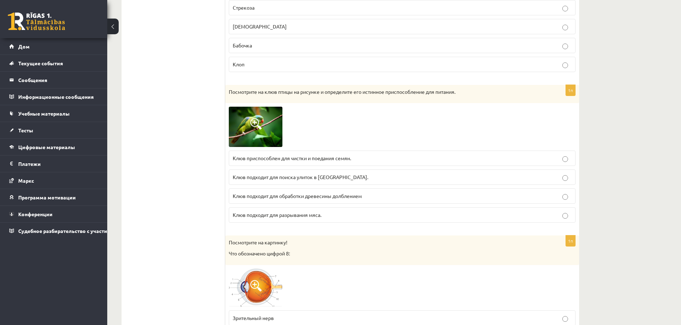
scroll to position [2221, 0]
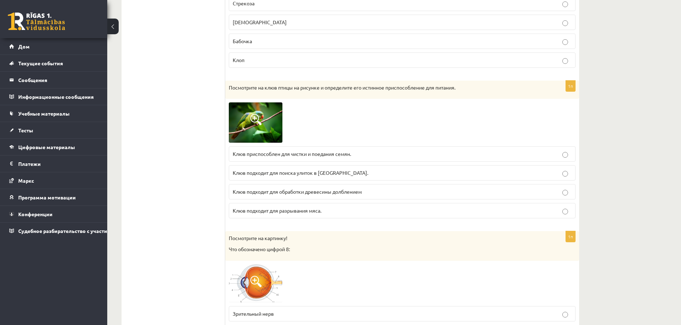
click at [307, 156] on font "Клюв приспособлен для чистки и поедания семян." at bounding box center [292, 154] width 118 height 6
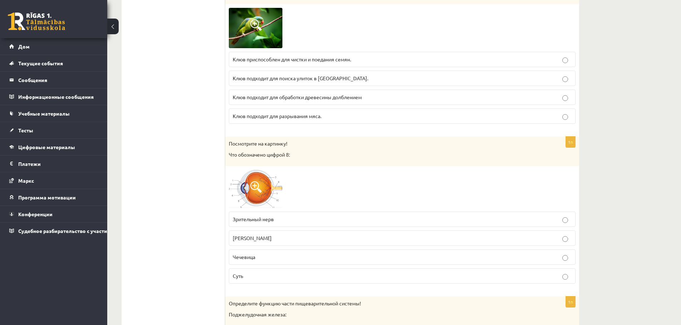
scroll to position [2328, 0]
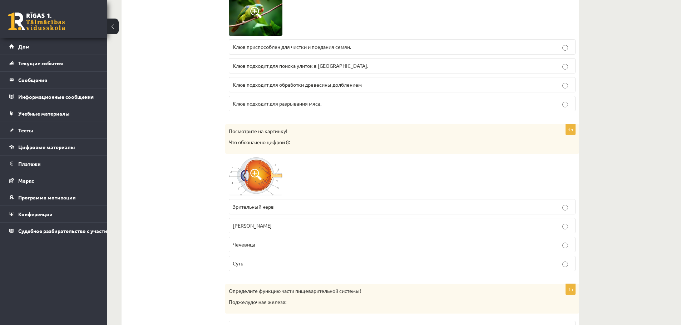
click at [269, 166] on img at bounding box center [256, 177] width 54 height 38
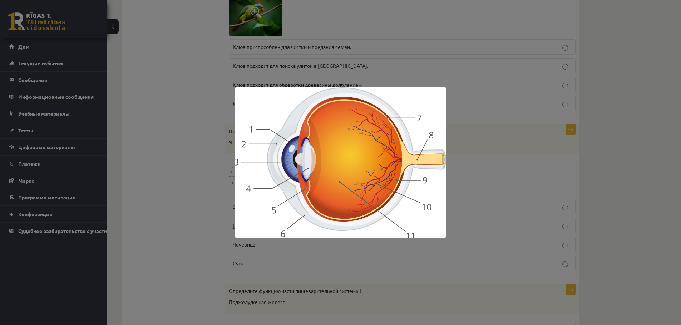
click at [467, 142] on div at bounding box center [340, 162] width 681 height 325
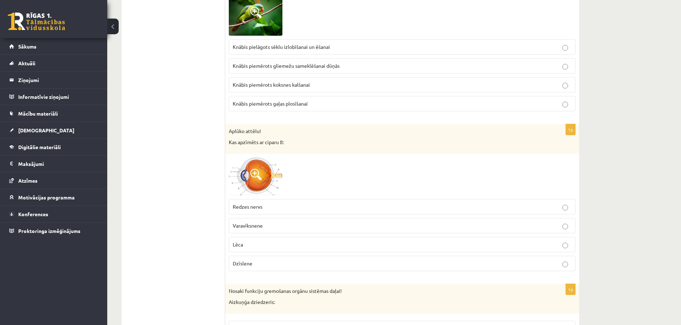
click at [254, 270] on label "Dzīslene" at bounding box center [402, 263] width 347 height 15
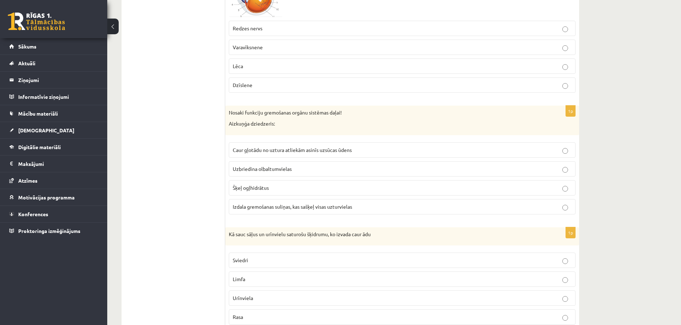
scroll to position [2542, 0]
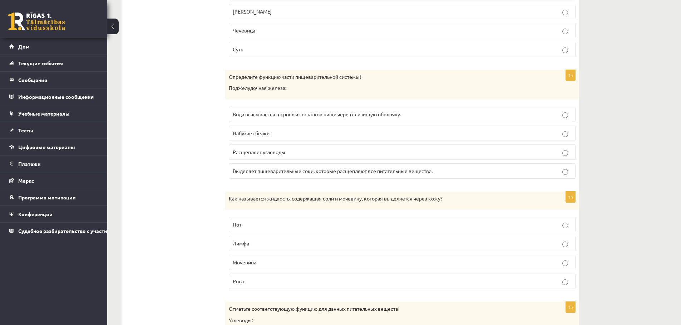
click at [338, 169] on font "Выделяет пищеварительные соки, которые расщепляют все питательные вещества." at bounding box center [333, 171] width 200 height 6
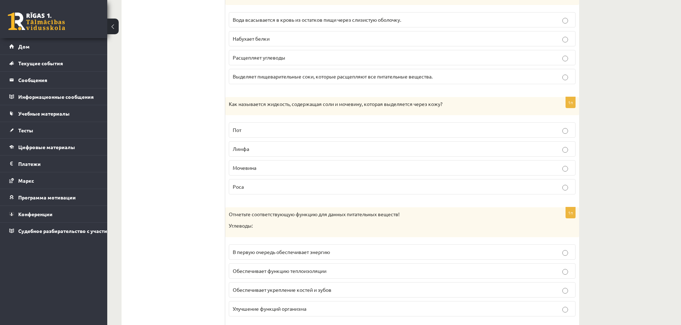
scroll to position [2649, 0]
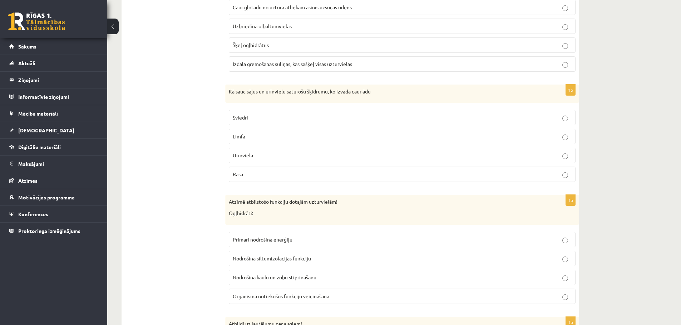
click at [290, 131] on label "Limfa" at bounding box center [402, 136] width 347 height 15
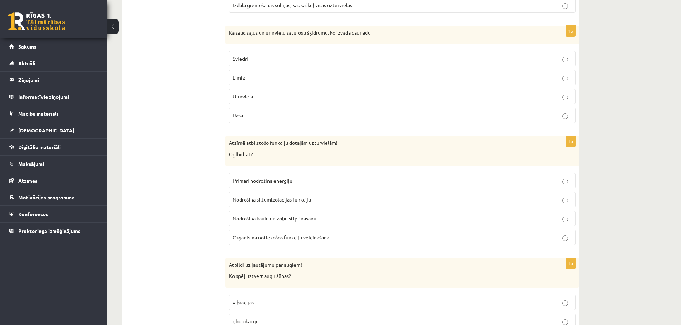
scroll to position [2721, 0]
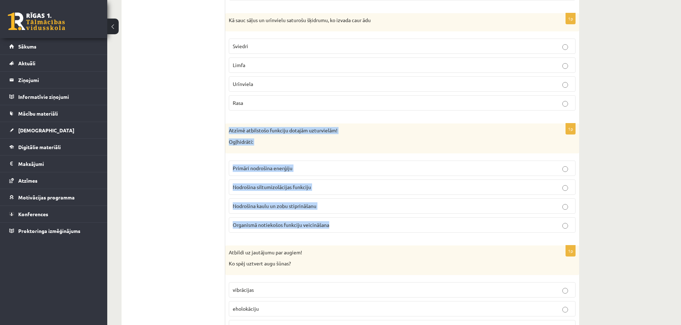
drag, startPoint x: 229, startPoint y: 130, endPoint x: 347, endPoint y: 221, distance: 149.3
click at [347, 221] on div "1p Atzīmē atbilstošo funkciju dotajām uzturvielām! Ogļhidrāti: Primāri nodrošin…" at bounding box center [402, 181] width 354 height 115
copy div "Atzīmē atbilstošo funkciju dotajām uzturvielām! Ogļhidrāti: Primāri nodrošina e…"
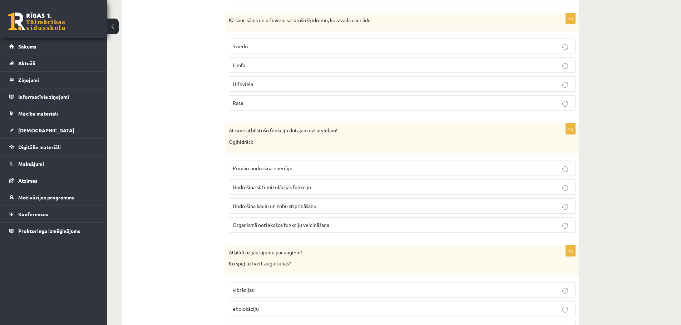
drag, startPoint x: 216, startPoint y: 173, endPoint x: 233, endPoint y: 172, distance: 17.2
click at [328, 171] on p "Primāri nodrošina enerģiju" at bounding box center [402, 169] width 339 height 8
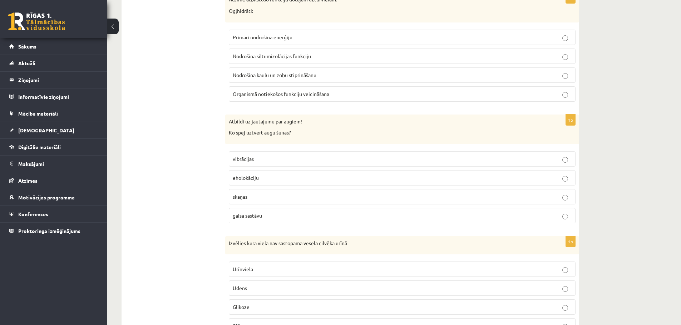
scroll to position [2864, 0]
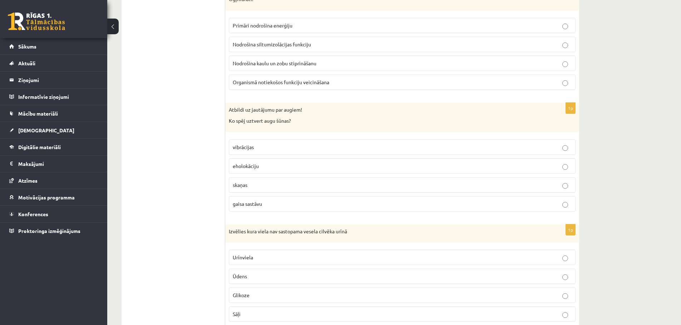
click at [267, 201] on p "gaisa sastāvu" at bounding box center [402, 204] width 339 height 8
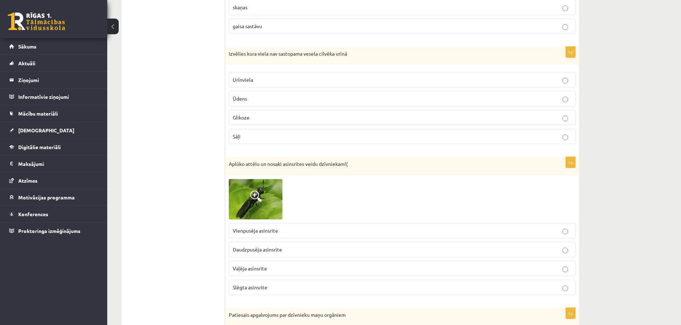
scroll to position [3017, 0]
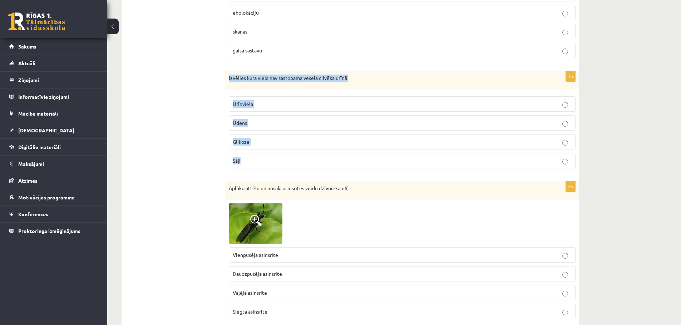
drag, startPoint x: 229, startPoint y: 78, endPoint x: 327, endPoint y: 164, distance: 130.3
click at [327, 164] on div "1p Izvēlies kura viela nav sastopama vesela cilvēka urīnā Urīnviela Ūdens Gliko…" at bounding box center [402, 123] width 354 height 104
copy div "Izvēlies kura viela nav sastopama vesela cilvēka urīnā Urīnviela Ūdens Glikoze …"
click at [356, 150] on label "Glikoze" at bounding box center [402, 141] width 347 height 15
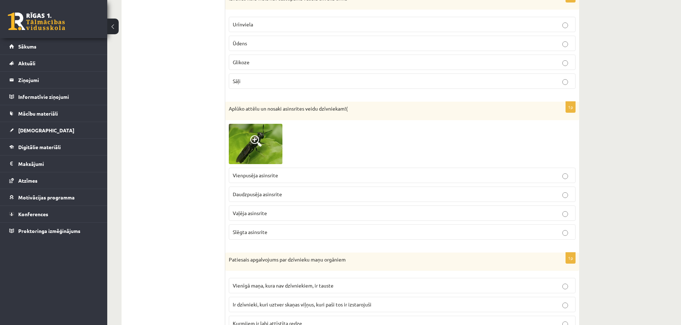
scroll to position [3124, 0]
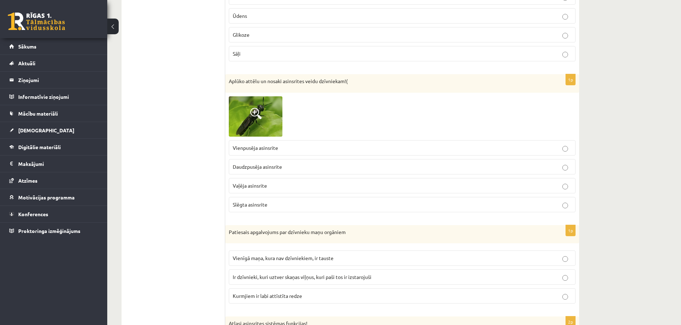
click at [259, 131] on img at bounding box center [256, 116] width 54 height 40
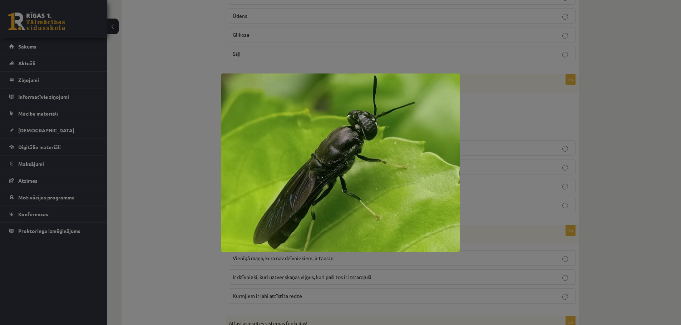
click at [560, 135] on div at bounding box center [340, 162] width 681 height 325
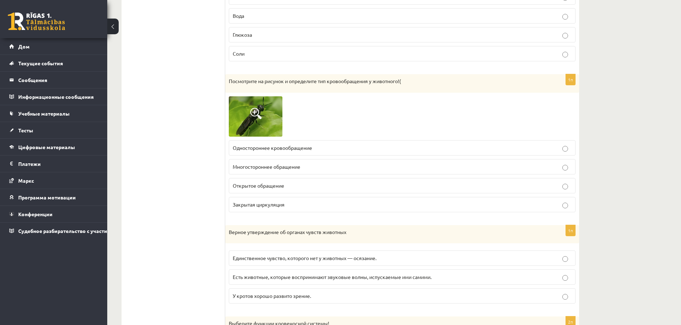
click at [294, 201] on label "Закрытая циркуляция" at bounding box center [402, 204] width 347 height 15
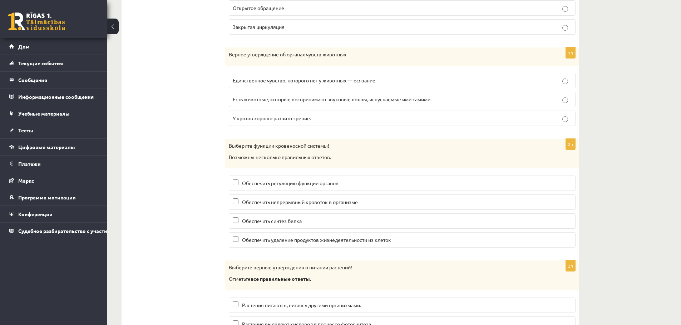
scroll to position [3267, 0]
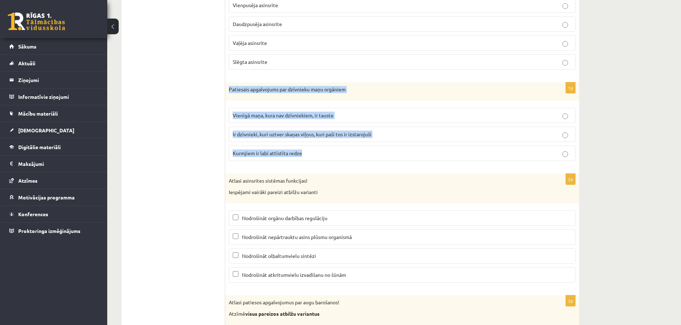
drag, startPoint x: 229, startPoint y: 88, endPoint x: 365, endPoint y: 149, distance: 148.6
click at [365, 149] on div "1p Patiesais apgalvojums par dzīvnieku maņu orgāniem Vienīgā maņa, kura nav dzī…" at bounding box center [402, 125] width 354 height 85
copy div "Patiesais apgalvojums par dzīvnieku maņu orgāniem Vienīgā maņa, kura nav dzīvni…"
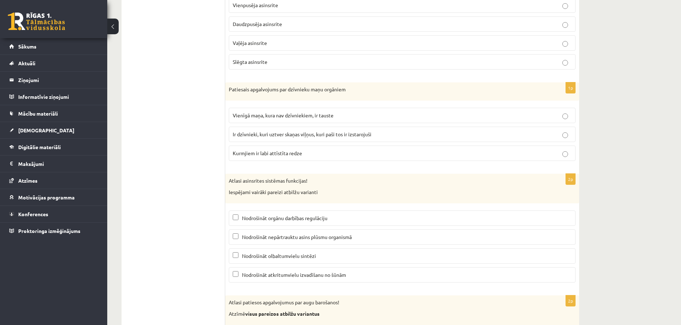
click at [273, 135] on span "Ir dzīvnieki, kuri uztver skaņas viļņus, kuri paši tos ir izstarojuši" at bounding box center [302, 134] width 139 height 6
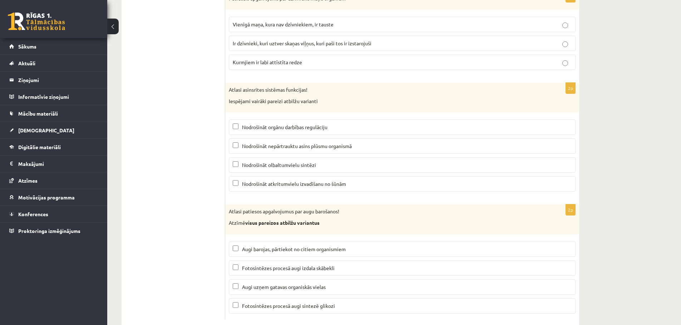
scroll to position [3375, 0]
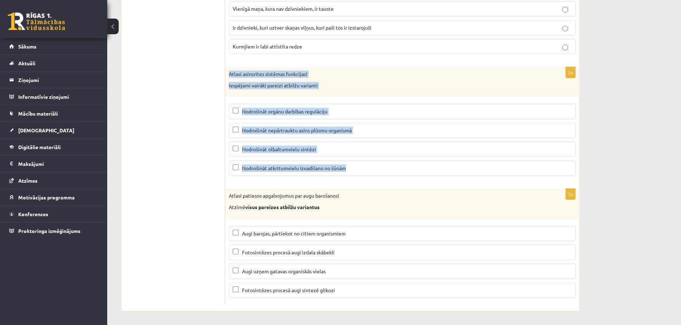
drag, startPoint x: 229, startPoint y: 72, endPoint x: 347, endPoint y: 165, distance: 149.8
click at [347, 165] on div "2p Atlasi asinsrites sistēmas funkcijas! Iespējami vairāki pareizi atbilžu vari…" at bounding box center [402, 124] width 354 height 115
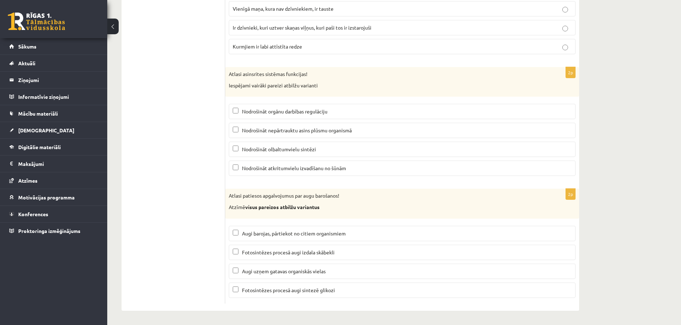
click at [332, 130] on span "Nodrošināt nepārtrauktu asins plūsmu organismā" at bounding box center [297, 130] width 110 height 6
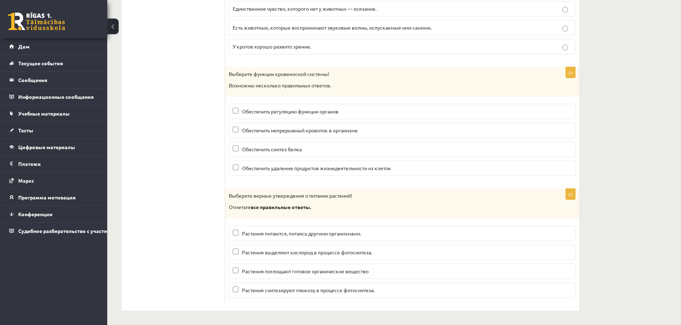
click at [369, 256] on p "Растения выделяют кислород в процессе фотосинтеза." at bounding box center [402, 253] width 339 height 8
click at [379, 288] on p "Растения синтезируют глюкозу в процессе фотосинтеза." at bounding box center [402, 291] width 339 height 8
click at [376, 280] on fieldset "Растения питаются, питаясь другими организмами. Растения выделяют кислород в пр…" at bounding box center [402, 262] width 347 height 78
click at [371, 275] on p "Растения поглощают готовое органическое вещество" at bounding box center [402, 272] width 339 height 8
click at [373, 258] on label "Растения выделяют кислород в процессе фотосинтеза." at bounding box center [402, 252] width 347 height 15
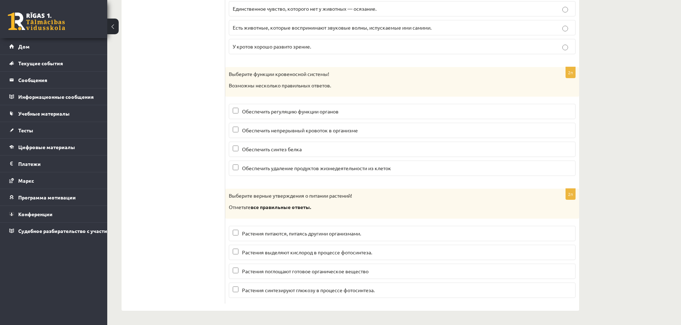
click at [378, 246] on label "Растения выделяют кислород в процессе фотосинтеза." at bounding box center [402, 252] width 347 height 15
click at [383, 269] on p "Растения поглощают готовое органическое вещество" at bounding box center [402, 272] width 339 height 8
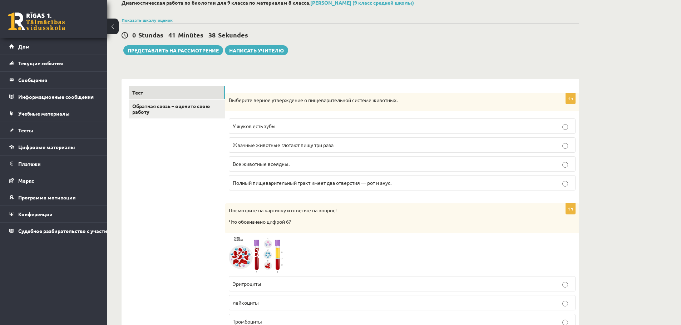
scroll to position [0, 0]
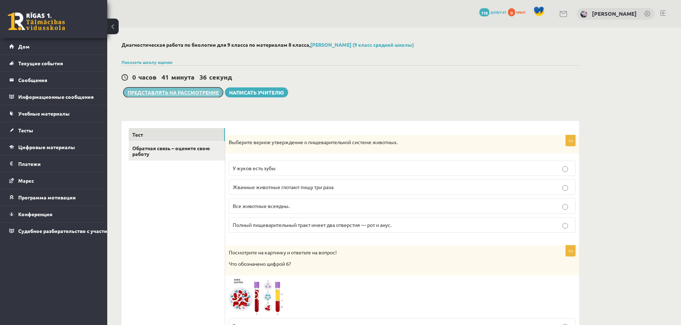
click at [158, 94] on font "Представлять на рассмотрение" at bounding box center [173, 92] width 91 height 6
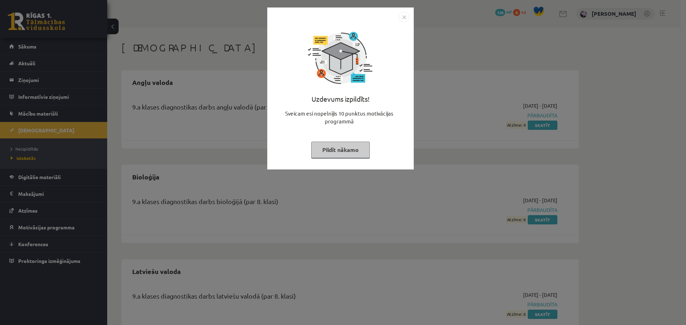
click at [342, 151] on button "Pildīt nākamo" at bounding box center [340, 150] width 59 height 16
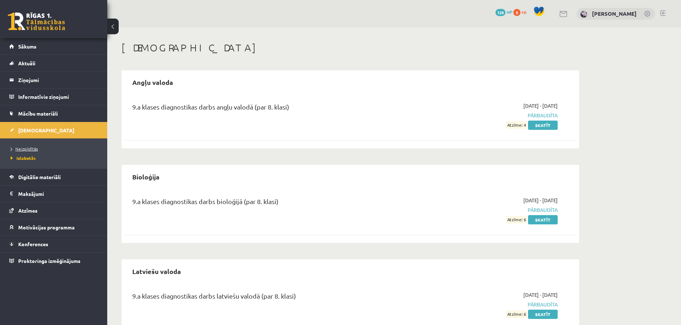
click at [46, 146] on link "Neizpildītās" at bounding box center [55, 149] width 89 height 6
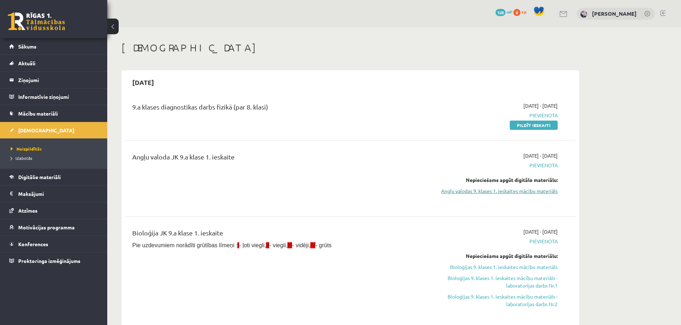
click at [508, 191] on link "Angļu valodas 9. klases 1. ieskaites mācību materiāls" at bounding box center [490, 192] width 135 height 8
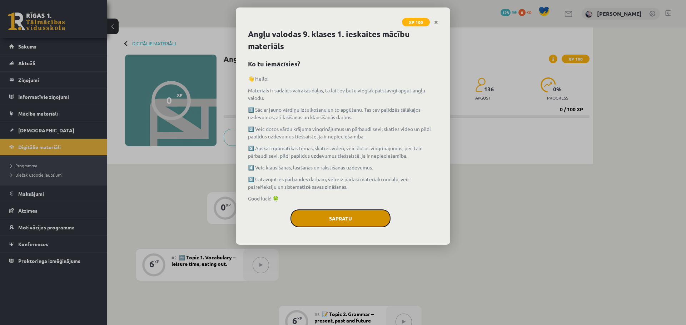
click at [319, 222] on button "Sapratu" at bounding box center [340, 219] width 100 height 18
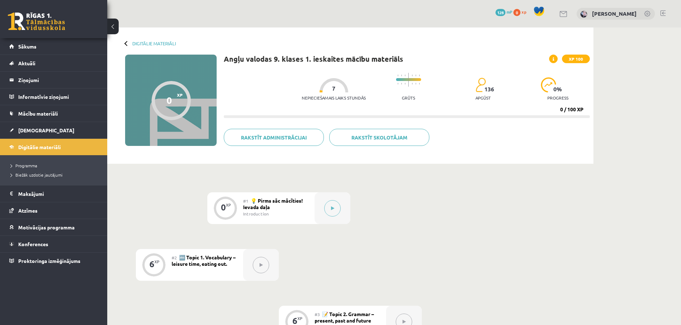
click at [125, 45] on div at bounding box center [126, 43] width 5 height 5
click at [141, 42] on link "Digitālie materiāli" at bounding box center [154, 43] width 44 height 5
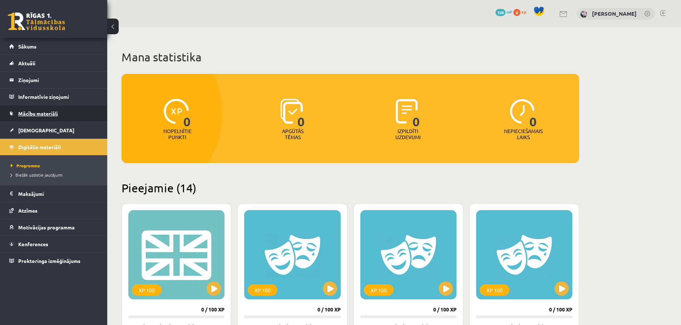
click at [40, 107] on link "Mācību materiāli" at bounding box center [53, 113] width 89 height 16
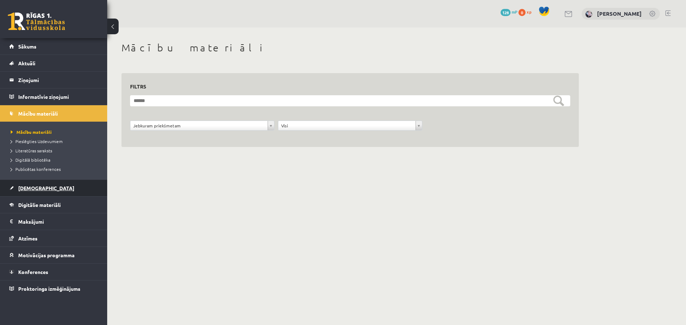
click at [34, 188] on span "[DEMOGRAPHIC_DATA]" at bounding box center [46, 188] width 56 height 6
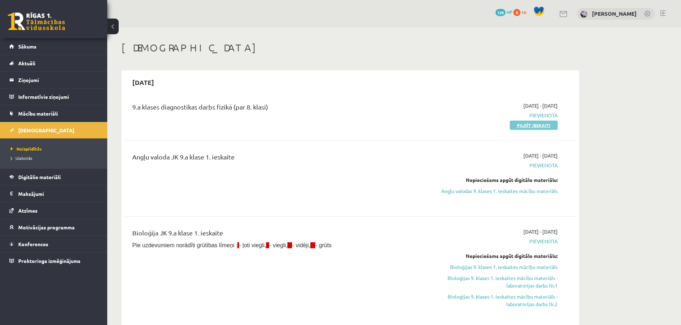
click at [527, 123] on link "Pildīt ieskaiti" at bounding box center [533, 125] width 48 height 9
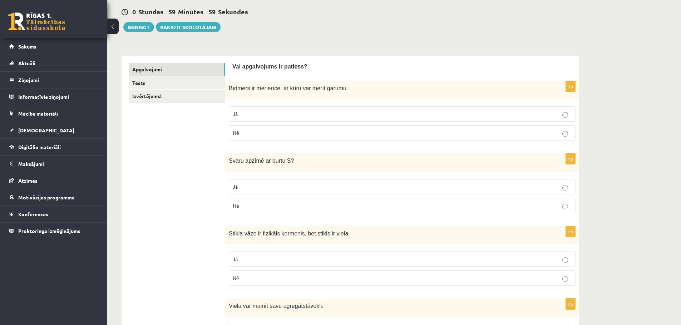
scroll to position [71, 0]
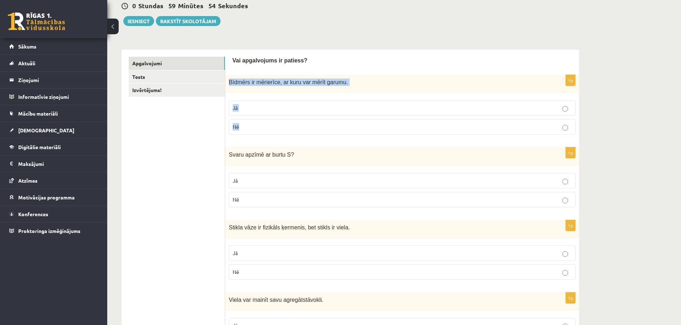
drag, startPoint x: 230, startPoint y: 80, endPoint x: 289, endPoint y: 120, distance: 71.6
click at [289, 120] on div "1p Bīdmērs ir mērierīce, ar kuru var mērīt garumu. Jā Nē" at bounding box center [402, 107] width 354 height 65
copy div "Bīdmērs ir mērierīce, ar kuru var mērīt garumu. Jā Nē"
click at [288, 103] on label "Jā" at bounding box center [402, 107] width 347 height 15
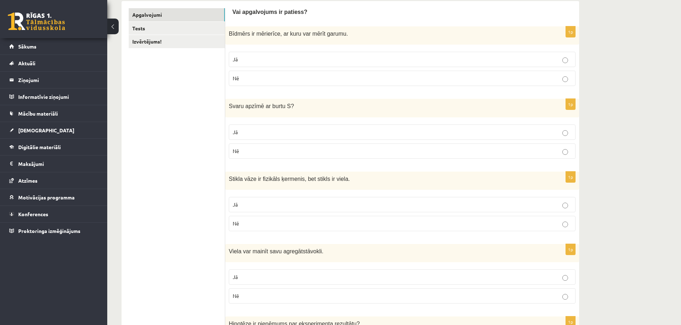
scroll to position [107, 0]
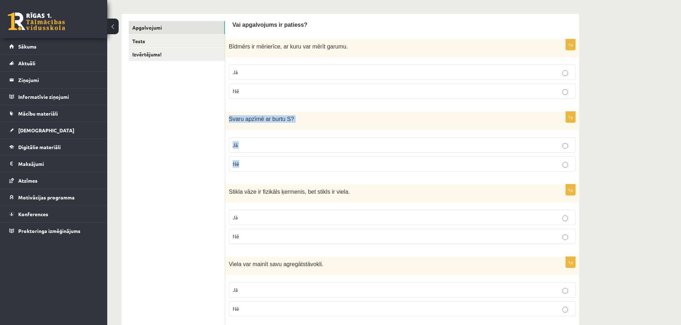
drag, startPoint x: 229, startPoint y: 120, endPoint x: 295, endPoint y: 163, distance: 78.0
click at [295, 163] on div "1p Svaru apzīmē ar burtu S ? Jā Nē" at bounding box center [402, 144] width 354 height 65
copy div "Svaru apzīmē ar burtu S ? Jā Nē"
click at [307, 159] on label "Nē" at bounding box center [402, 163] width 347 height 15
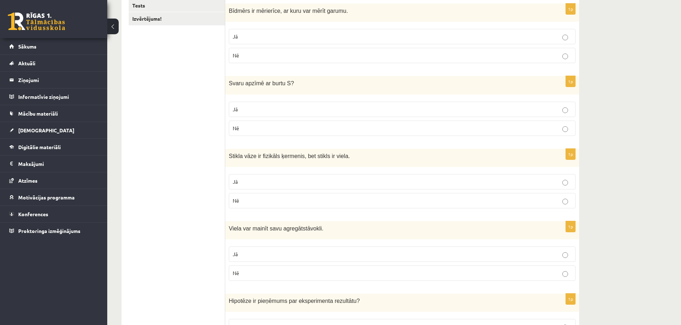
scroll to position [179, 0]
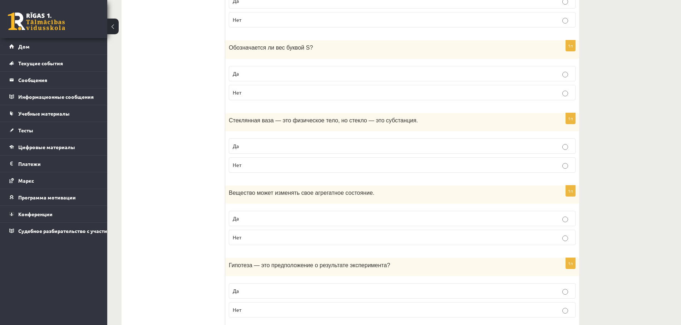
click at [397, 147] on p "Да" at bounding box center [402, 147] width 339 height 8
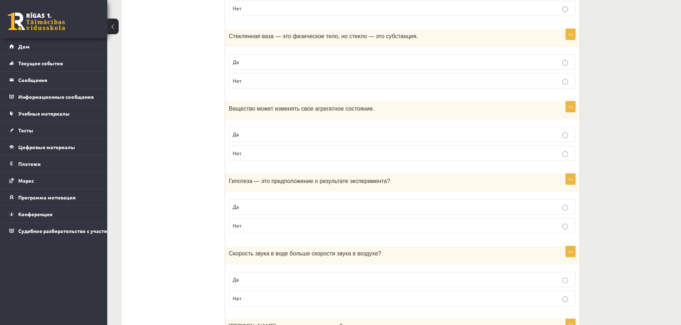
scroll to position [250, 0]
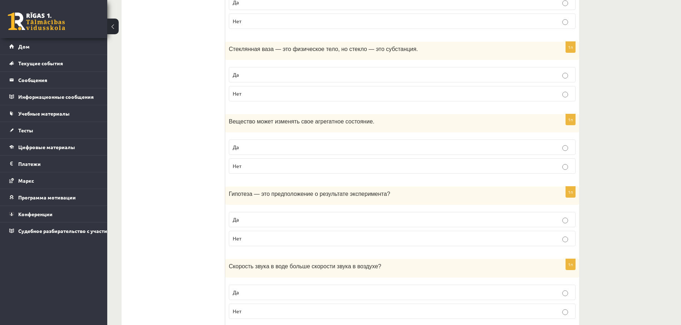
click at [390, 145] on p "Да" at bounding box center [402, 148] width 339 height 8
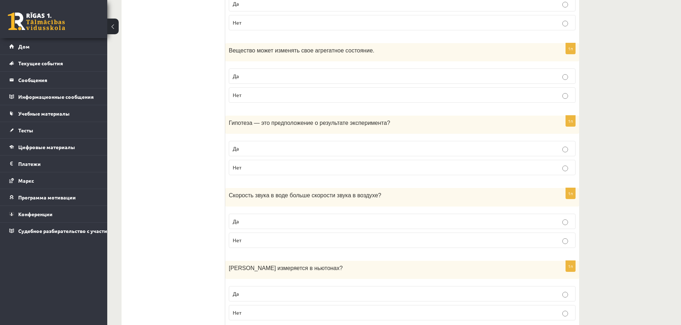
scroll to position [322, 0]
click at [247, 144] on label "Да" at bounding box center [402, 148] width 347 height 15
drag, startPoint x: 229, startPoint y: 125, endPoint x: 284, endPoint y: 167, distance: 69.1
click at [284, 167] on div "1п Гипотеза — это предположение о результате эксперимента ? Да Нет" at bounding box center [402, 147] width 354 height 65
copy div "Гипотеза — это предположение о результате эксперимента ? Да Нет"
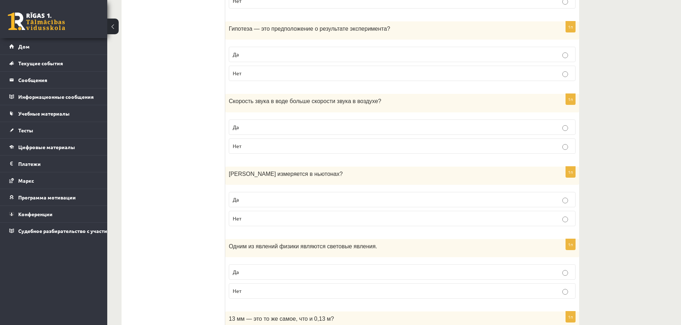
scroll to position [428, 0]
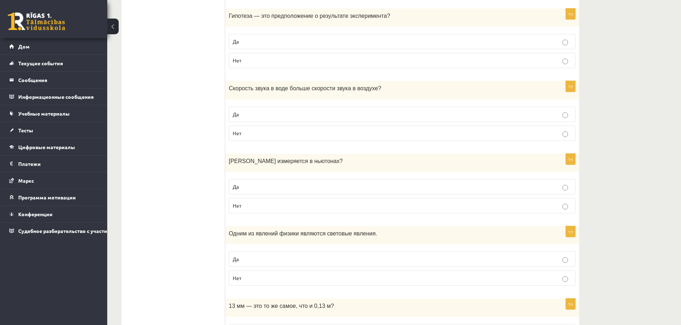
click at [379, 133] on p "Нет" at bounding box center [402, 134] width 339 height 8
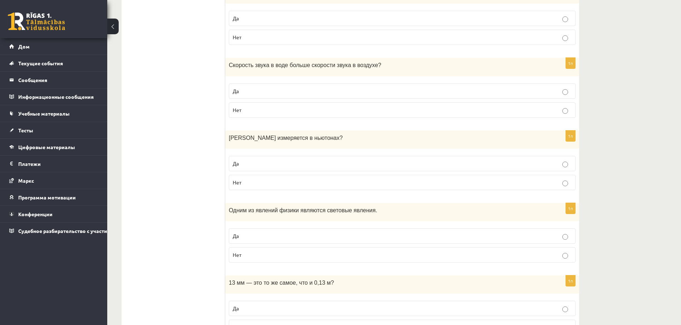
scroll to position [464, 0]
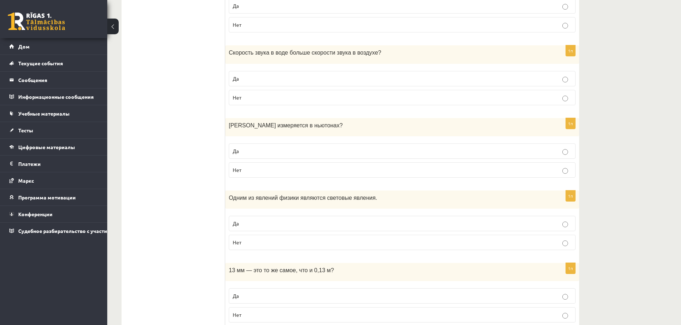
click at [352, 153] on p "Да" at bounding box center [402, 152] width 339 height 8
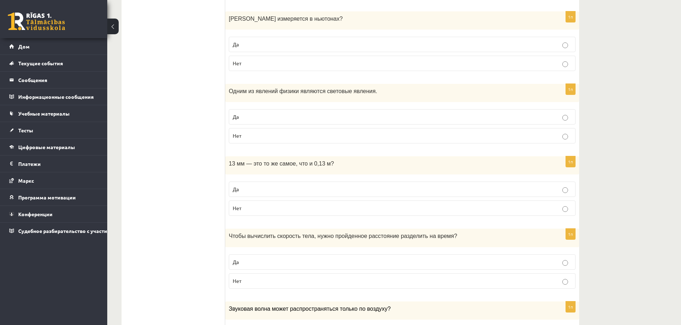
scroll to position [571, 0]
click at [351, 114] on p "Да" at bounding box center [402, 117] width 339 height 8
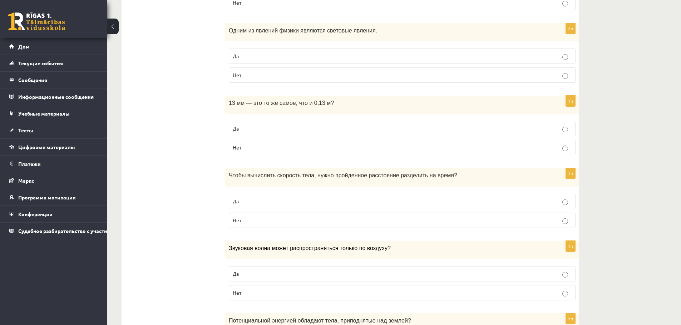
scroll to position [643, 0]
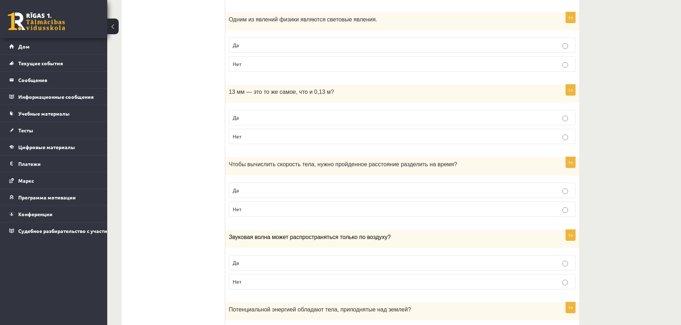
click at [262, 113] on label "Да" at bounding box center [402, 117] width 347 height 15
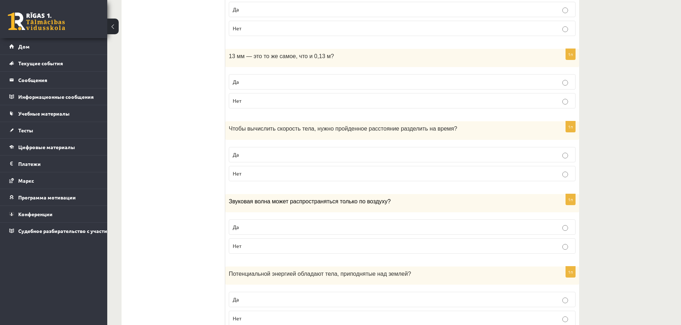
scroll to position [714, 0]
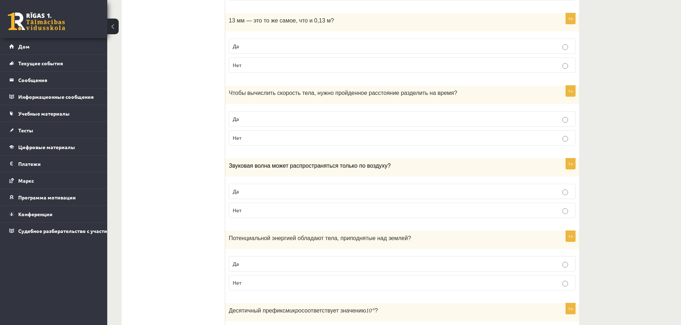
click at [357, 120] on p "Да" at bounding box center [402, 119] width 339 height 8
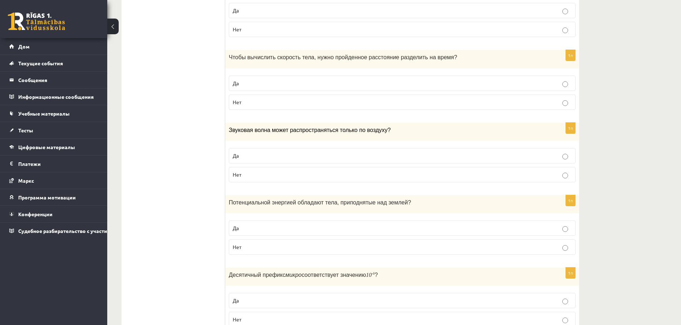
scroll to position [821, 0]
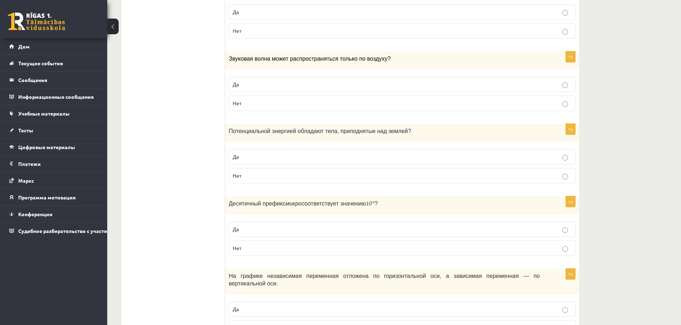
click at [317, 80] on label "Да" at bounding box center [402, 84] width 347 height 15
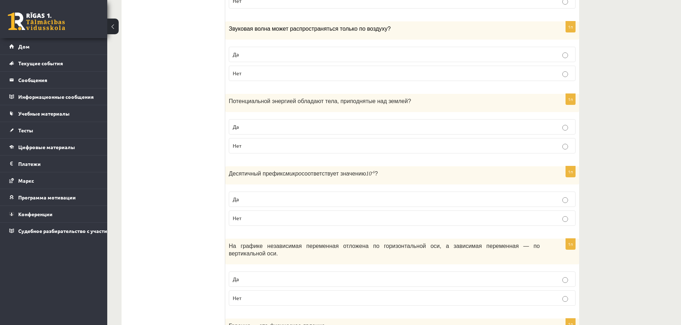
scroll to position [893, 0]
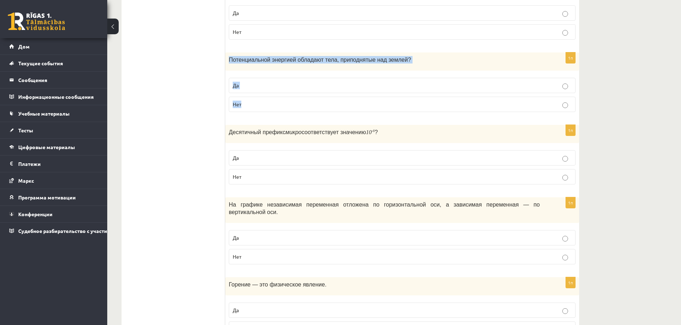
drag, startPoint x: 229, startPoint y: 62, endPoint x: 285, endPoint y: 101, distance: 67.7
click at [285, 101] on div "1п Потенциальной энергией обладают тела, приподнятые над землей ? Да Нет" at bounding box center [402, 85] width 354 height 65
copy div "Потенциальной энергией обладают тела, приподнятые над землей ? Да Нет"
click at [254, 83] on p "Да" at bounding box center [402, 86] width 339 height 8
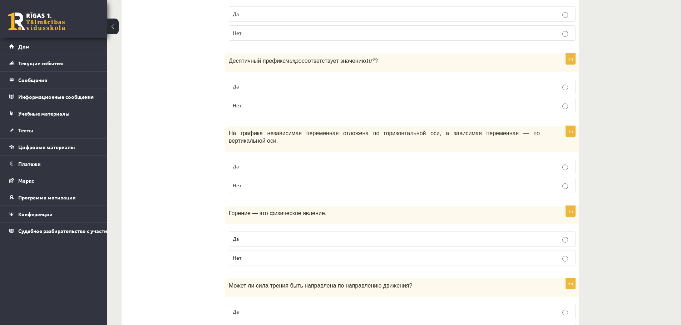
scroll to position [1000, 0]
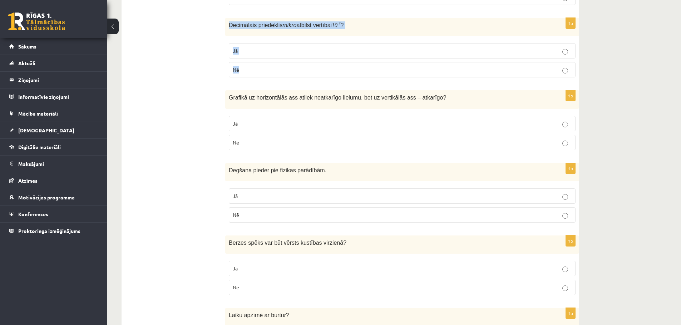
drag, startPoint x: 229, startPoint y: 26, endPoint x: 294, endPoint y: 69, distance: 78.3
click at [294, 69] on div "1p Decimālais priedēklis mikro atbilst vērtībai 10 - 6 ? Jā Nē" at bounding box center [402, 50] width 354 height 65
copy div "Decimālais priedēklis mikro atbilst vērtībai 10 - 6 ? Jā Nē"
click at [260, 57] on label "Jā" at bounding box center [402, 50] width 347 height 15
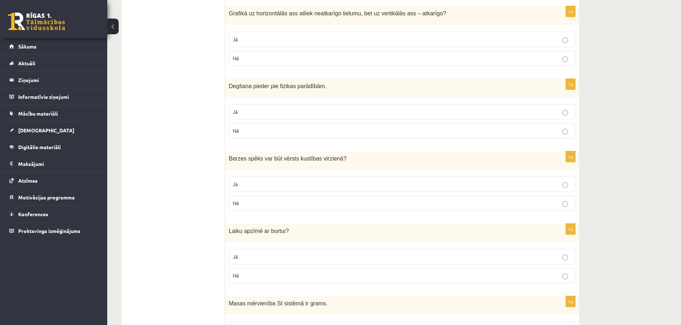
scroll to position [1071, 0]
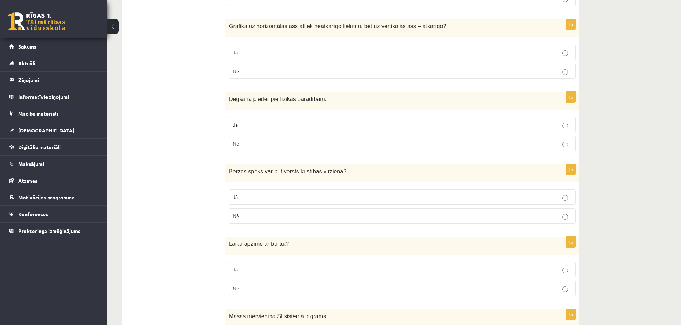
click at [264, 47] on label "Jā" at bounding box center [402, 52] width 347 height 15
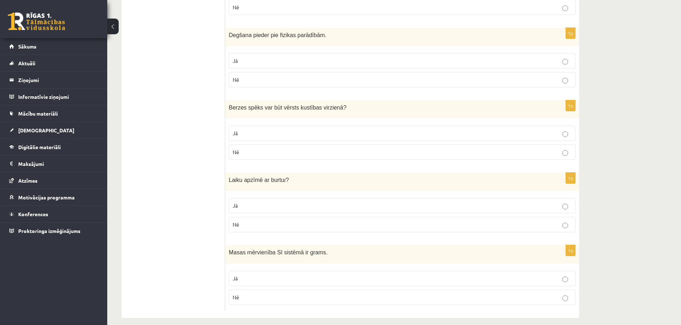
scroll to position [1143, 0]
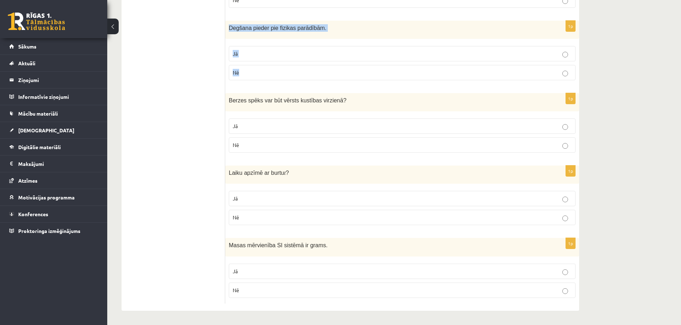
drag, startPoint x: 230, startPoint y: 27, endPoint x: 300, endPoint y: 67, distance: 80.6
click at [300, 67] on div "1p Degšana pieder pie fizikas parādībām. Jā Nē" at bounding box center [402, 53] width 354 height 65
copy div "Degšana pieder pie fizikas parādībām. Jā Nē"
click at [269, 76] on p "Nē" at bounding box center [402, 73] width 339 height 8
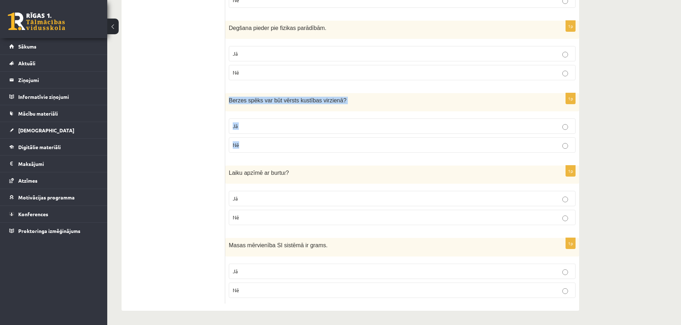
drag, startPoint x: 232, startPoint y: 101, endPoint x: 281, endPoint y: 152, distance: 71.0
click at [281, 152] on div "1p Berzes spēks var būt vērsts kustības virzienā ? Jā Nē" at bounding box center [402, 125] width 354 height 65
copy div "Berzes spēks var būt vērsts kustības virzienā ? Jā Nē"
click at [296, 148] on p "Nē" at bounding box center [402, 145] width 339 height 8
click at [272, 197] on p "Jā" at bounding box center [402, 199] width 339 height 8
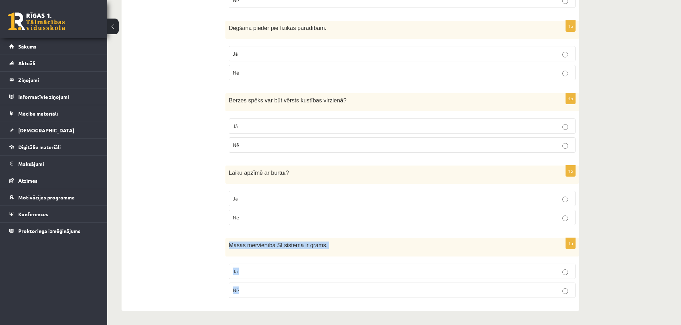
drag, startPoint x: 229, startPoint y: 245, endPoint x: 255, endPoint y: 285, distance: 47.9
click at [255, 285] on div "1p Masas mērvienība SI sistēmā ir grams. Jā Nē" at bounding box center [402, 270] width 354 height 65
copy div "Masas mērvienība SI sistēmā ir grams. Jā Nē"
click at [259, 287] on label "Nē" at bounding box center [402, 290] width 347 height 15
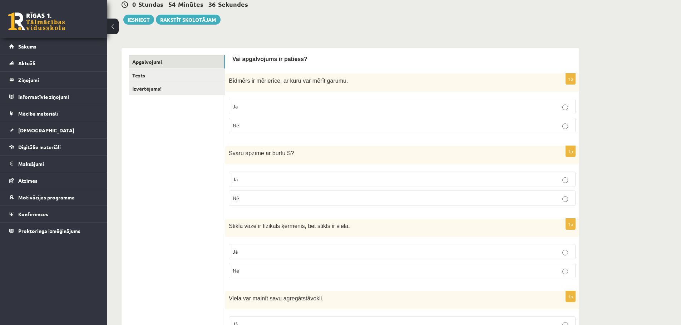
scroll to position [71, 0]
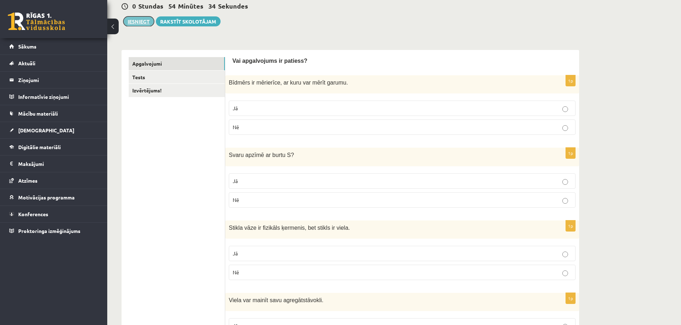
click at [136, 19] on button "Iesniegt" at bounding box center [138, 21] width 31 height 10
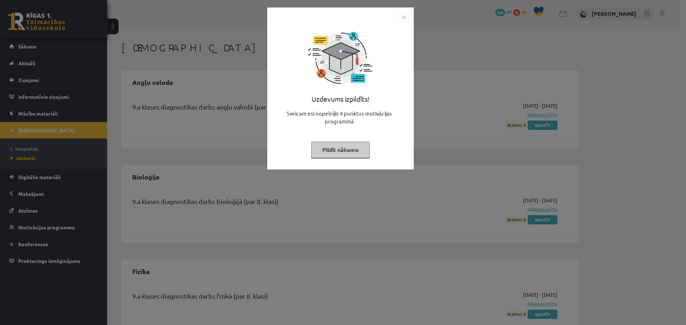
click at [405, 19] on img "Close" at bounding box center [404, 17] width 11 height 11
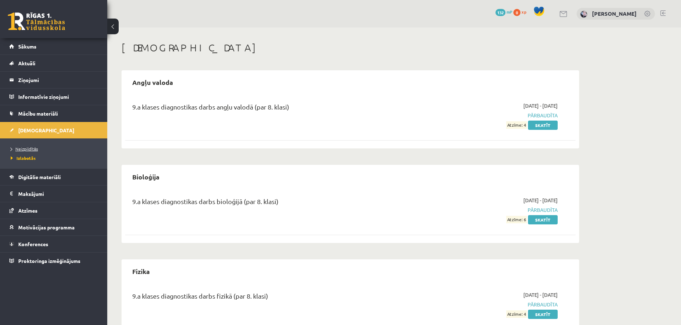
click at [50, 146] on link "Neizpildītās" at bounding box center [55, 149] width 89 height 6
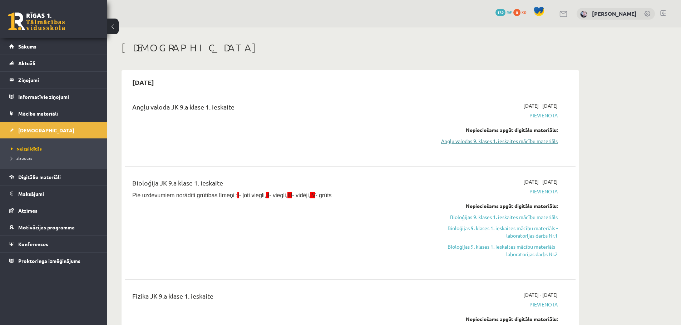
click at [497, 140] on link "Angļu valodas 9. klases 1. ieskaites mācību materiāls" at bounding box center [490, 142] width 135 height 8
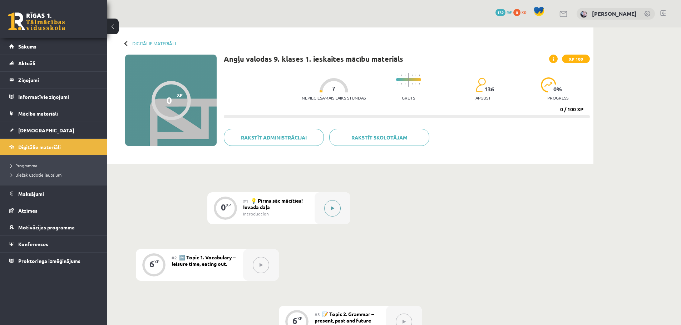
click at [333, 208] on icon at bounding box center [332, 208] width 3 height 4
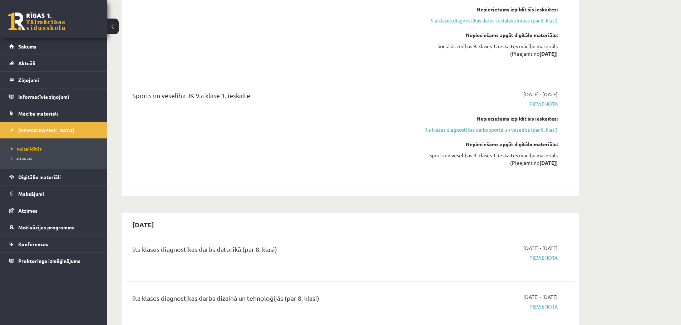
scroll to position [965, 0]
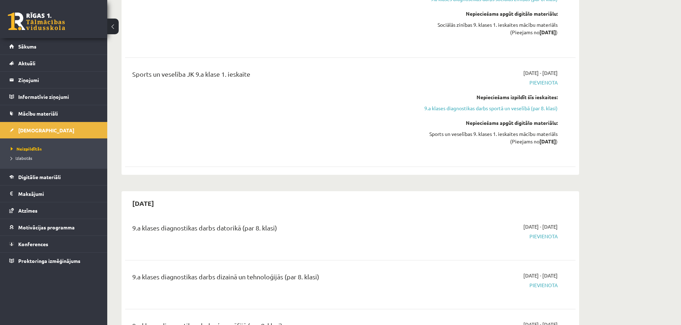
click at [43, 12] on div "0 Dāvanas 132 mP 0 xp" at bounding box center [53, 19] width 107 height 38
click at [42, 18] on link at bounding box center [36, 22] width 57 height 18
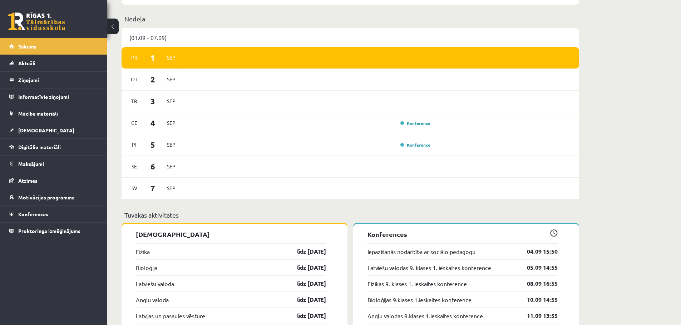
scroll to position [429, 0]
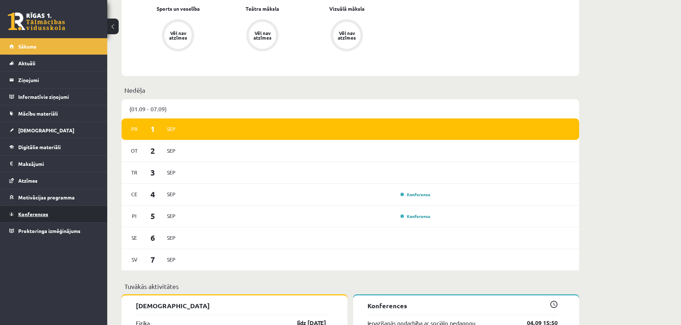
click at [49, 217] on link "Konferences" at bounding box center [53, 214] width 89 height 16
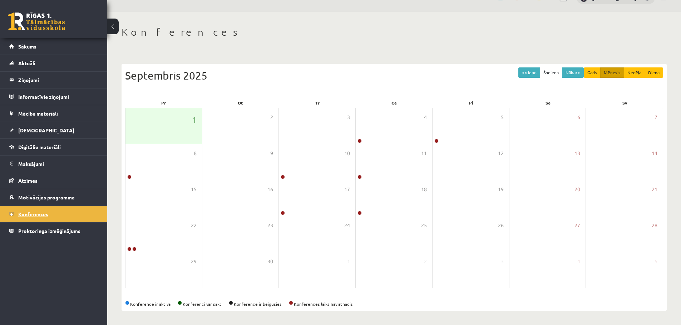
scroll to position [16, 0]
click at [425, 130] on div "4" at bounding box center [393, 126] width 76 height 36
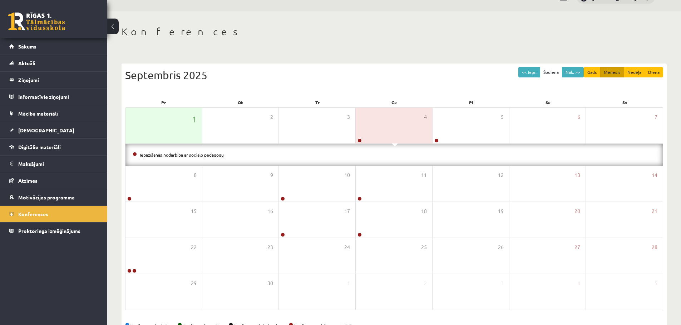
click at [222, 155] on link "Iepazīšanās nodarbība ar sociālo pedagogu" at bounding box center [182, 155] width 84 height 6
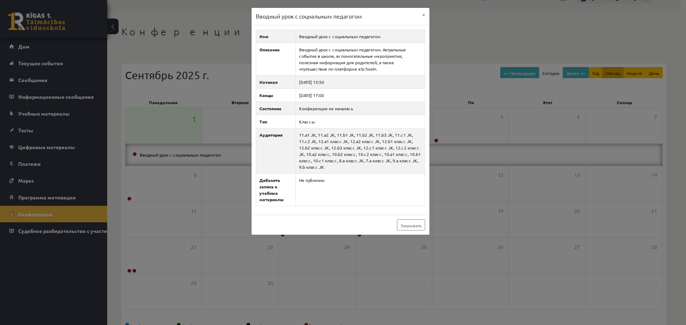
click at [458, 50] on div "Вводный урок с социальным педагогом × Имя Вводный урок с социальным педагогом О…" at bounding box center [343, 162] width 686 height 325
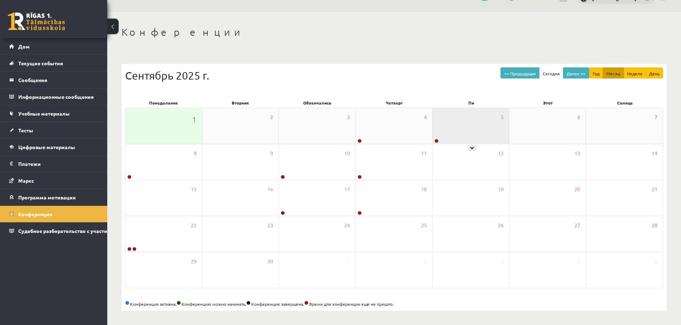
click at [465, 139] on div "5" at bounding box center [470, 126] width 76 height 36
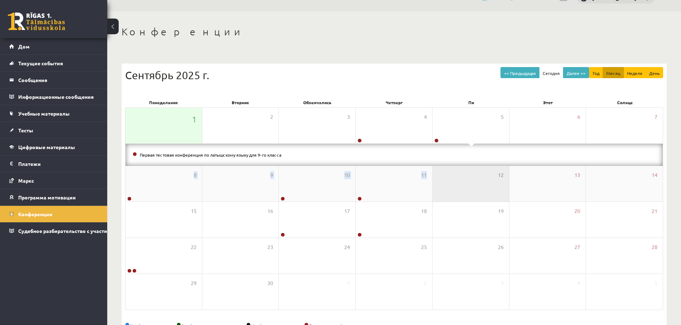
drag, startPoint x: 437, startPoint y: 180, endPoint x: 414, endPoint y: 168, distance: 25.2
click at [437, 179] on div "1 2 3 4 5 6 7 Первая тестовая конференция по латышскому языку для 9-го класса 8…" at bounding box center [394, 209] width 538 height 203
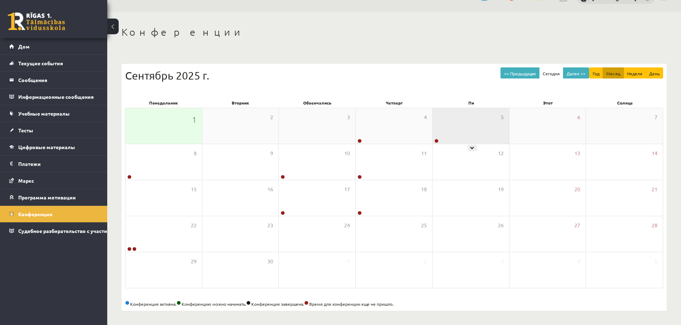
click at [488, 124] on div "5" at bounding box center [470, 126] width 76 height 36
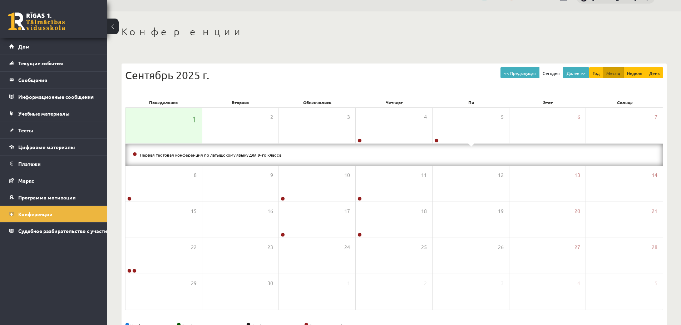
click at [444, 46] on div "Конференции << Предыдущая [DATE] Далее >> Год Месяц Неделя День [DATE] [DATE] […" at bounding box center [393, 179] width 573 height 336
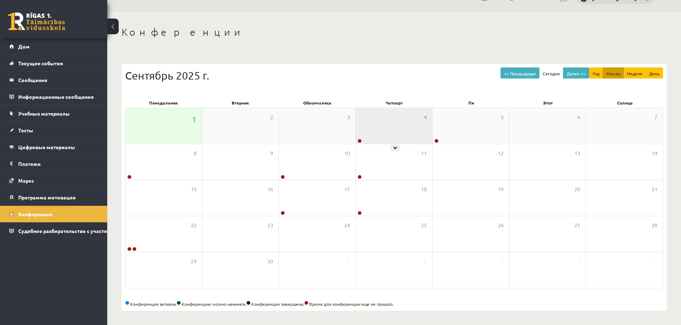
click at [412, 135] on div "4" at bounding box center [393, 126] width 76 height 36
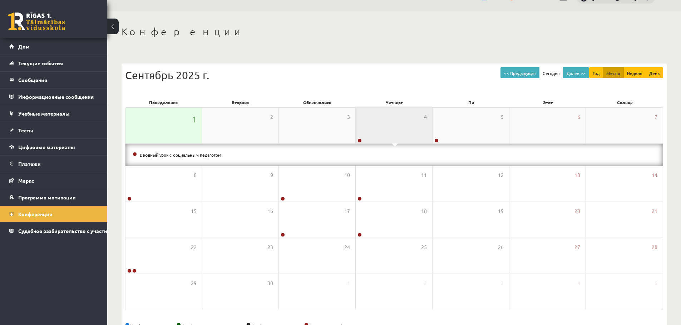
click at [412, 135] on div "4" at bounding box center [393, 126] width 76 height 36
